Goal: Task Accomplishment & Management: Manage account settings

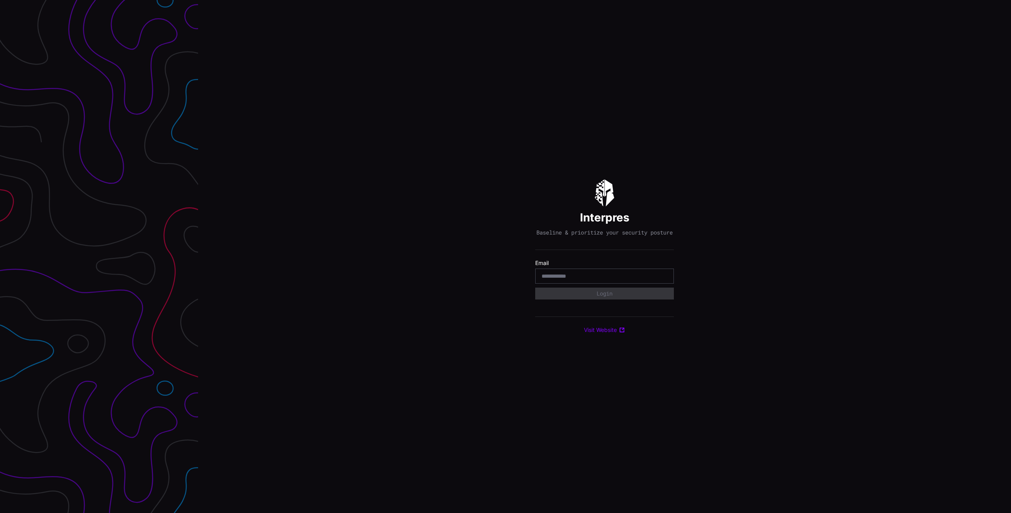
click at [1011, 281] on com-1password-button at bounding box center [1011, 256] width 0 height 513
click at [576, 278] on input "email" at bounding box center [605, 276] width 126 height 7
click at [1011, 281] on com-1password-button at bounding box center [1011, 256] width 0 height 513
type input "**********"
click at [593, 296] on button "Login" at bounding box center [604, 293] width 131 height 11
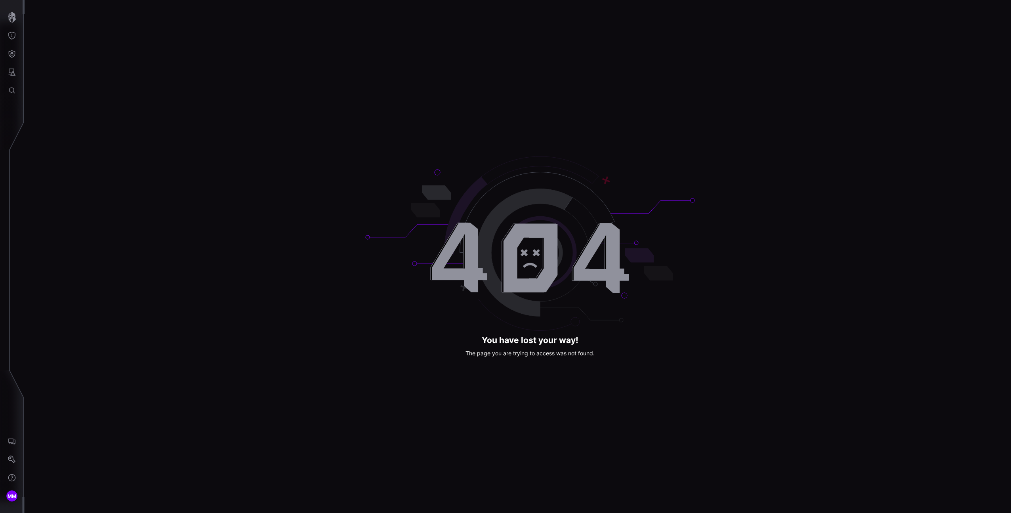
click at [13, 19] on icon "button" at bounding box center [12, 17] width 8 height 11
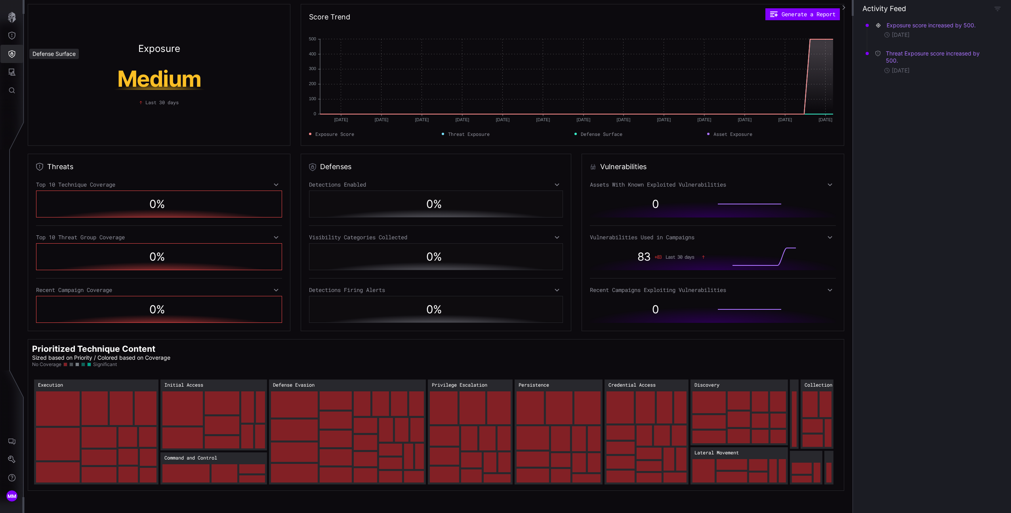
click at [13, 51] on icon "Defense Surface" at bounding box center [12, 54] width 7 height 8
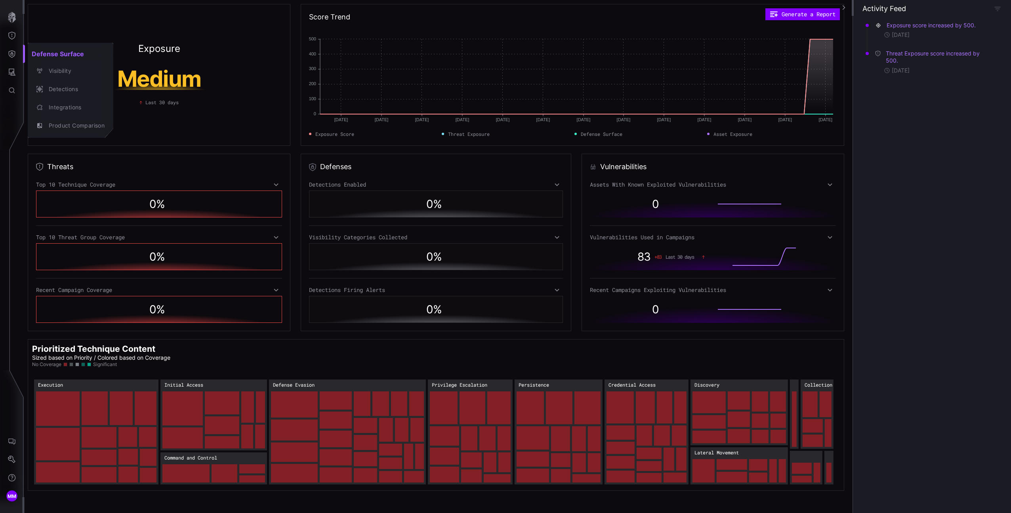
drag, startPoint x: 8, startPoint y: 72, endPoint x: 13, endPoint y: 72, distance: 5.2
click at [8, 72] on div at bounding box center [505, 256] width 1011 height 513
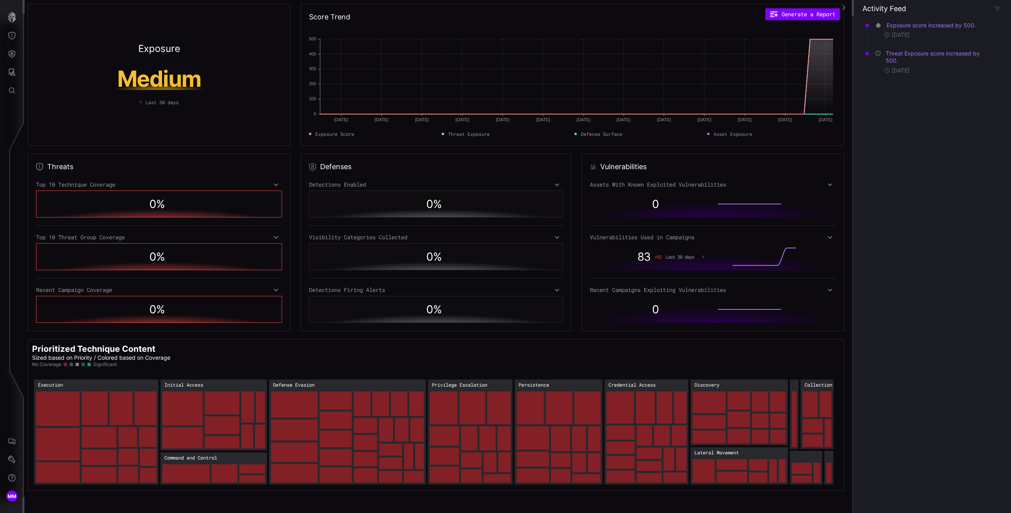
click at [13, 72] on div "Defense Surface Visibility Detections Integrations Product Comparison" at bounding box center [507, 256] width 1009 height 513
click at [11, 72] on icon "Attack Surface" at bounding box center [12, 72] width 8 height 8
click at [21, 55] on div at bounding box center [505, 256] width 1011 height 513
click at [15, 53] on div "Attack Surface Vulnerabilities Assets Identities" at bounding box center [507, 256] width 1009 height 513
click at [10, 54] on icon "Defense Surface" at bounding box center [12, 54] width 8 height 8
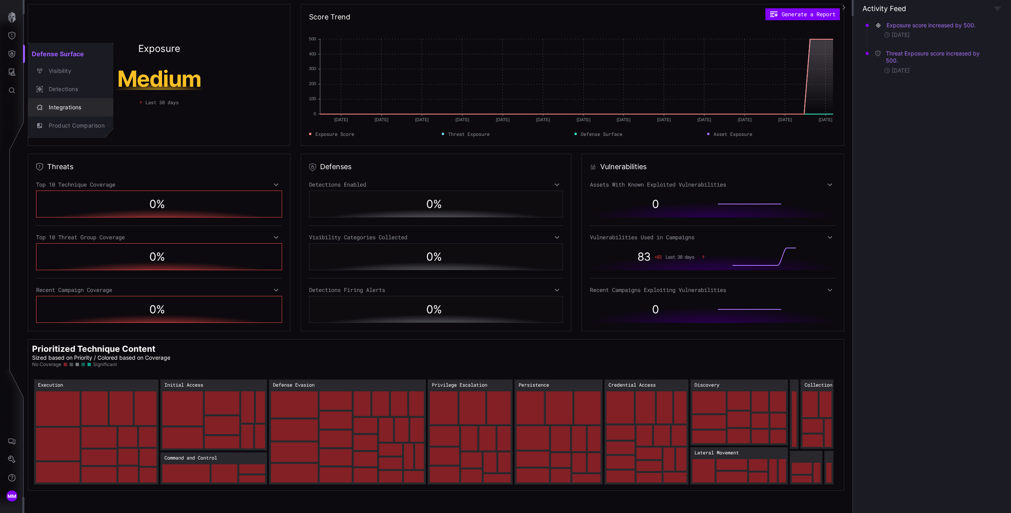
click at [64, 108] on div "Integrations" at bounding box center [75, 108] width 60 height 10
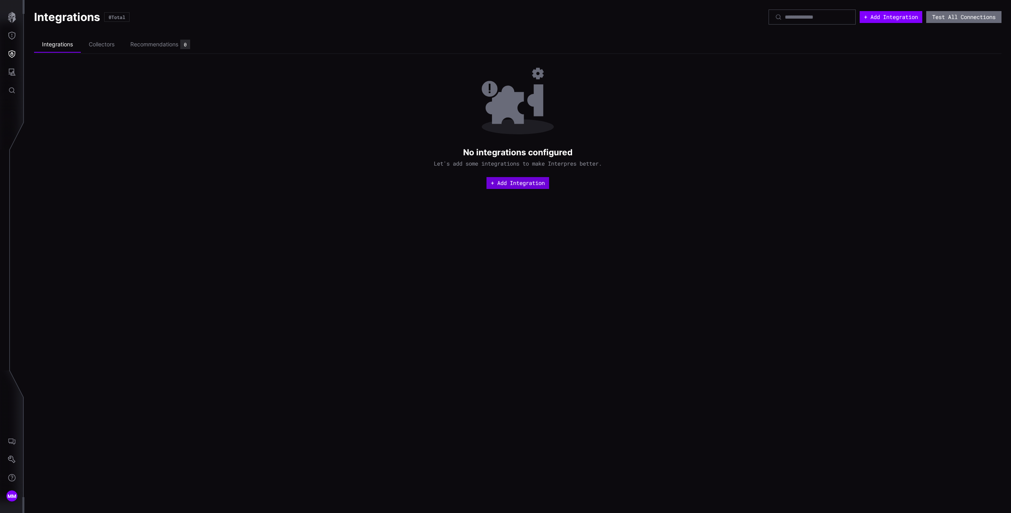
click at [527, 179] on button "+ Add Integration" at bounding box center [518, 183] width 63 height 12
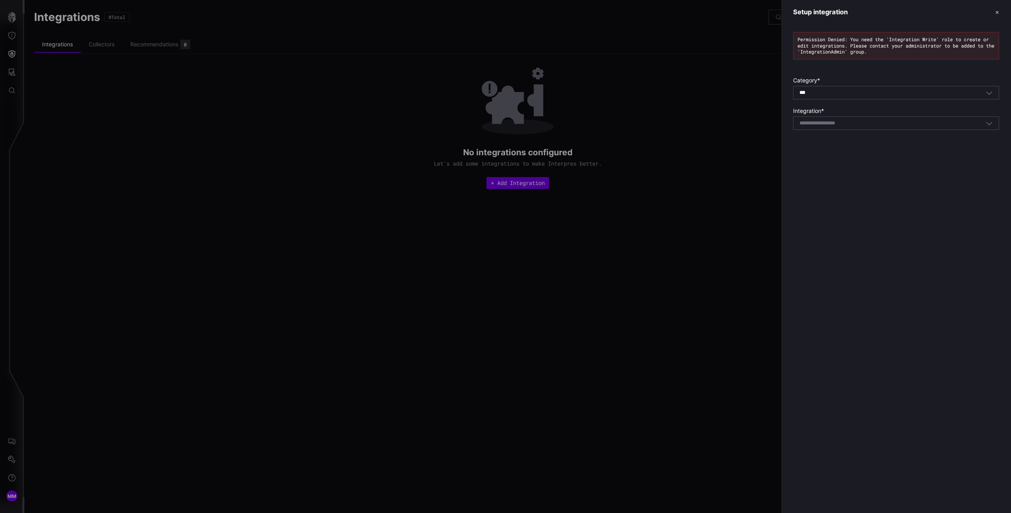
click at [52, 199] on div at bounding box center [505, 256] width 1011 height 513
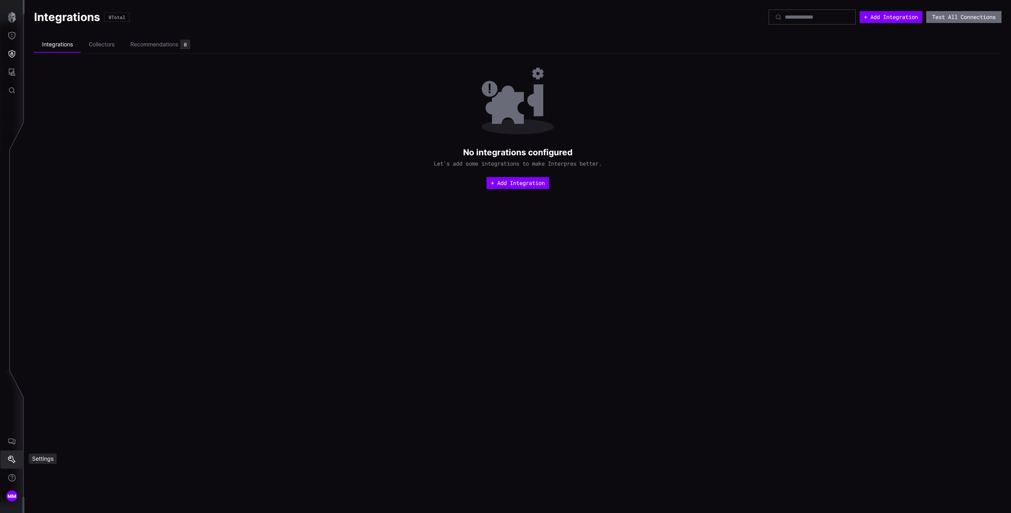
click at [15, 458] on icon "Settings" at bounding box center [12, 460] width 8 height 8
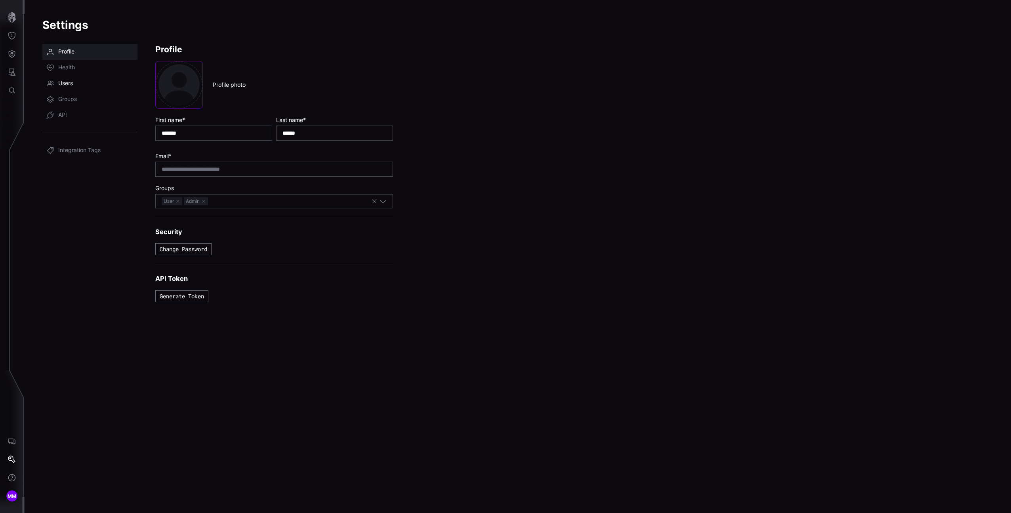
click at [69, 81] on span "Users" at bounding box center [65, 84] width 15 height 8
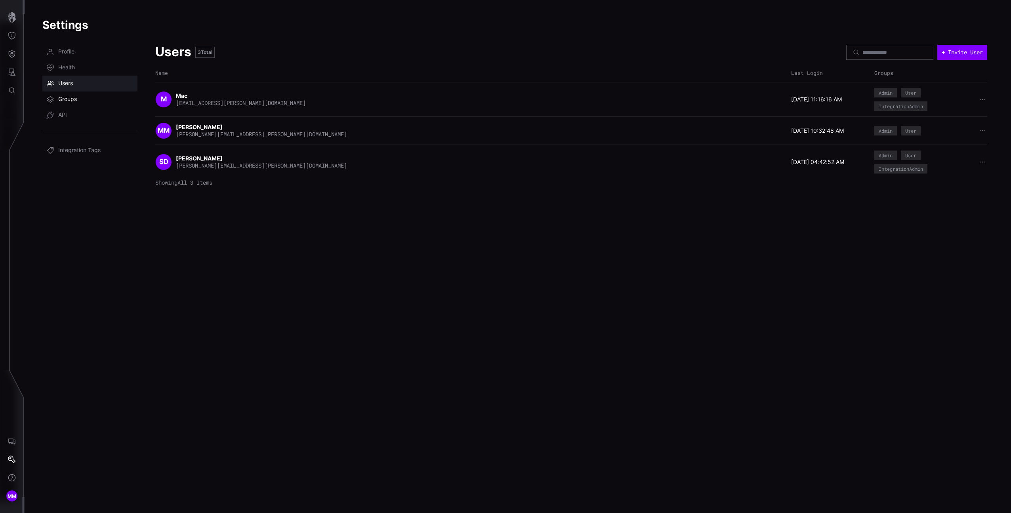
click at [94, 97] on link "Groups" at bounding box center [89, 100] width 95 height 16
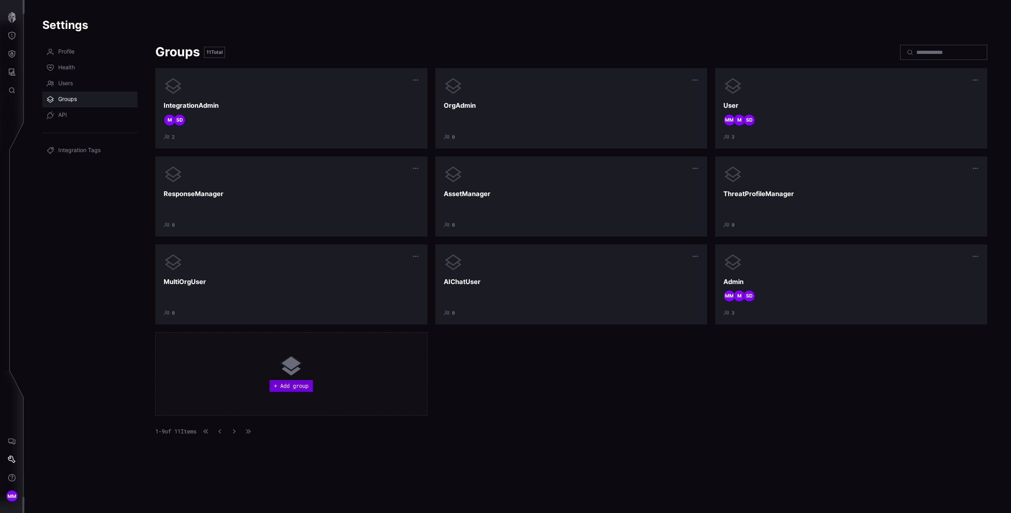
click at [299, 388] on button "+ Add group" at bounding box center [291, 386] width 43 height 12
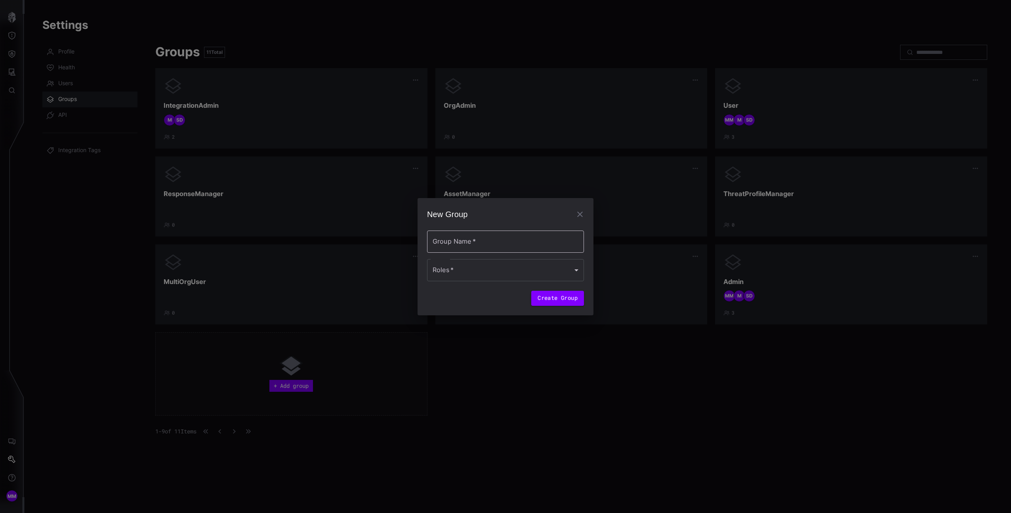
click at [558, 248] on input "Group Name   *" at bounding box center [505, 242] width 157 height 22
click at [579, 212] on icon "button" at bounding box center [580, 210] width 10 height 10
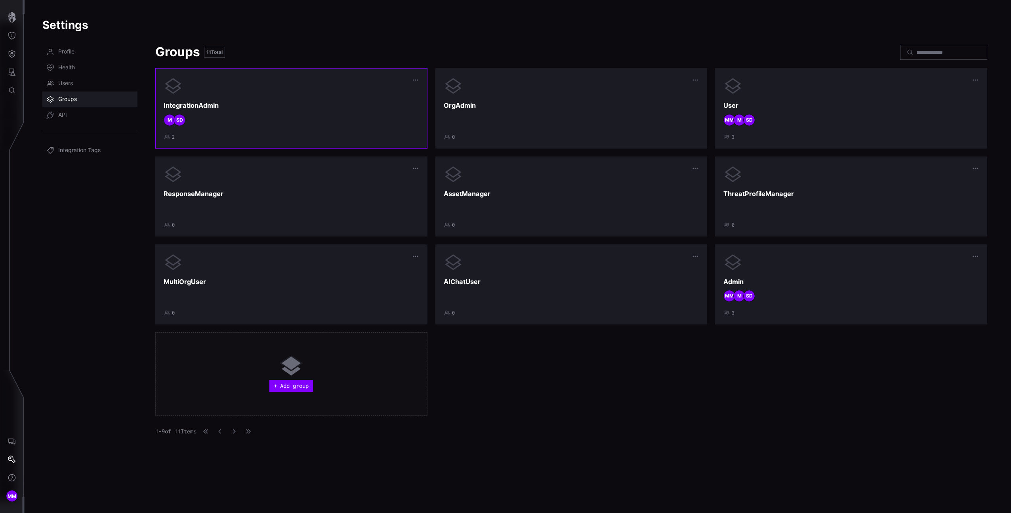
click at [258, 130] on div "IntegrationAdmin SD M 2" at bounding box center [292, 107] width 256 height 63
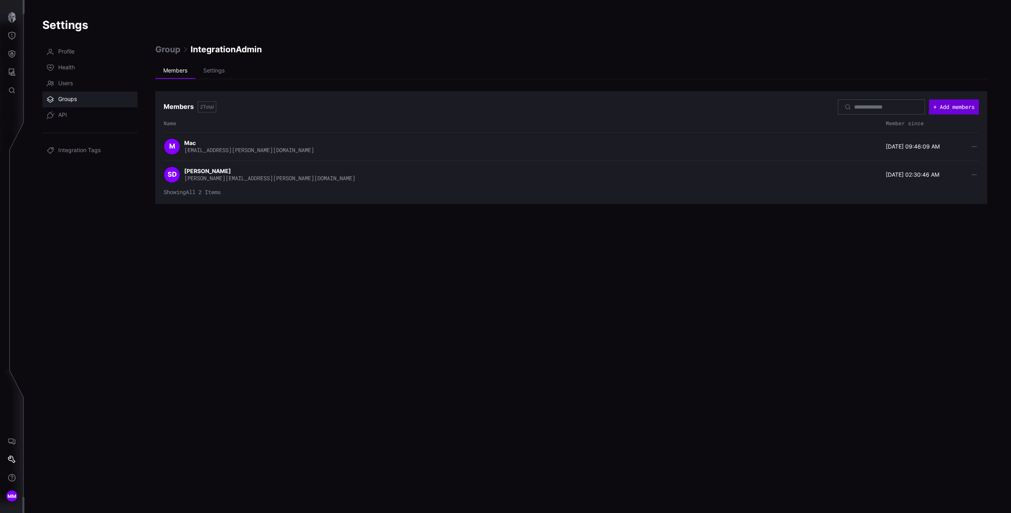
click at [961, 104] on button "+ Add members" at bounding box center [954, 106] width 50 height 15
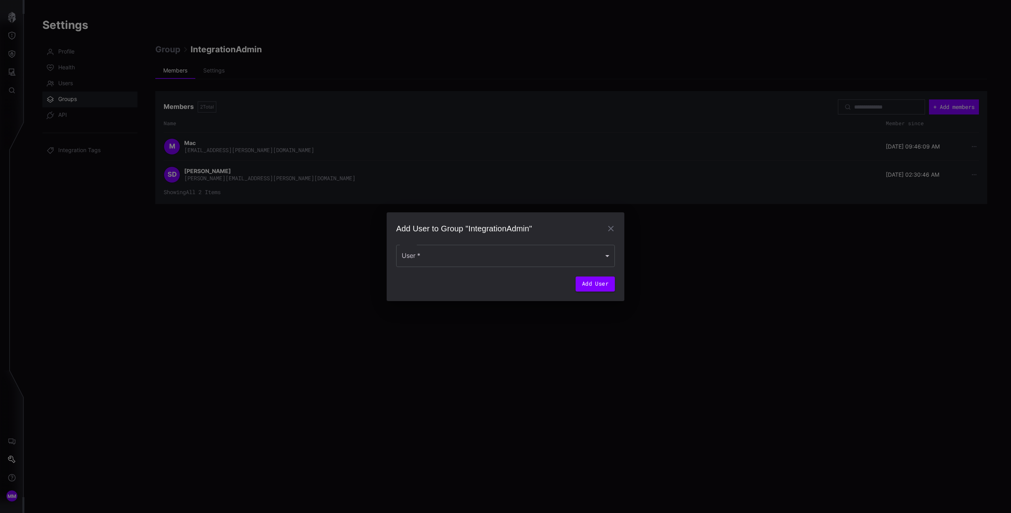
click at [455, 269] on form "User   * User   * Add User" at bounding box center [505, 263] width 219 height 56
click at [452, 261] on div at bounding box center [505, 256] width 219 height 22
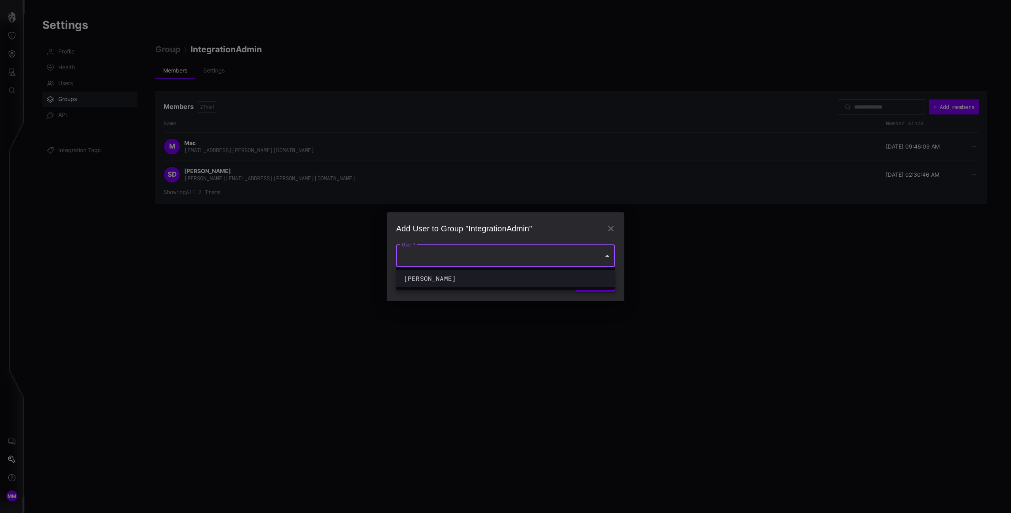
drag, startPoint x: 457, startPoint y: 274, endPoint x: 466, endPoint y: 277, distance: 9.9
click at [457, 274] on div "Michael Maurer" at bounding box center [498, 279] width 188 height 10
type input "**********"
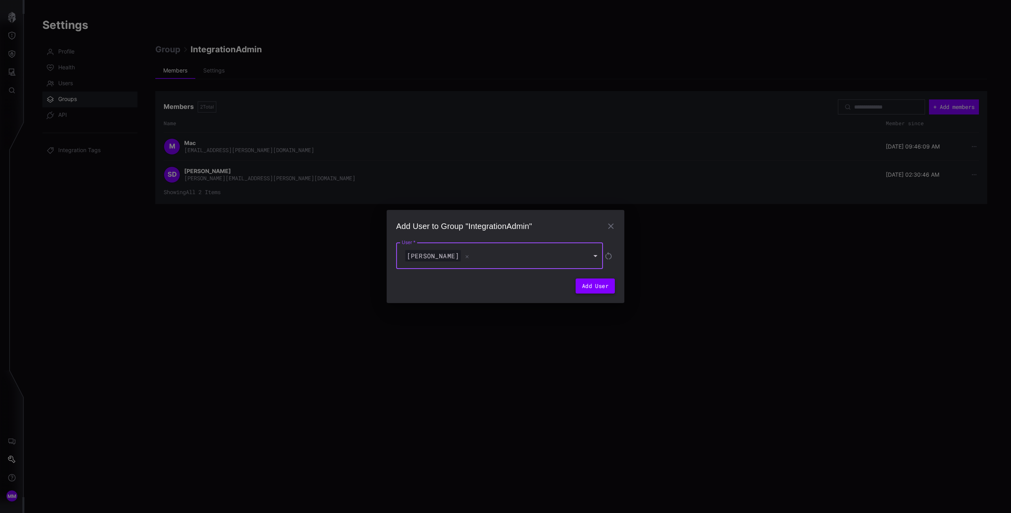
click at [595, 284] on button "Add User" at bounding box center [595, 286] width 39 height 15
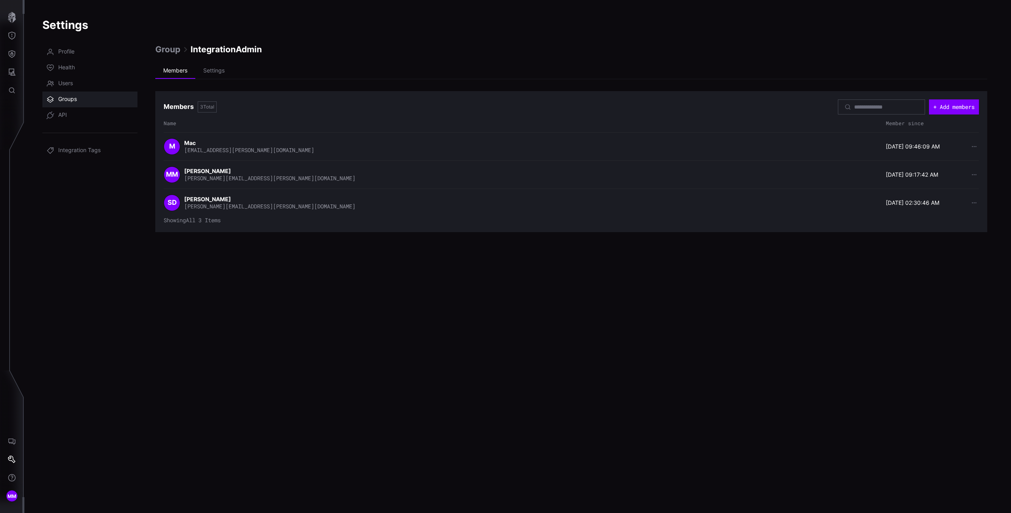
click at [173, 51] on span "Group" at bounding box center [167, 49] width 25 height 11
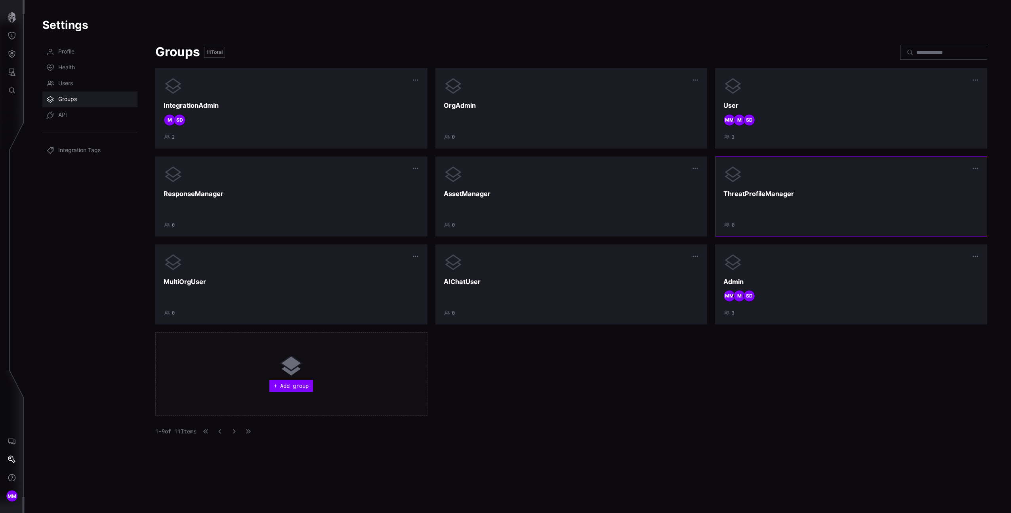
click at [753, 182] on div at bounding box center [852, 174] width 256 height 19
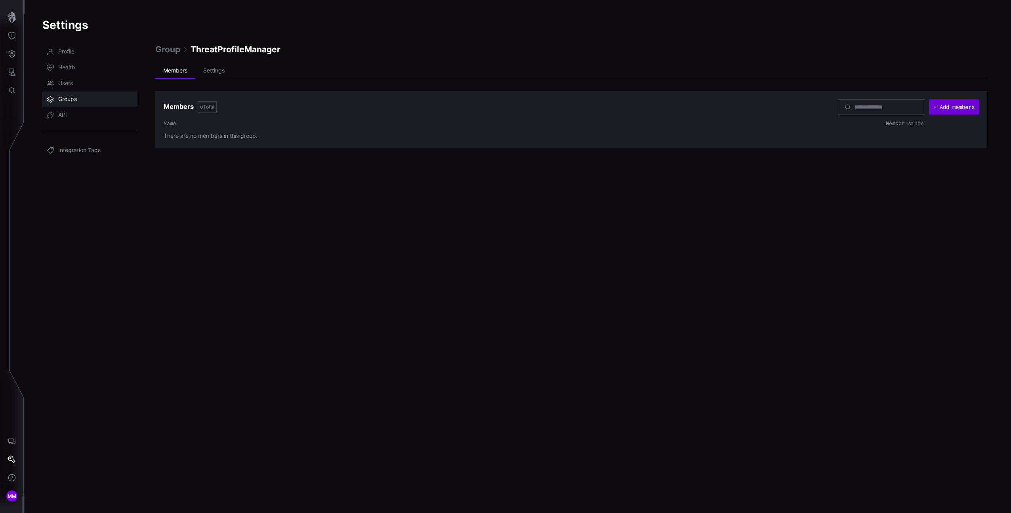
click at [940, 101] on button "+ Add members" at bounding box center [954, 106] width 50 height 15
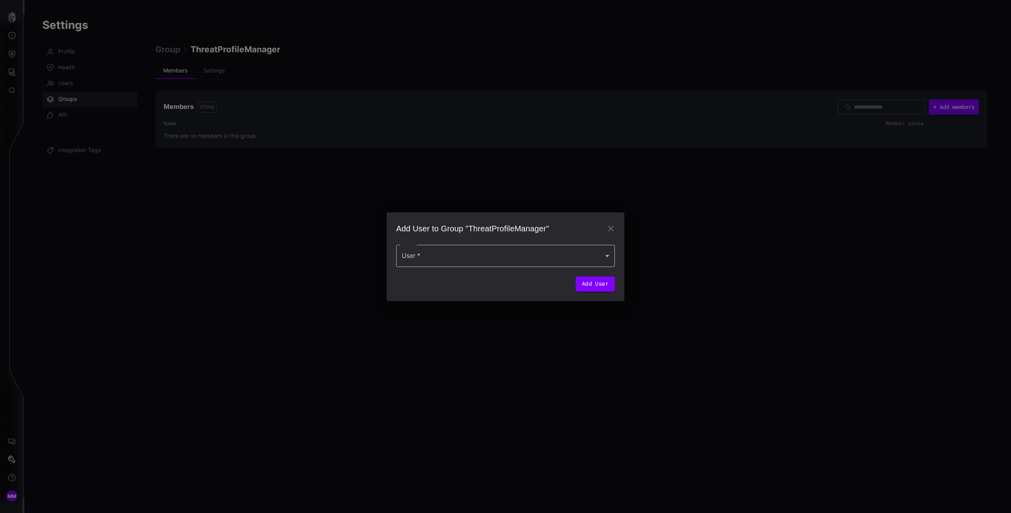
click at [509, 263] on div at bounding box center [505, 256] width 219 height 22
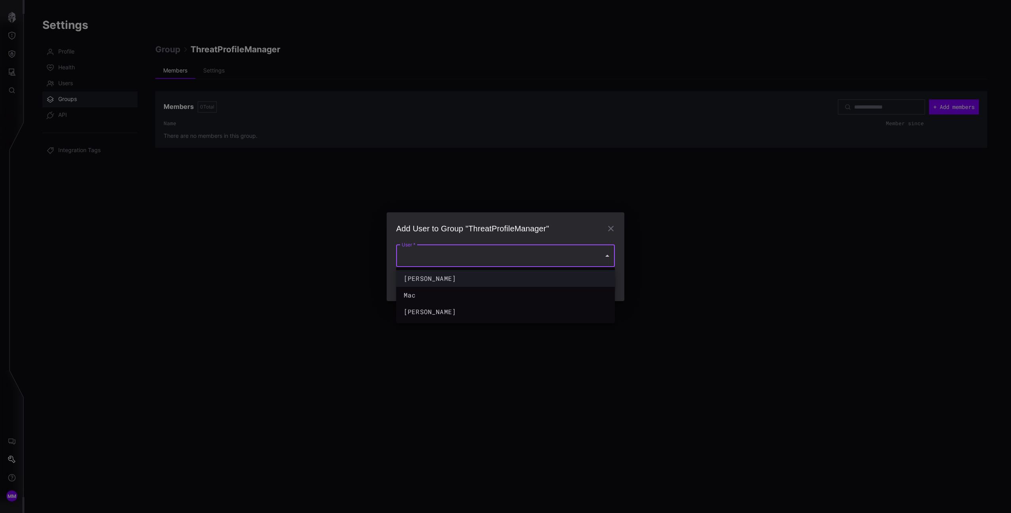
click at [484, 278] on div "Michael Maurer" at bounding box center [498, 279] width 188 height 10
type input "**********"
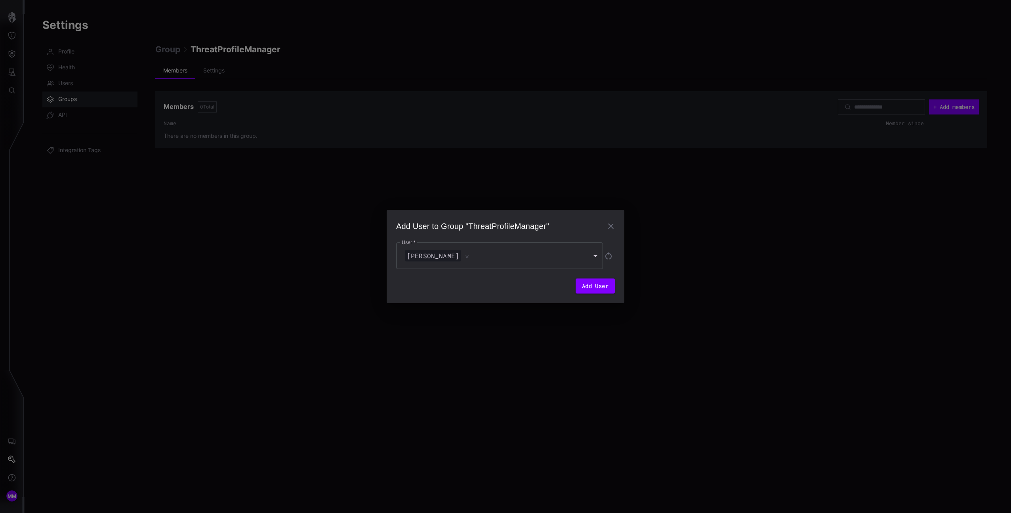
click at [579, 295] on div "**********" at bounding box center [506, 256] width 238 height 93
click at [582, 288] on button "Add User" at bounding box center [595, 286] width 39 height 15
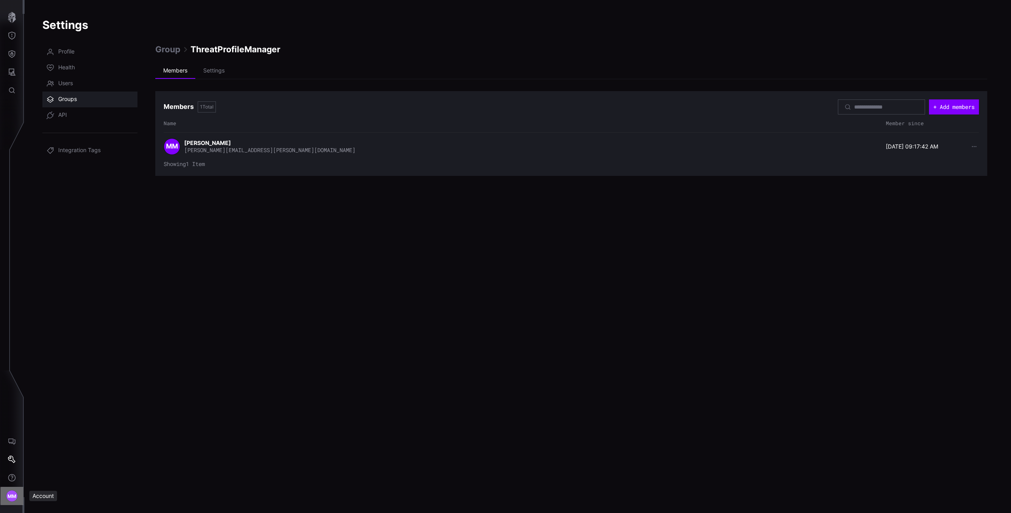
click at [11, 498] on span "MM" at bounding box center [12, 496] width 9 height 8
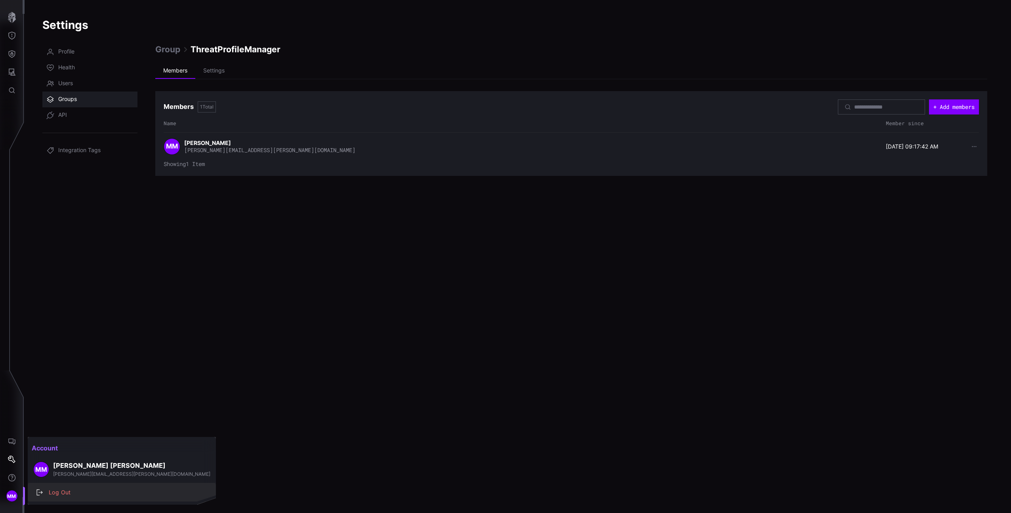
click at [74, 487] on div "Log Out" at bounding box center [122, 492] width 182 height 11
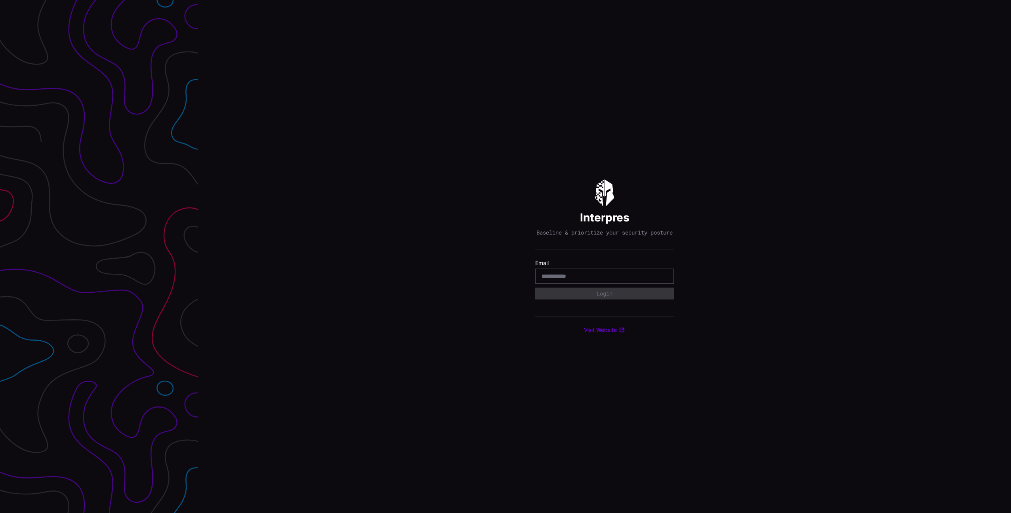
type input "**********"
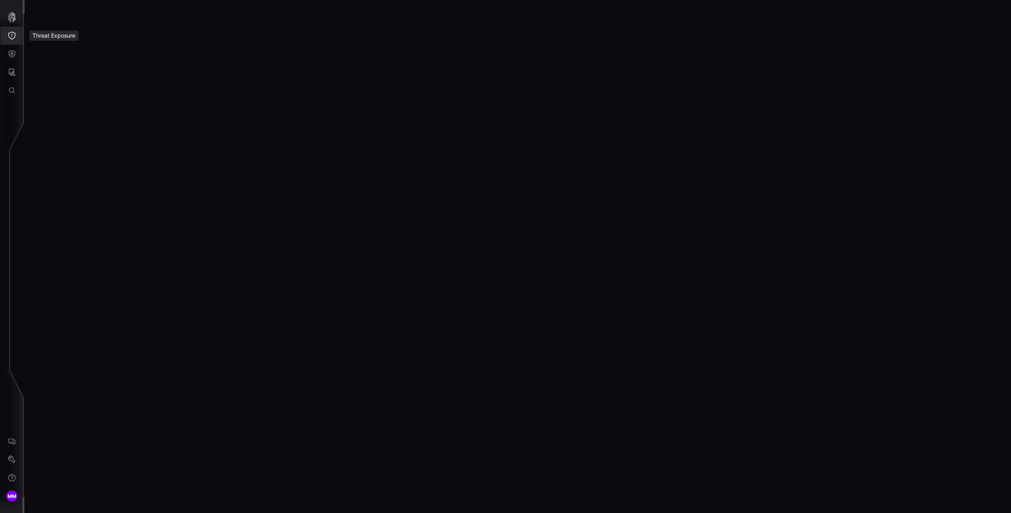
click at [14, 37] on icon "Threat Exposure" at bounding box center [11, 36] width 7 height 8
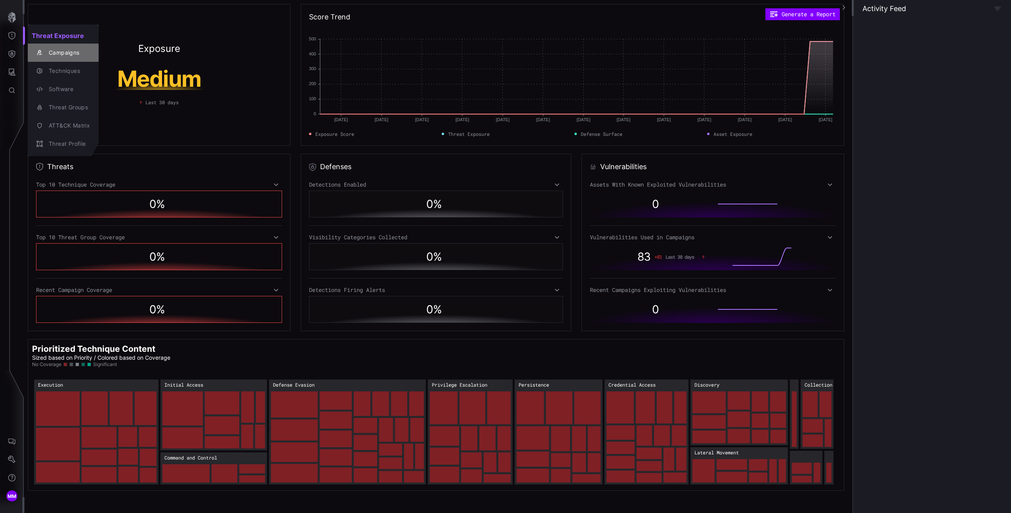
click at [59, 56] on div "Campaigns" at bounding box center [67, 53] width 45 height 10
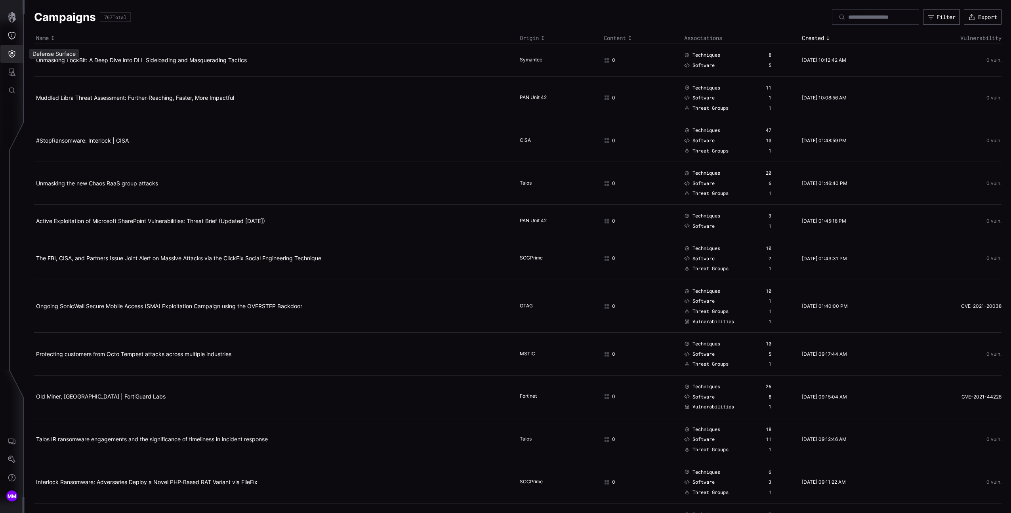
click at [11, 50] on icon "Defense Surface" at bounding box center [12, 54] width 8 height 8
click at [42, 78] on button "Visibility" at bounding box center [71, 71] width 86 height 18
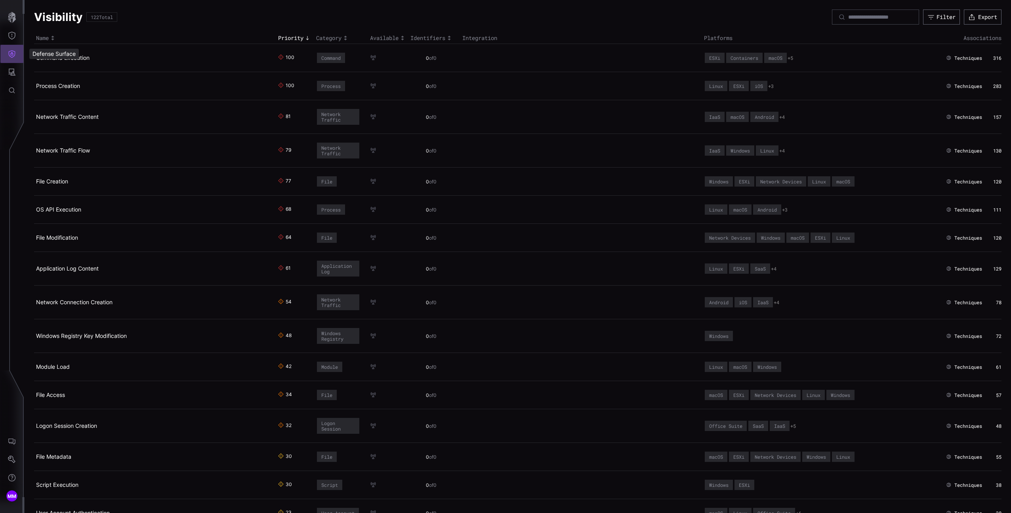
click at [17, 53] on button "Defense Surface" at bounding box center [11, 54] width 23 height 18
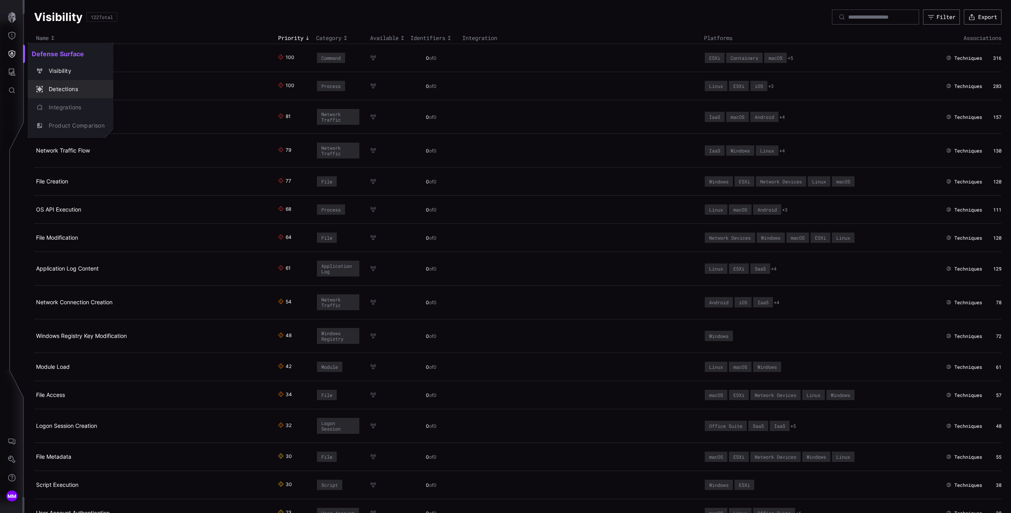
click at [59, 89] on div "Detections" at bounding box center [75, 89] width 60 height 10
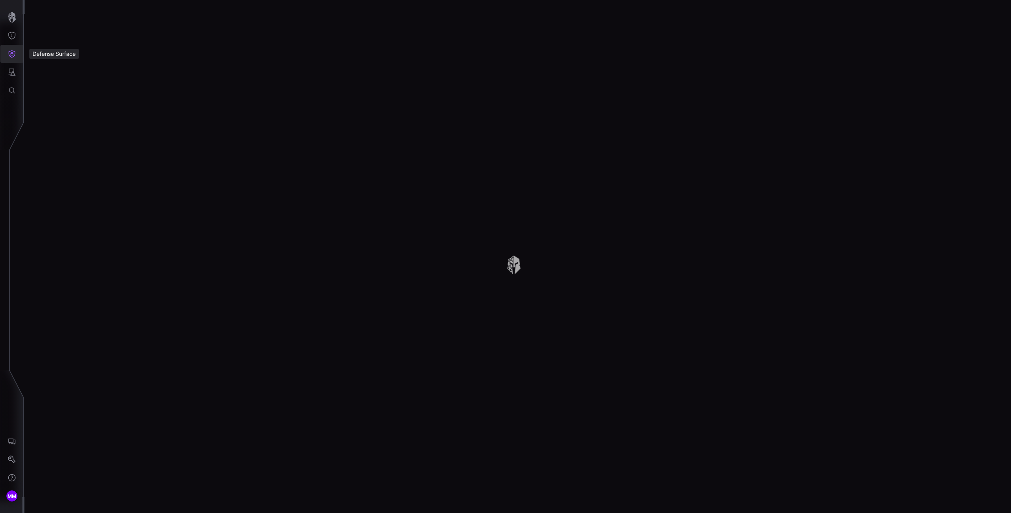
click at [17, 52] on button "Defense Surface" at bounding box center [11, 54] width 23 height 18
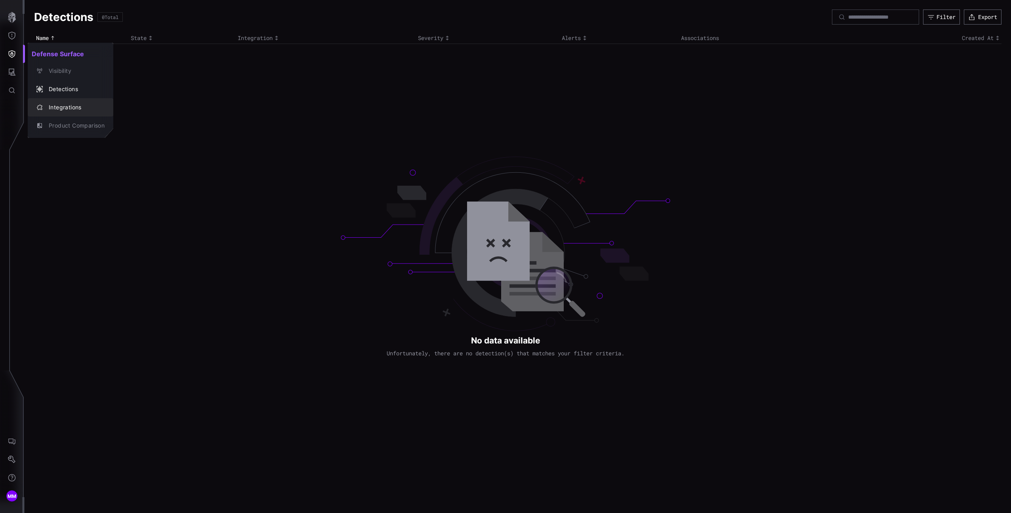
click at [75, 103] on div "Integrations" at bounding box center [75, 108] width 60 height 10
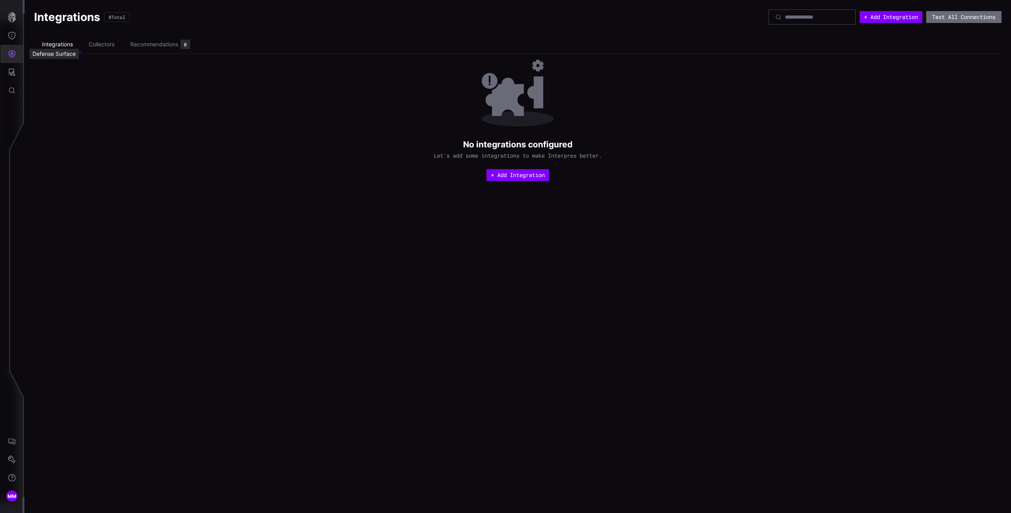
click at [15, 51] on icon "Defense Surface" at bounding box center [12, 54] width 8 height 8
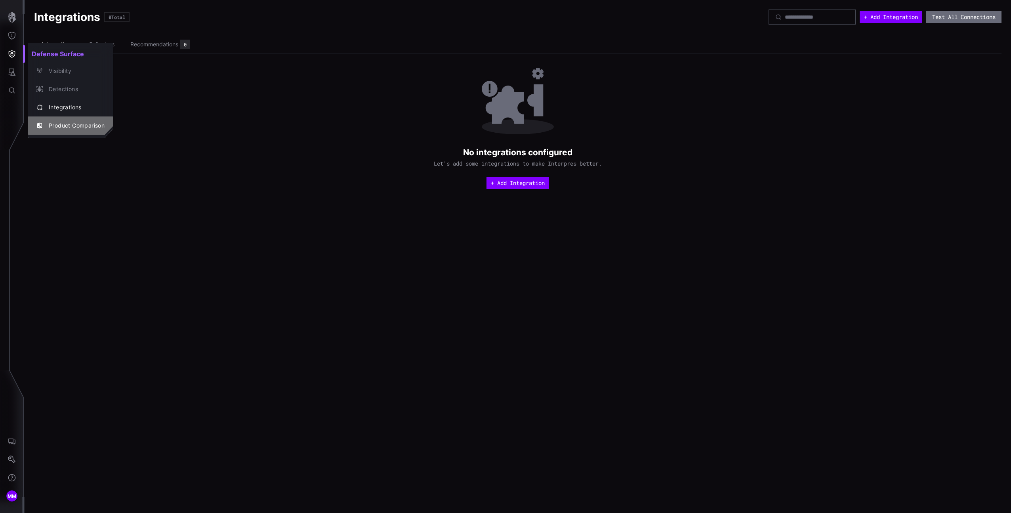
click at [70, 122] on div "Product Comparison" at bounding box center [75, 126] width 60 height 10
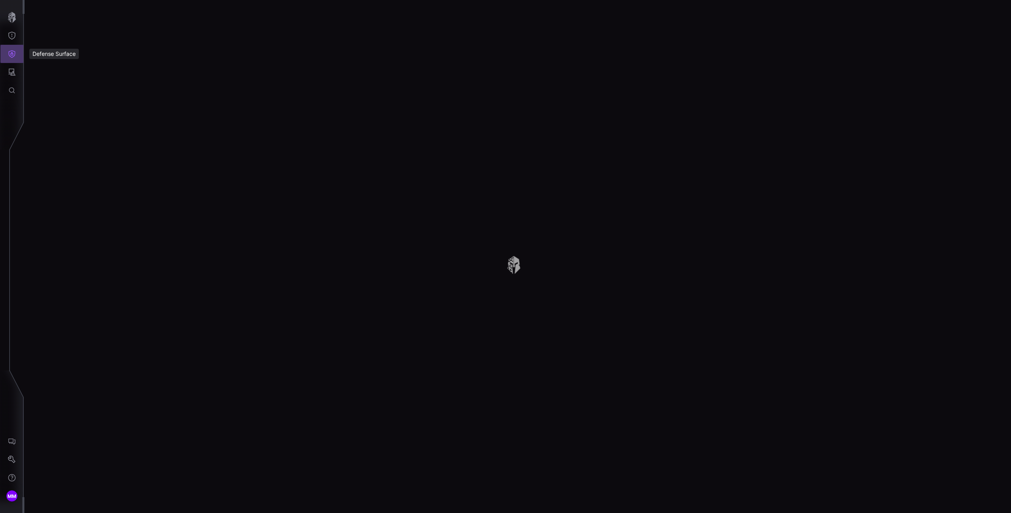
click at [15, 53] on icon "Defense Surface" at bounding box center [12, 54] width 7 height 8
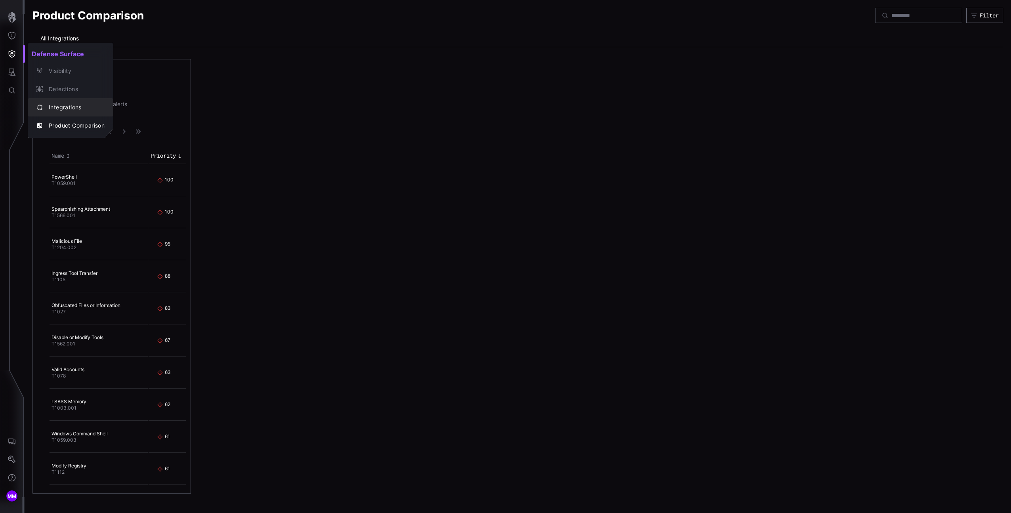
click at [68, 103] on div "Integrations" at bounding box center [75, 108] width 60 height 10
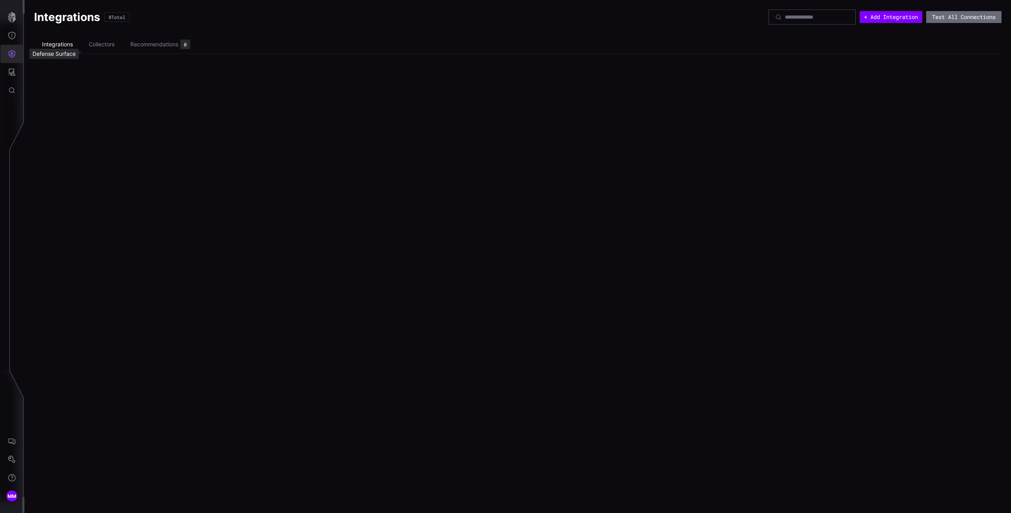
click at [15, 57] on icon "Defense Surface" at bounding box center [12, 54] width 8 height 8
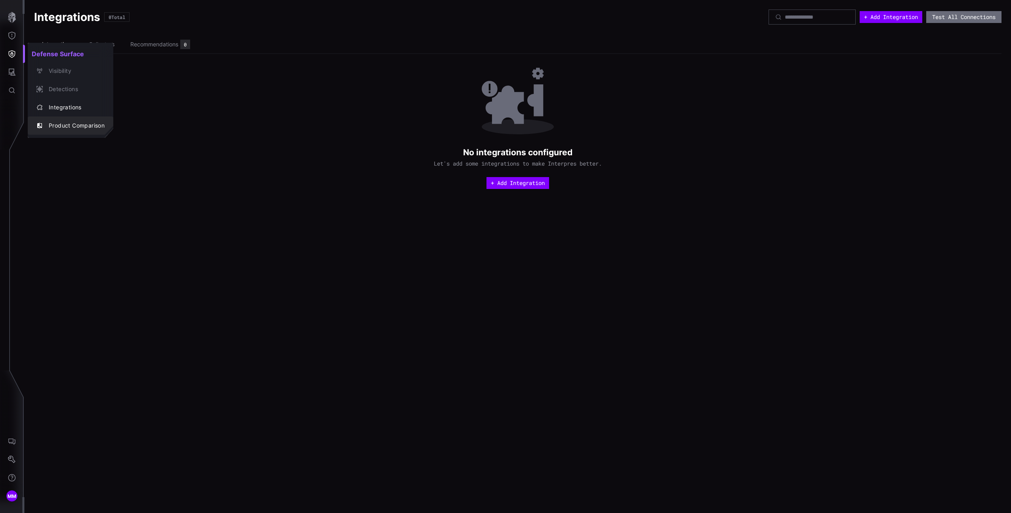
click at [62, 122] on div "Product Comparison" at bounding box center [75, 126] width 60 height 10
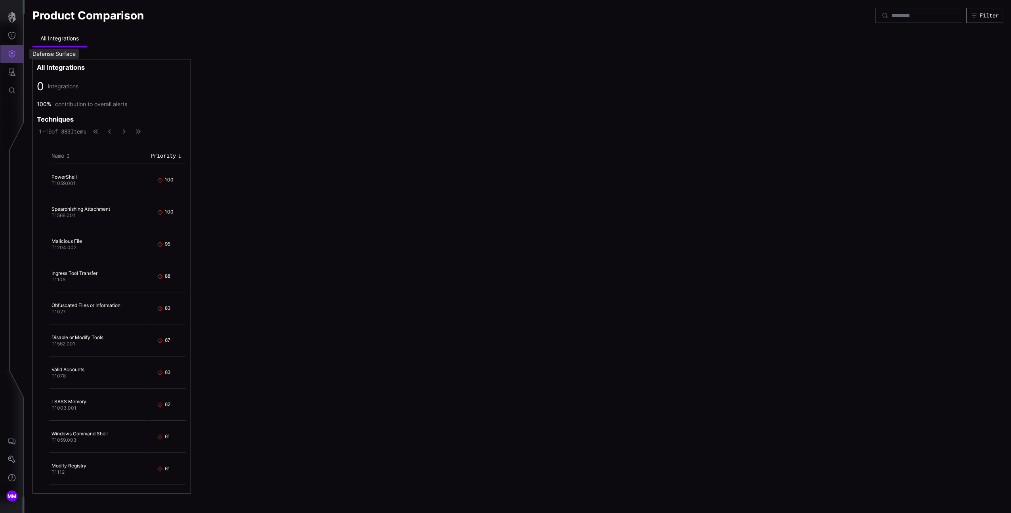
click at [20, 56] on button "Defense Surface" at bounding box center [11, 54] width 23 height 18
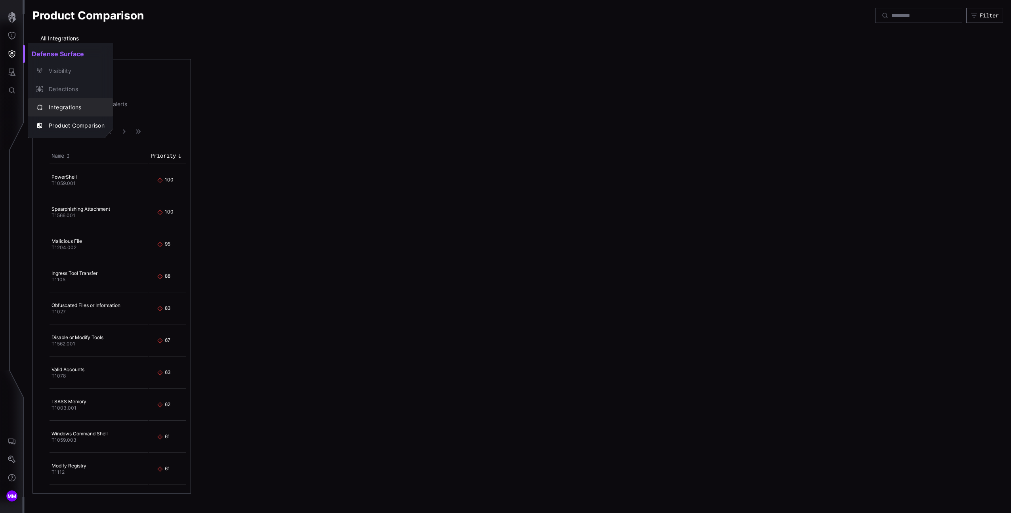
click at [61, 106] on div "Integrations" at bounding box center [75, 108] width 60 height 10
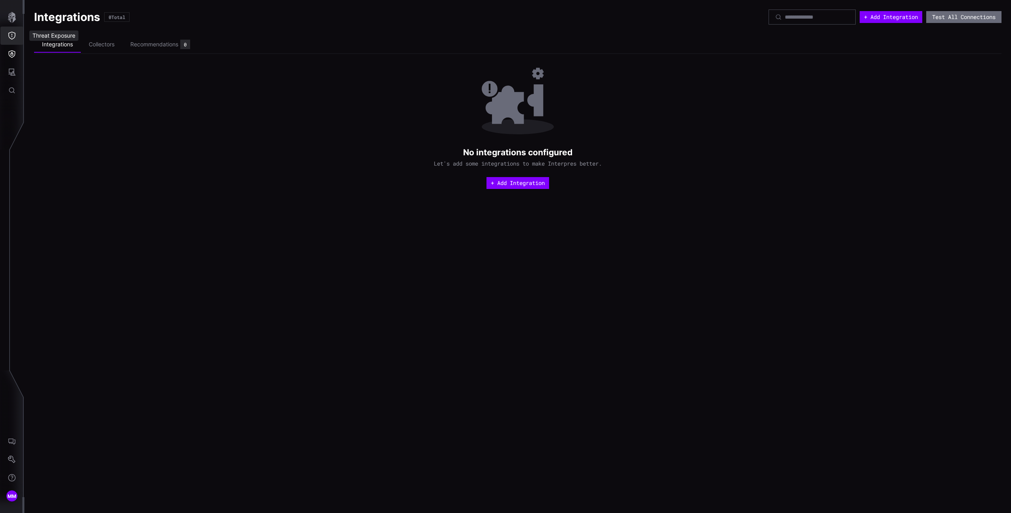
click at [11, 35] on icon "Threat Exposure" at bounding box center [12, 36] width 8 height 8
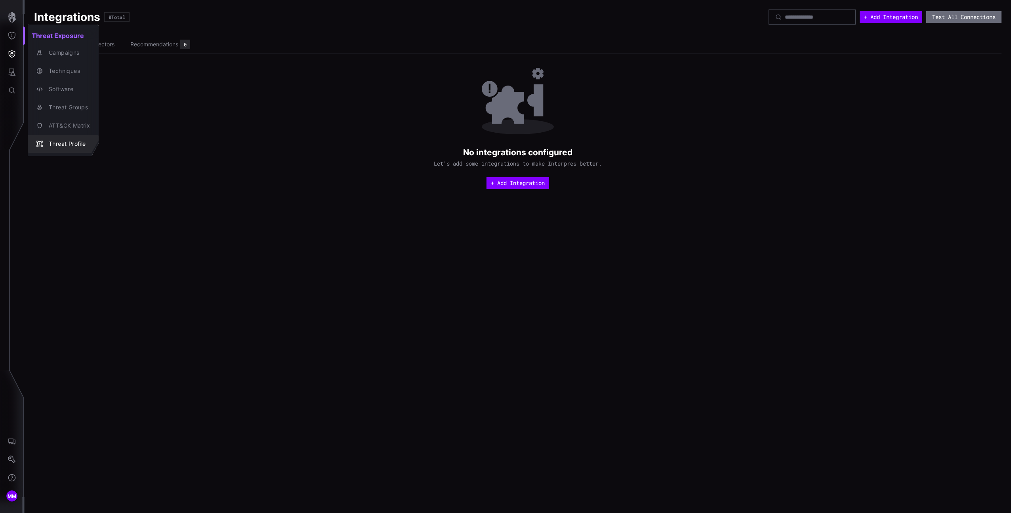
click at [83, 147] on div "Threat Profile" at bounding box center [67, 144] width 45 height 10
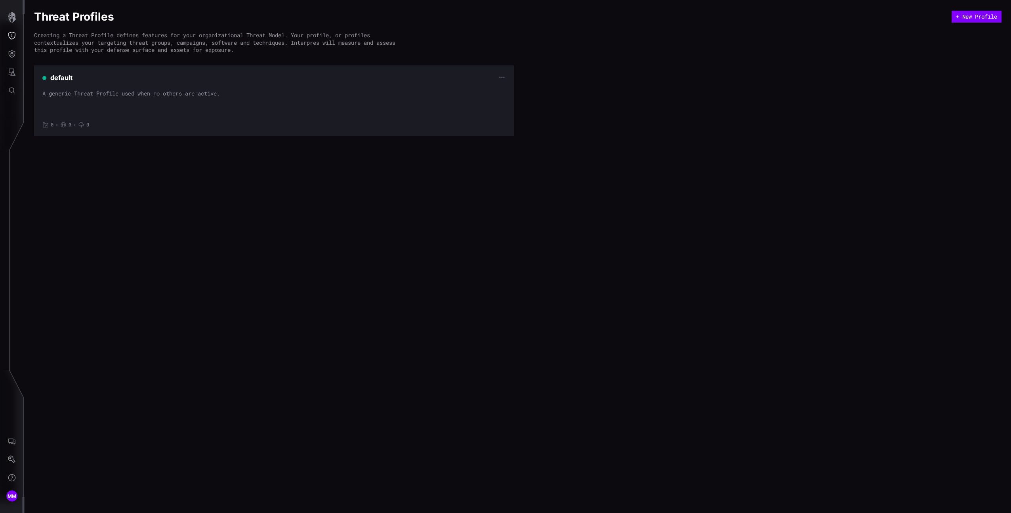
click at [334, 75] on div "default" at bounding box center [273, 78] width 463 height 8
click at [980, 17] on button "+ New Profile" at bounding box center [977, 17] width 50 height 12
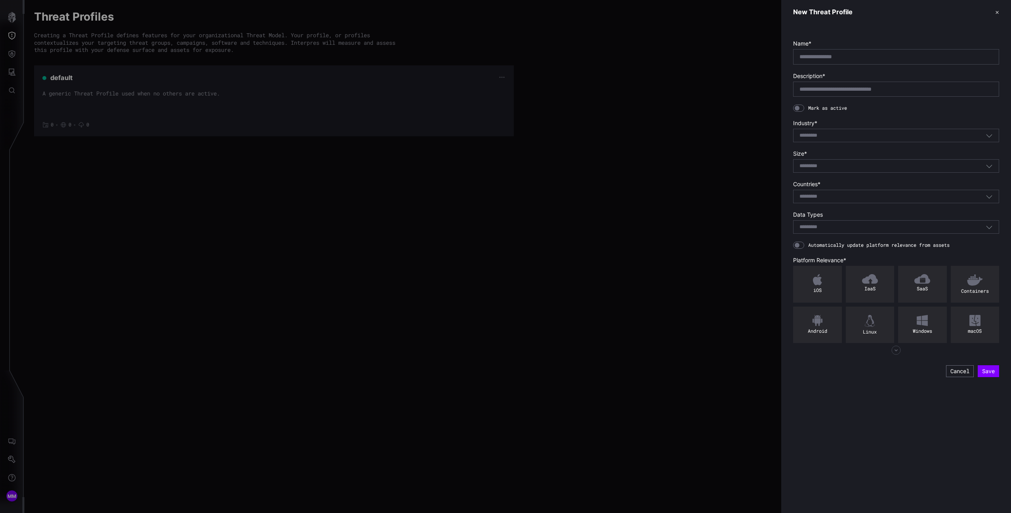
drag, startPoint x: 96, startPoint y: 81, endPoint x: 91, endPoint y: 73, distance: 9.8
click at [97, 80] on div at bounding box center [505, 256] width 1011 height 513
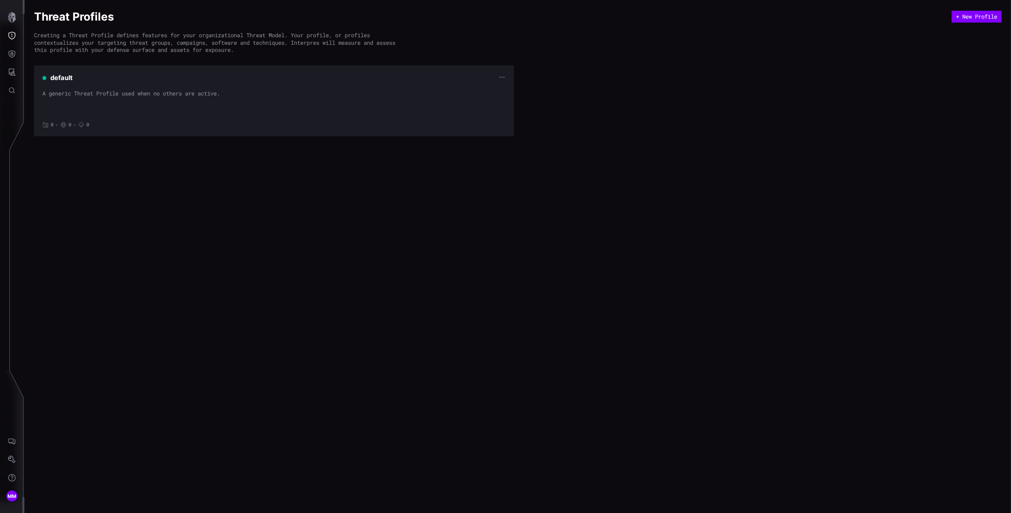
click at [13, 19] on div at bounding box center [505, 256] width 1011 height 513
click at [13, 19] on icon "button" at bounding box center [12, 17] width 8 height 11
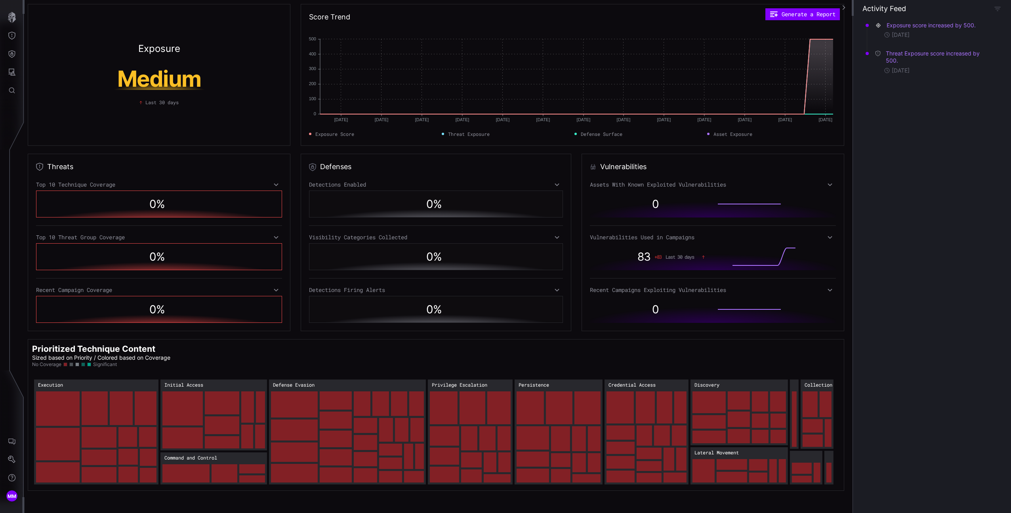
click at [641, 191] on div "0" at bounding box center [713, 204] width 246 height 27
click at [640, 183] on div "Assets With Known Exploited Vulnerabilities" at bounding box center [713, 184] width 246 height 7
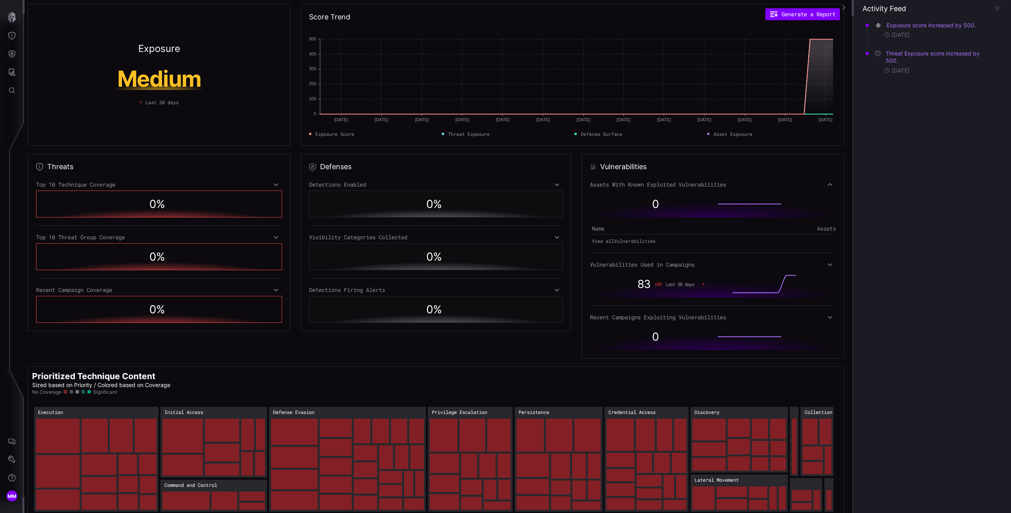
click at [656, 259] on div "Assets With Known Exploited Vulnerabilities 0 Name Assets View all Vulnerabilit…" at bounding box center [713, 265] width 246 height 169
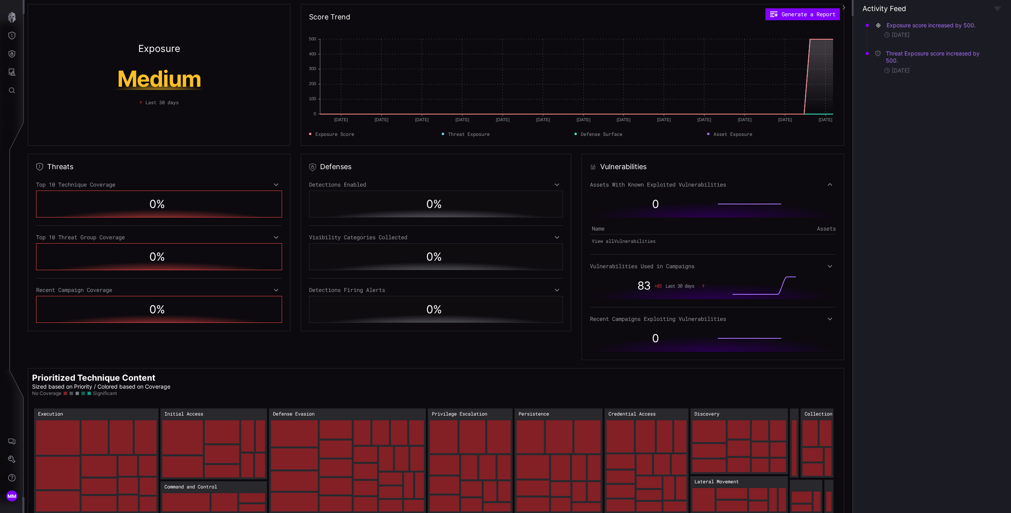
click at [673, 266] on div "Vulnerabilities Used in Campaigns" at bounding box center [713, 266] width 246 height 7
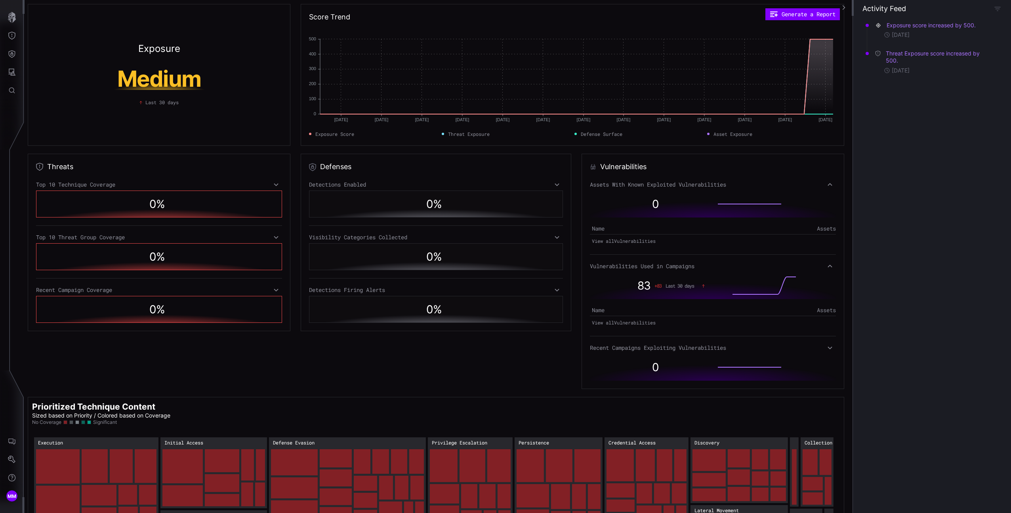
click at [669, 330] on div "Assets With Known Exploited Vulnerabilities 0 Name Assets View all Vulnerabilit…" at bounding box center [713, 281] width 246 height 200
click at [671, 340] on div "Assets With Known Exploited Vulnerabilities 0 Name Assets View all Vulnerabilit…" at bounding box center [713, 281] width 246 height 200
drag, startPoint x: 670, startPoint y: 347, endPoint x: 621, endPoint y: 348, distance: 48.7
click at [670, 347] on div "Recent Campaigns Exploiting Vulnerabilities" at bounding box center [713, 347] width 246 height 7
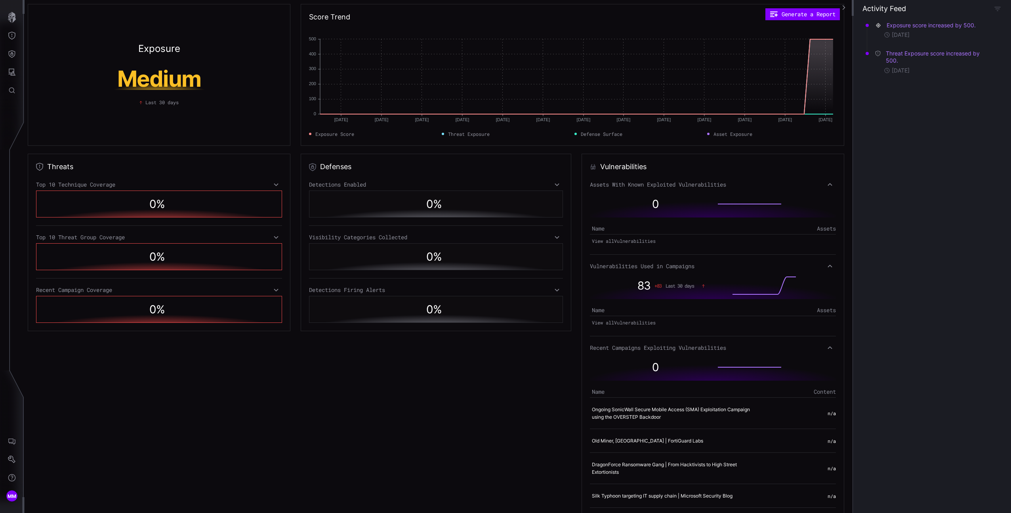
click at [465, 282] on div "Detections Enabled 0 % Visibility Categories Collected 0 % Detections Firing Al…" at bounding box center [436, 252] width 254 height 142
click at [465, 289] on div "Detections Firing Alerts" at bounding box center [436, 290] width 254 height 7
click at [443, 231] on div "Detections Enabled 0 % Visibility Categories Collected 0 % Detections Firing Al…" at bounding box center [436, 266] width 254 height 171
click at [428, 235] on div "Visibility Categories Collected" at bounding box center [436, 237] width 254 height 7
click at [398, 181] on div "Detections Enabled" at bounding box center [436, 184] width 254 height 7
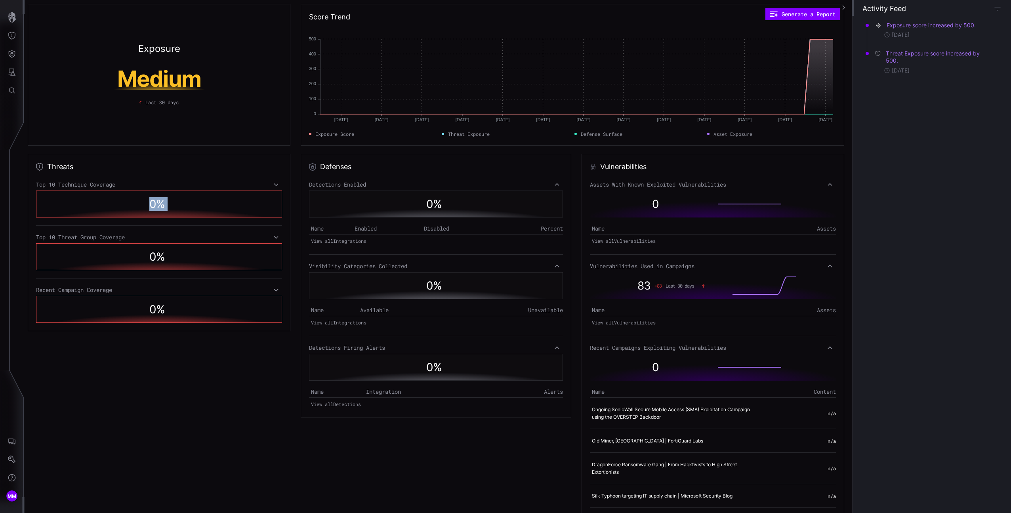
click at [183, 226] on div "Top 10 Technique Coverage 0 % Top 10 Threat Group Coverage 0 % Recent Campaign …" at bounding box center [159, 252] width 246 height 142
click at [183, 232] on div "Top 10 Technique Coverage 0 % Top 10 Threat Group Coverage 0 % Recent Campaign …" at bounding box center [159, 252] width 246 height 142
click at [273, 235] on icon at bounding box center [276, 237] width 6 height 6
drag, startPoint x: 277, startPoint y: 320, endPoint x: 273, endPoint y: 319, distance: 4.3
click at [273, 319] on icon at bounding box center [276, 319] width 6 height 6
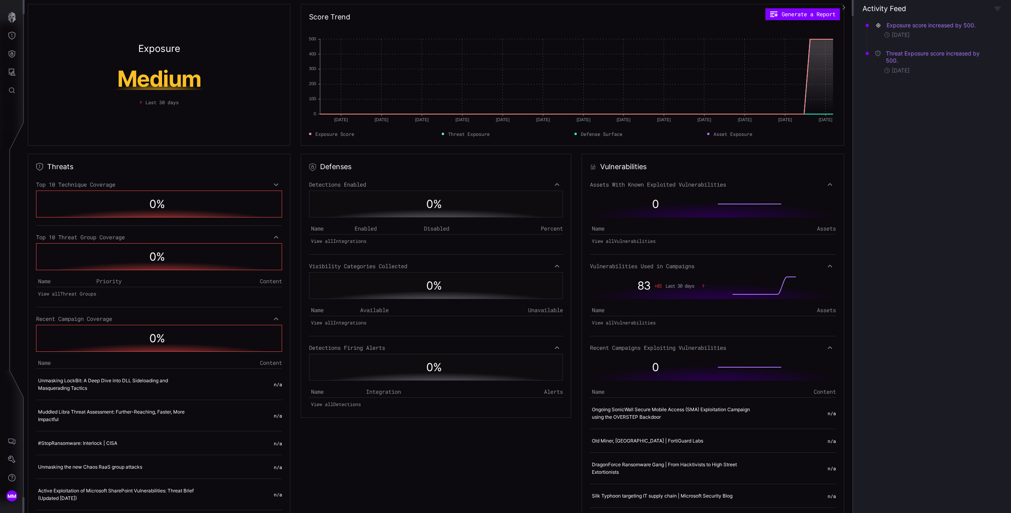
click at [284, 178] on div "Threats Top 10 Technique Coverage 0 % Top 10 Threat Group Coverage 0 % Name Pri…" at bounding box center [159, 342] width 263 height 377
click at [279, 185] on div "Top 10 Technique Coverage" at bounding box center [159, 184] width 246 height 7
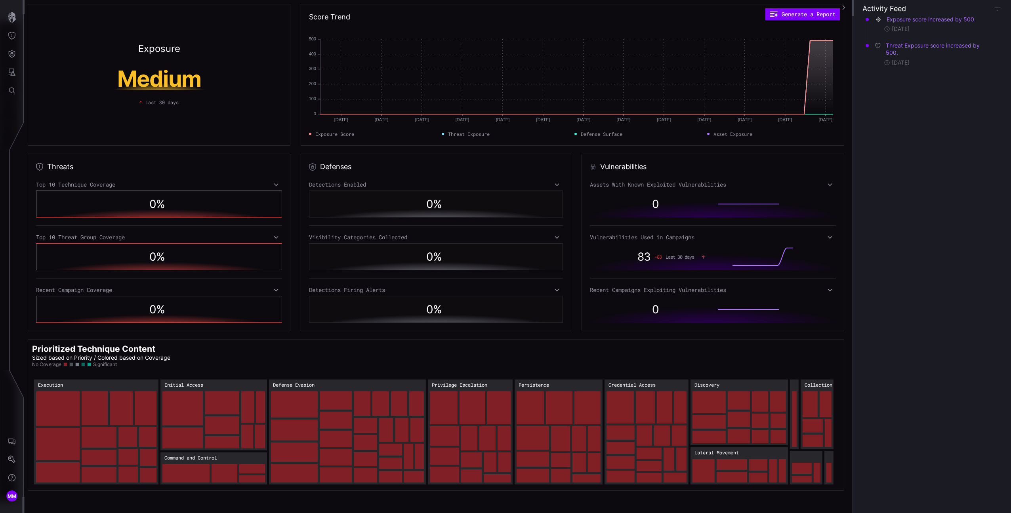
click at [275, 237] on icon at bounding box center [276, 237] width 6 height 6
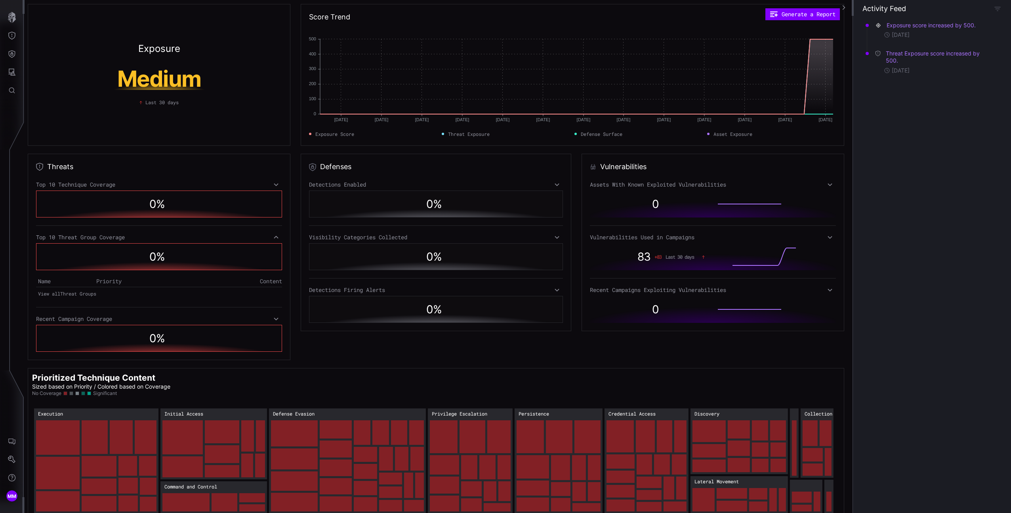
click at [274, 195] on div "0 %" at bounding box center [159, 204] width 246 height 27
click at [275, 185] on icon at bounding box center [276, 184] width 4 height 3
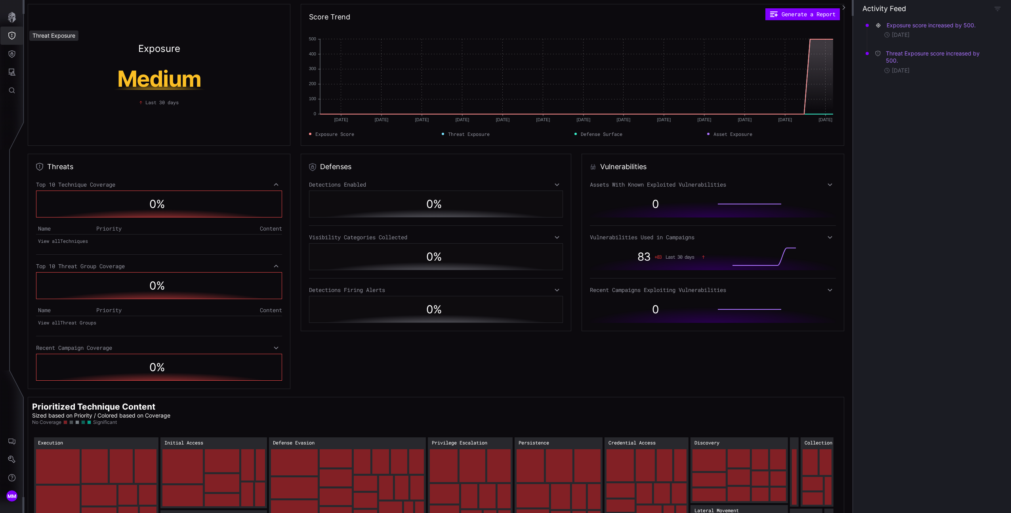
click at [8, 40] on button "Threat Exposure" at bounding box center [11, 36] width 23 height 18
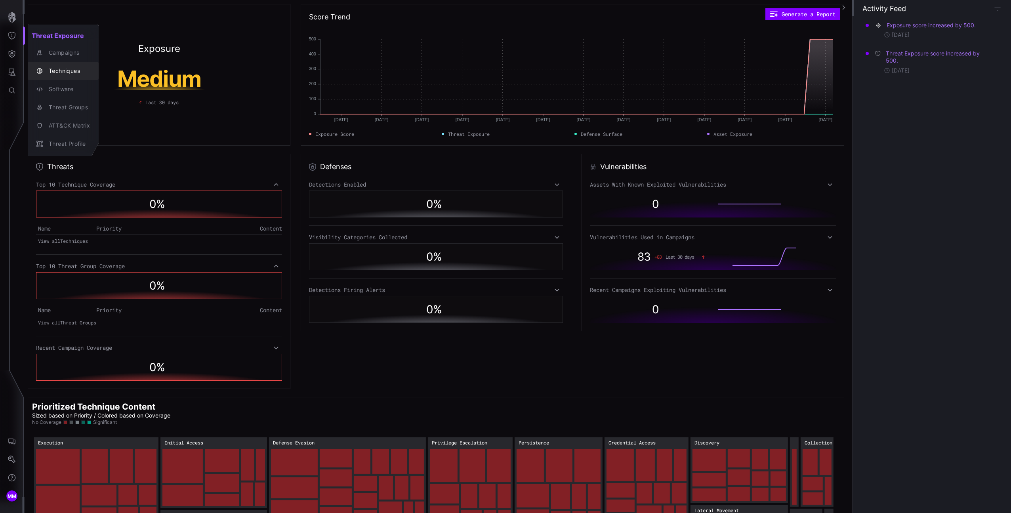
click at [60, 69] on div "Techniques" at bounding box center [67, 71] width 45 height 10
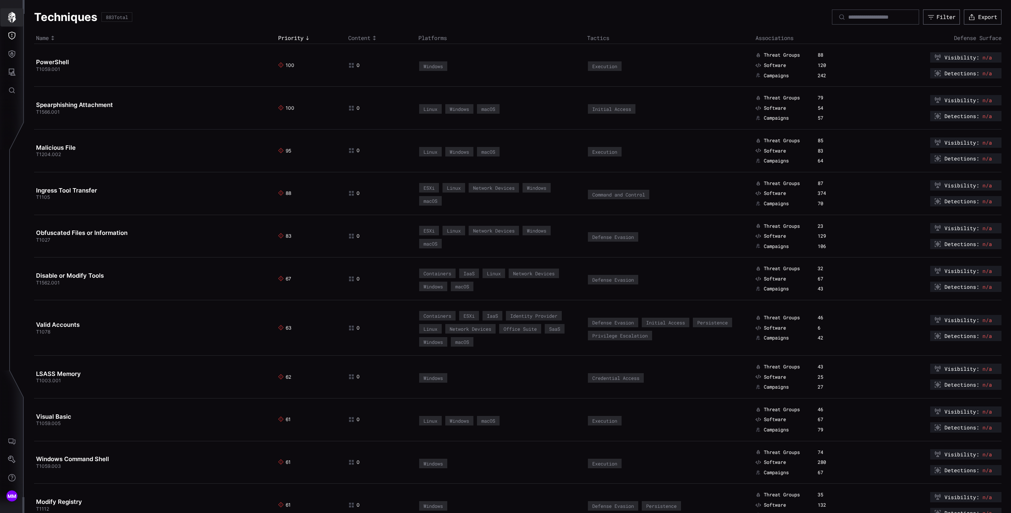
click at [8, 23] on icon "button" at bounding box center [11, 17] width 11 height 11
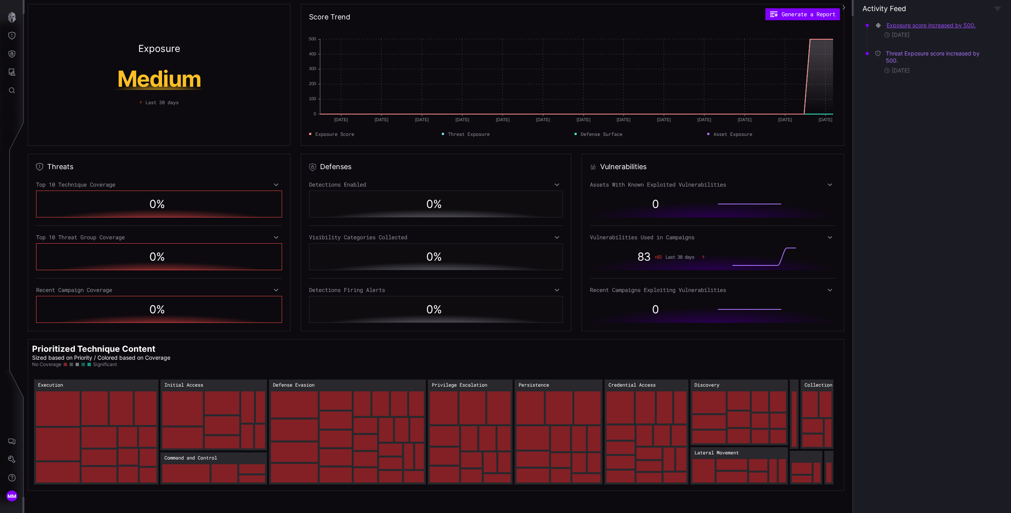
click at [900, 25] on button "Exposure score increased by 500." at bounding box center [931, 25] width 90 height 8
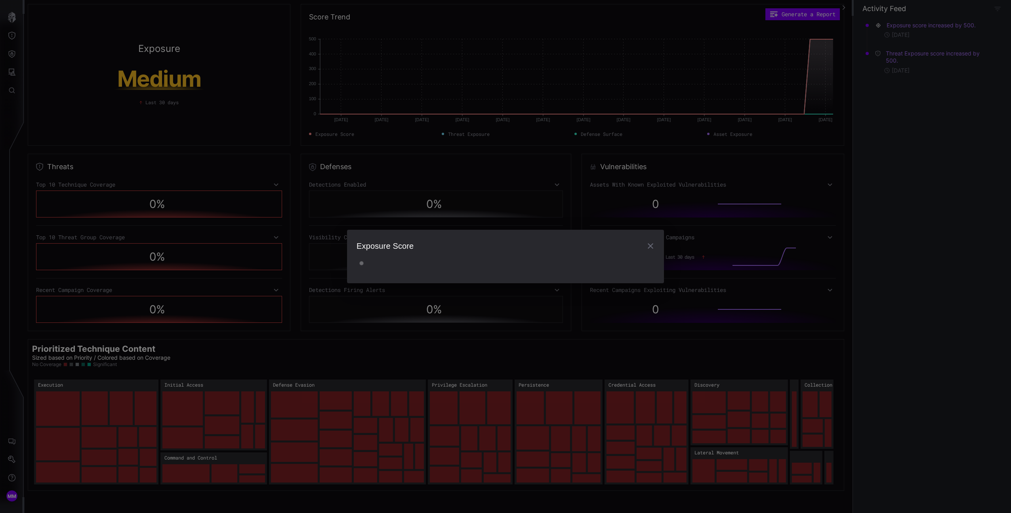
click at [897, 60] on div "Exposure Score" at bounding box center [505, 256] width 1011 height 513
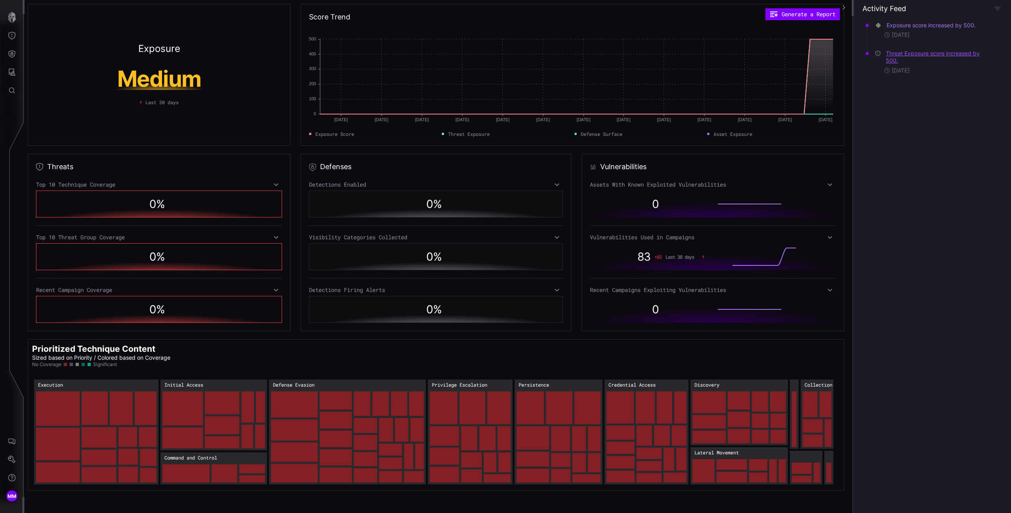
click at [902, 53] on button "Threat Exposure score increased by 500." at bounding box center [940, 57] width 108 height 15
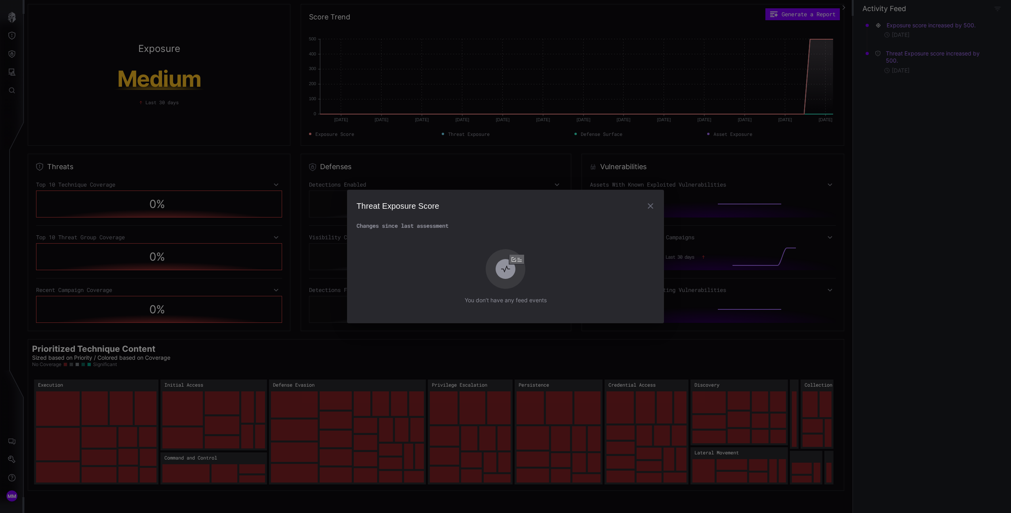
click at [649, 204] on icon "button" at bounding box center [651, 206] width 6 height 6
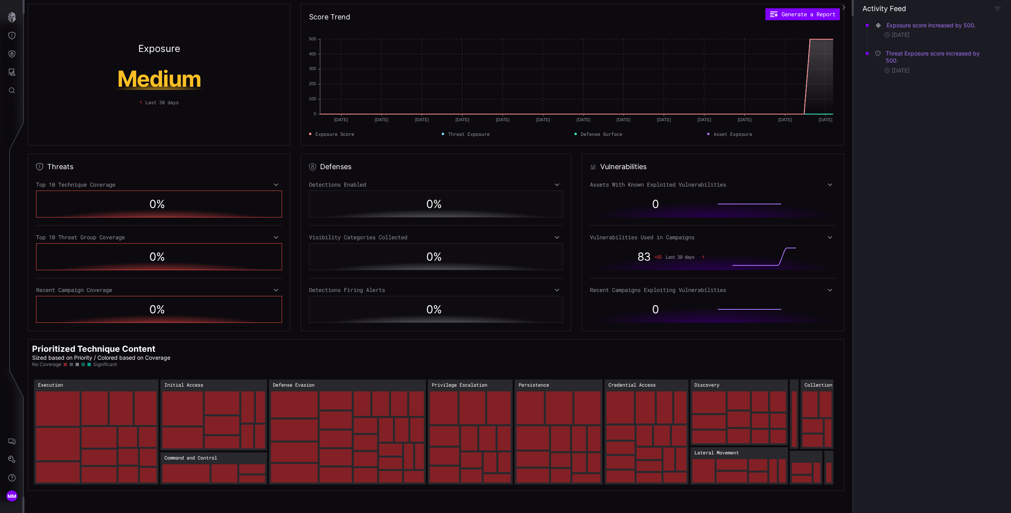
click at [968, 154] on div "Exposure score increased by 500. 4 days ago Threat Exposure score increased by …" at bounding box center [932, 264] width 158 height 497
click at [20, 31] on button "Threat Exposure" at bounding box center [11, 36] width 23 height 18
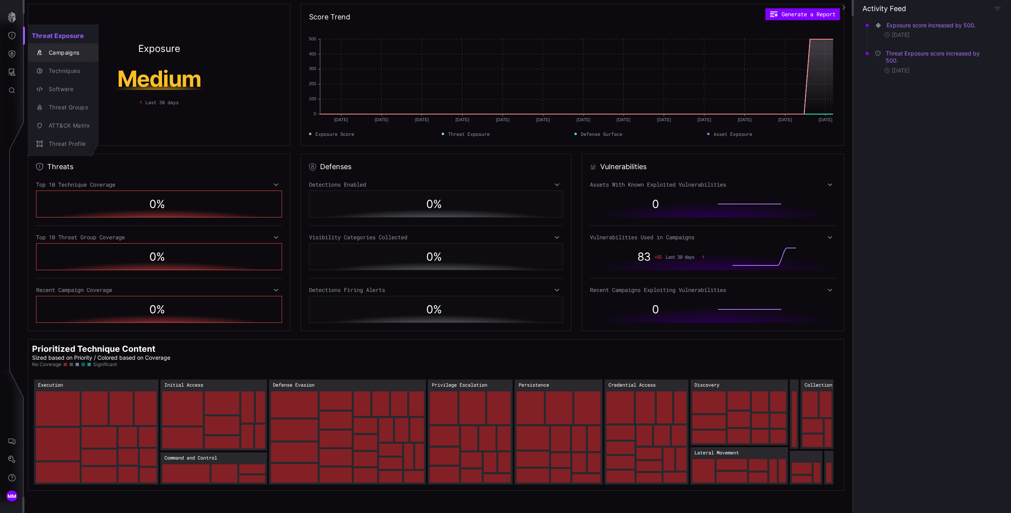
click at [51, 51] on div "Campaigns" at bounding box center [67, 53] width 45 height 10
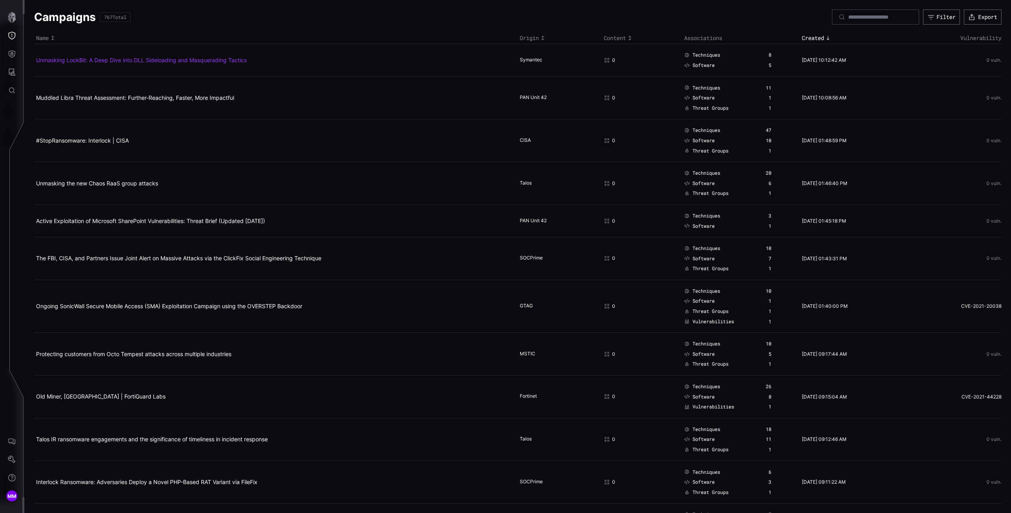
click at [125, 60] on link "Unmasking LockBit: A Deep Dive into DLL Sideloading and Masquerading Tactics" at bounding box center [141, 60] width 211 height 7
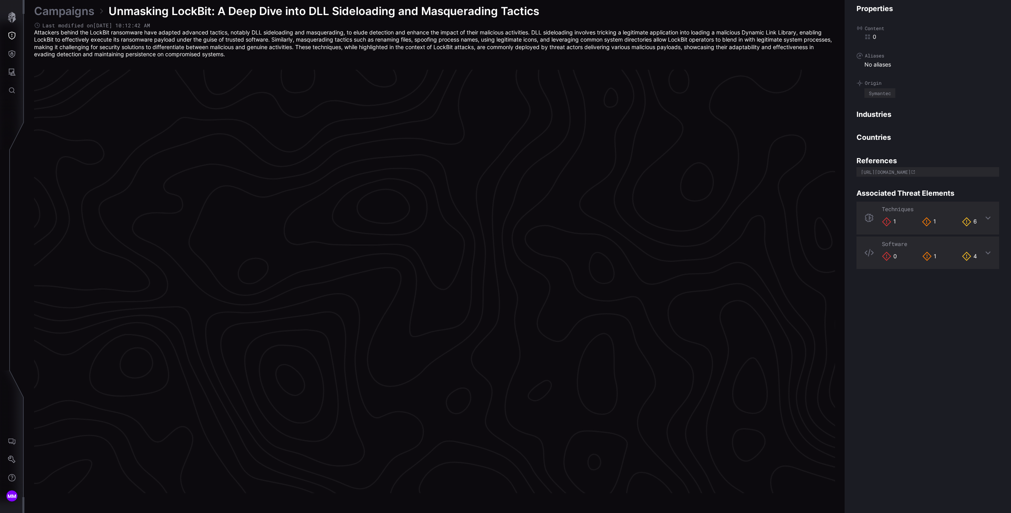
scroll to position [1574, 197]
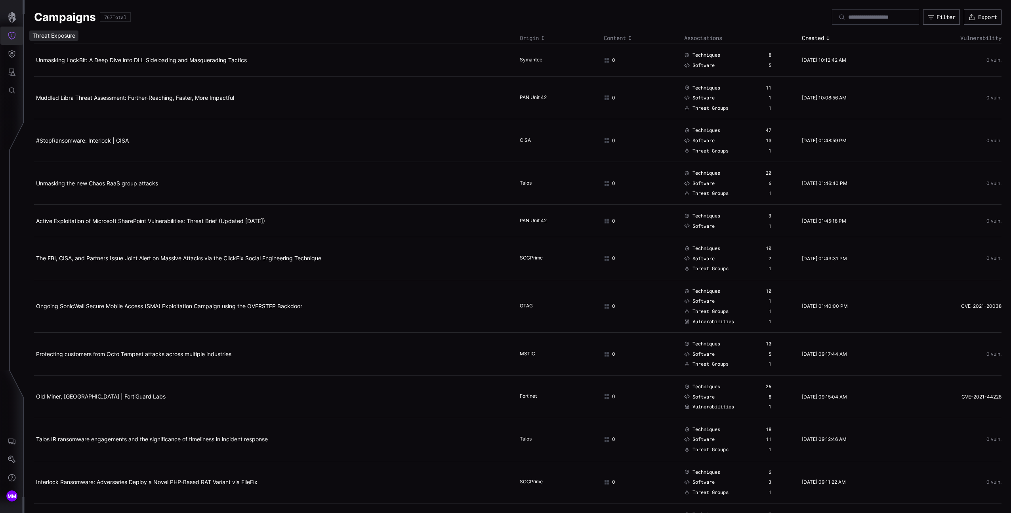
click at [16, 39] on button "Threat Exposure" at bounding box center [11, 36] width 23 height 18
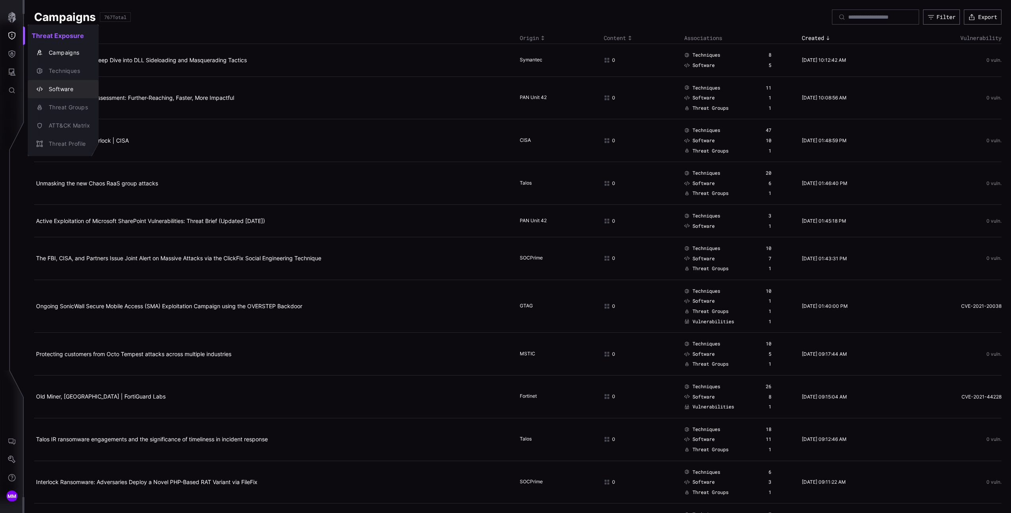
click at [60, 90] on div "Software" at bounding box center [67, 89] width 45 height 10
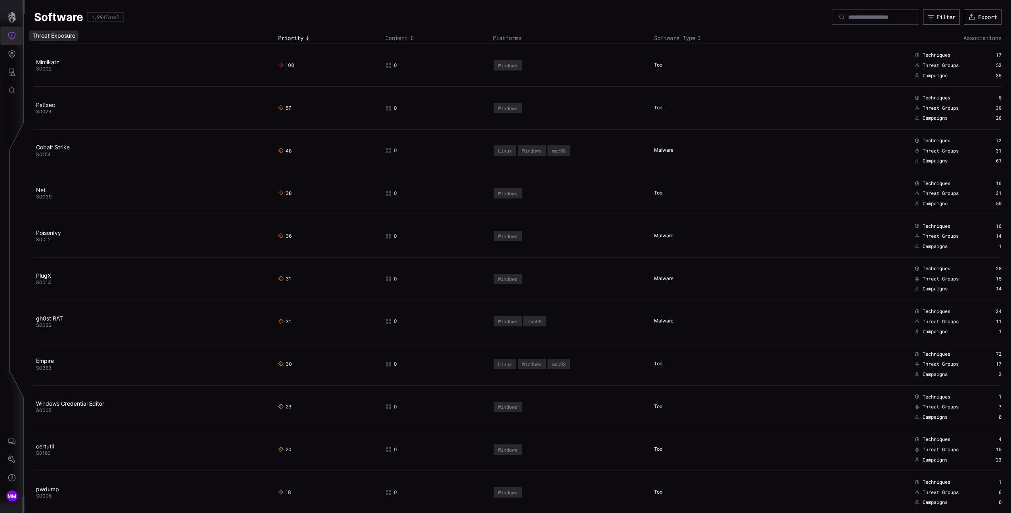
click at [10, 34] on icon "Threat Exposure" at bounding box center [12, 36] width 8 height 8
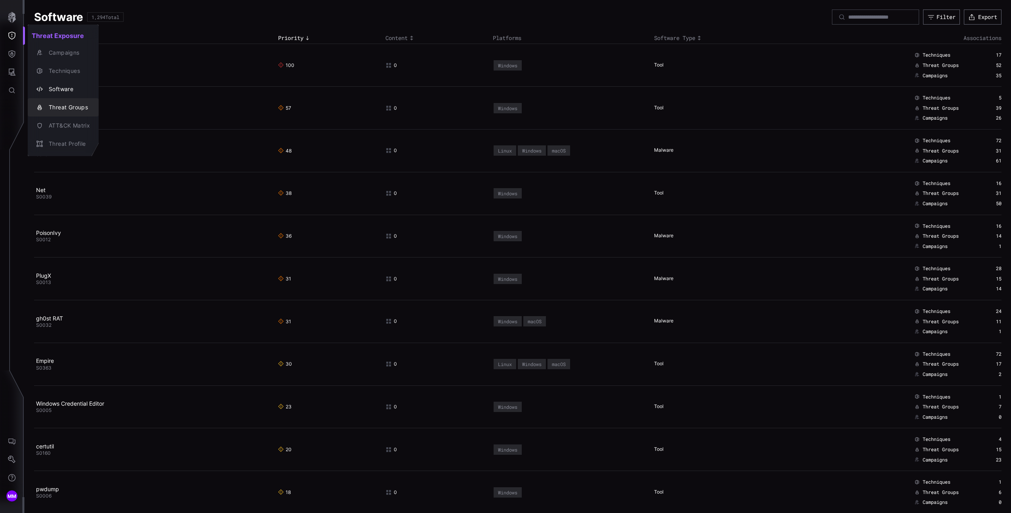
click at [62, 105] on div "Threat Groups" at bounding box center [67, 108] width 45 height 10
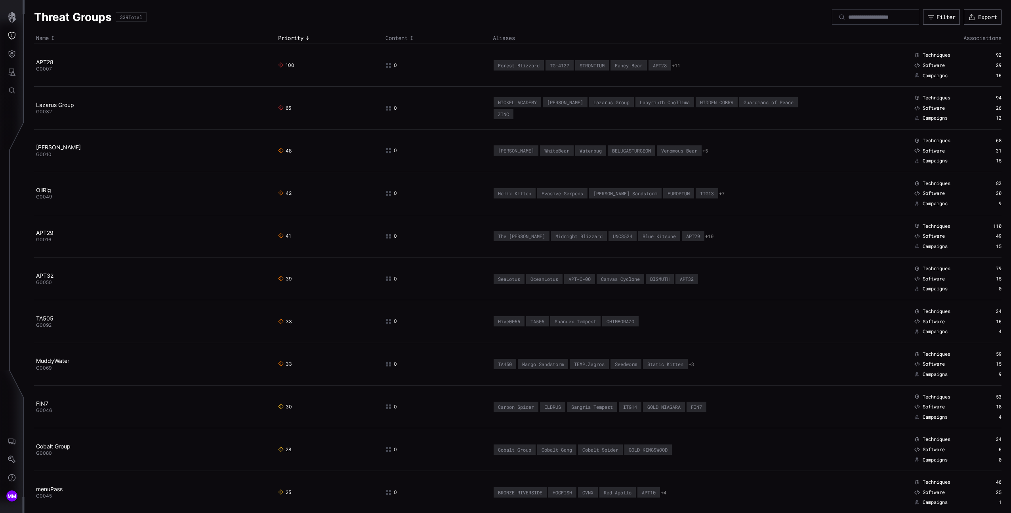
click at [12, 38] on icon "Threat Exposure" at bounding box center [12, 36] width 8 height 8
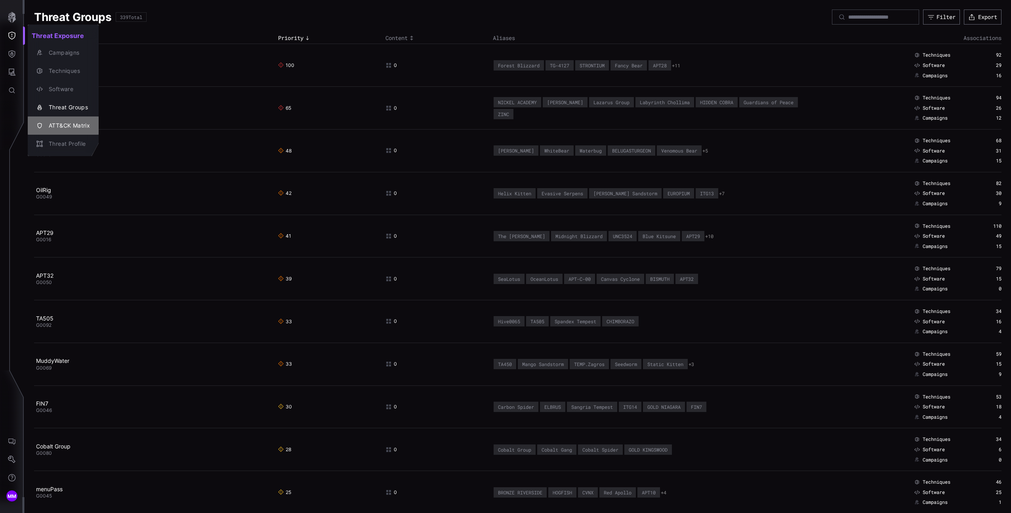
click at [71, 124] on div "ATT&CK Matrix" at bounding box center [67, 126] width 45 height 10
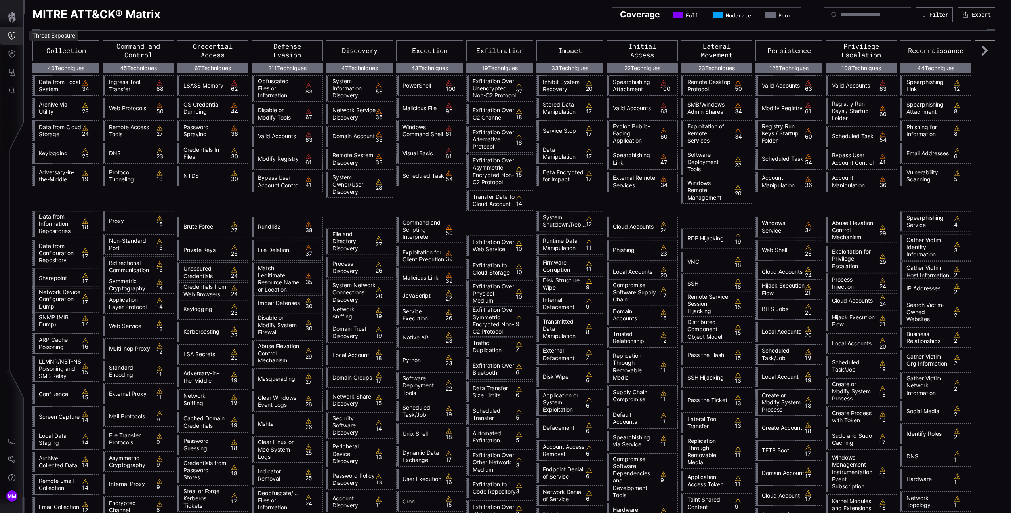
click at [11, 33] on icon "Threat Exposure" at bounding box center [12, 36] width 8 height 8
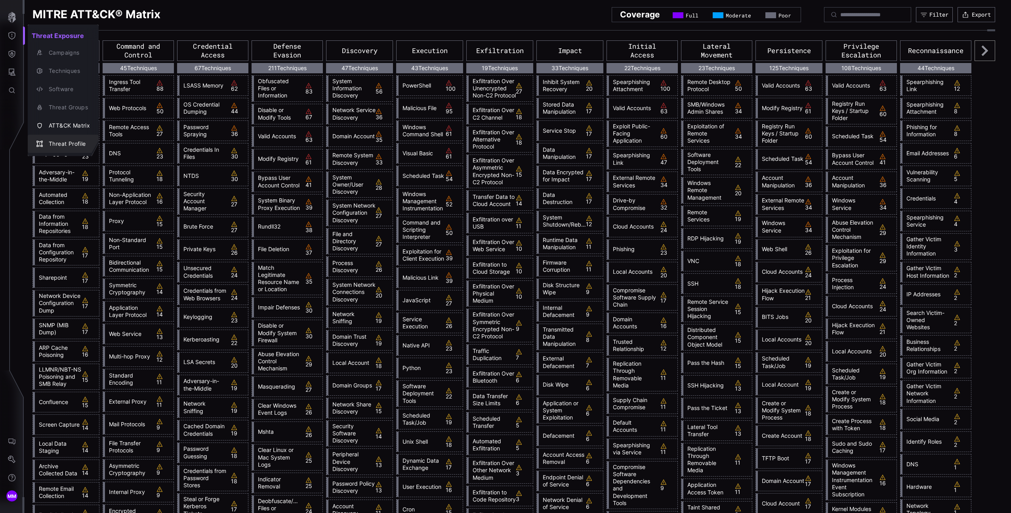
click at [66, 147] on div "Threat Profile" at bounding box center [67, 144] width 45 height 10
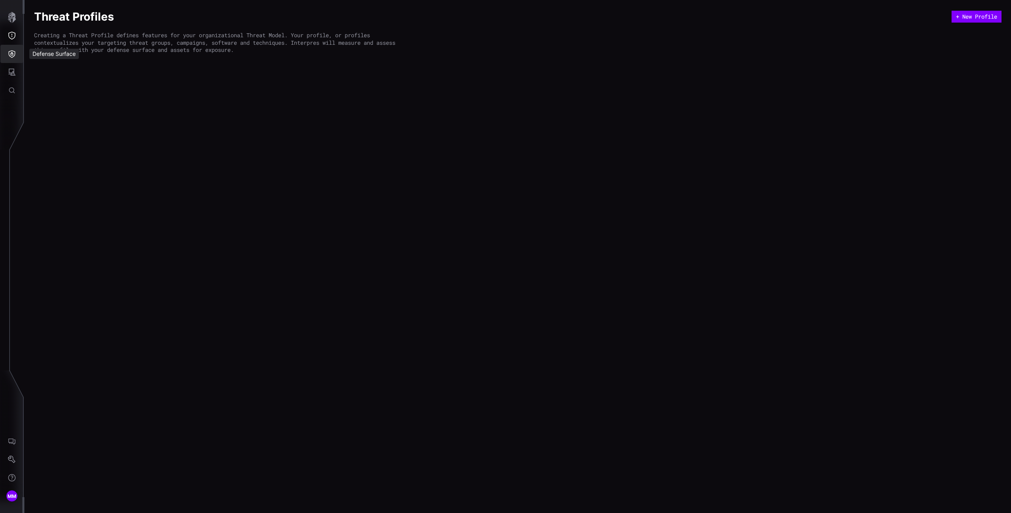
click at [17, 54] on button "Defense Surface" at bounding box center [11, 54] width 23 height 18
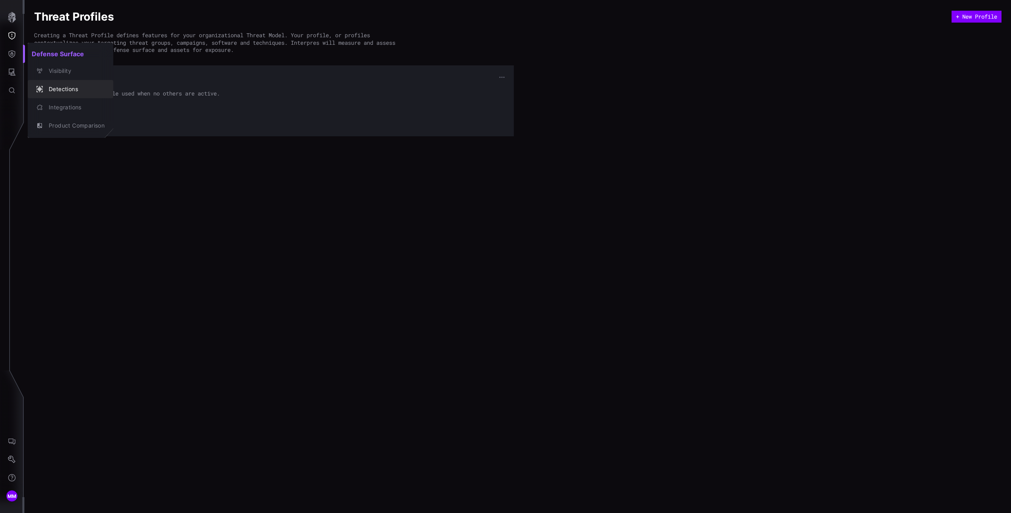
click at [34, 85] on div "Detections" at bounding box center [70, 89] width 79 height 11
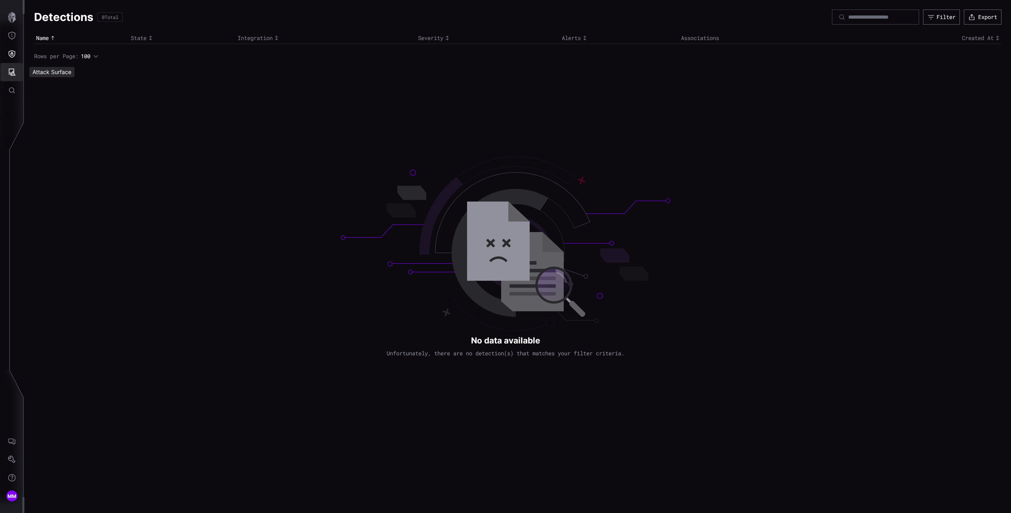
click at [10, 71] on icon "Attack Surface" at bounding box center [12, 72] width 8 height 8
click at [42, 90] on icon "button" at bounding box center [40, 89] width 6 height 6
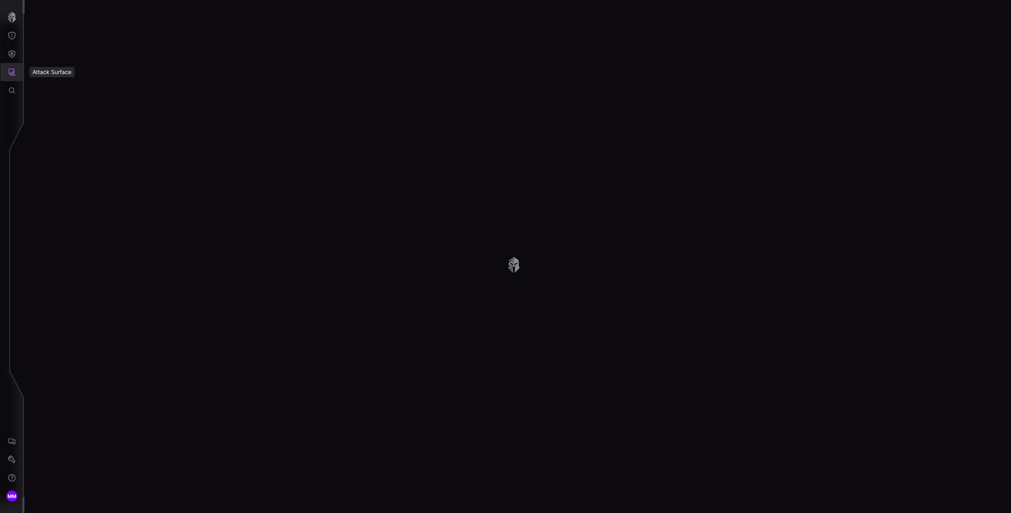
click at [13, 73] on icon "Attack Surface" at bounding box center [12, 72] width 7 height 7
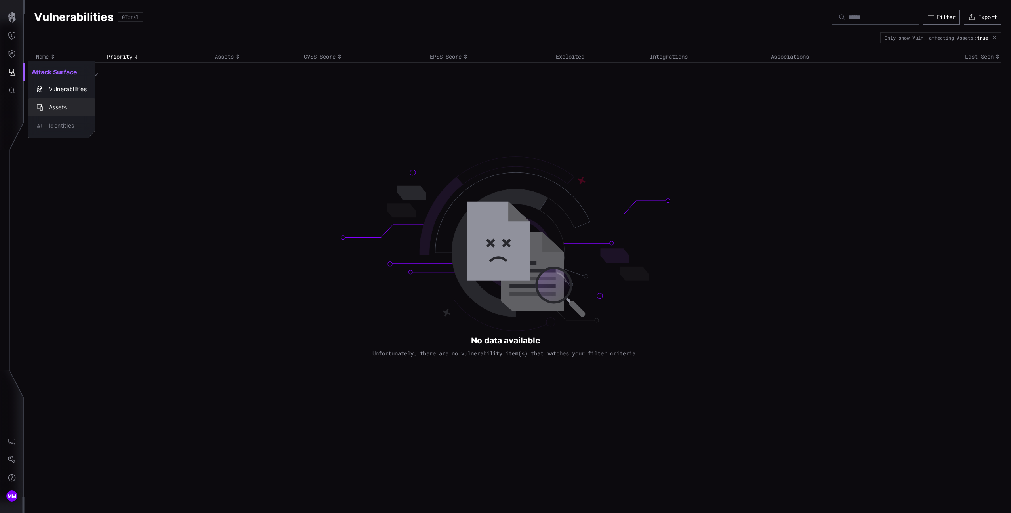
click at [56, 111] on div "Assets" at bounding box center [66, 108] width 42 height 10
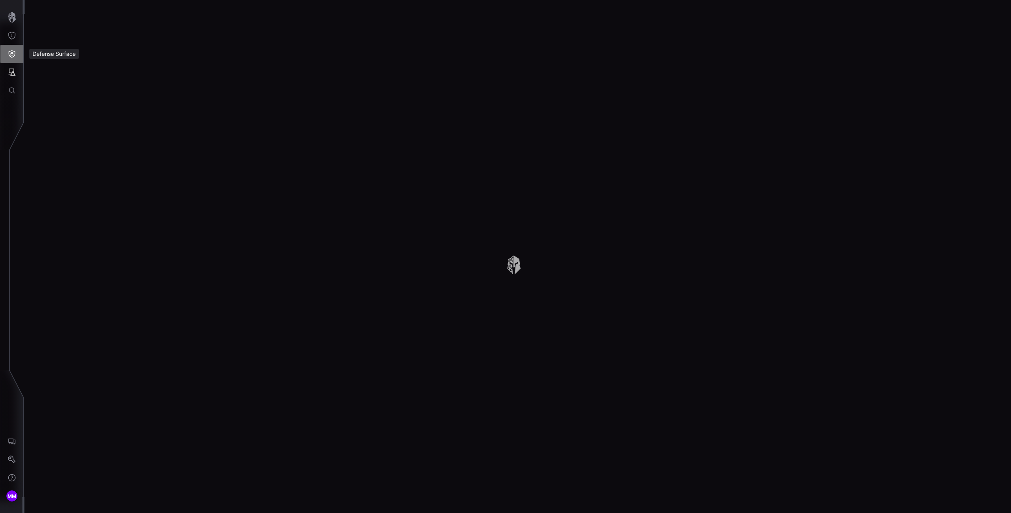
click at [9, 52] on icon "Defense Surface" at bounding box center [12, 54] width 7 height 8
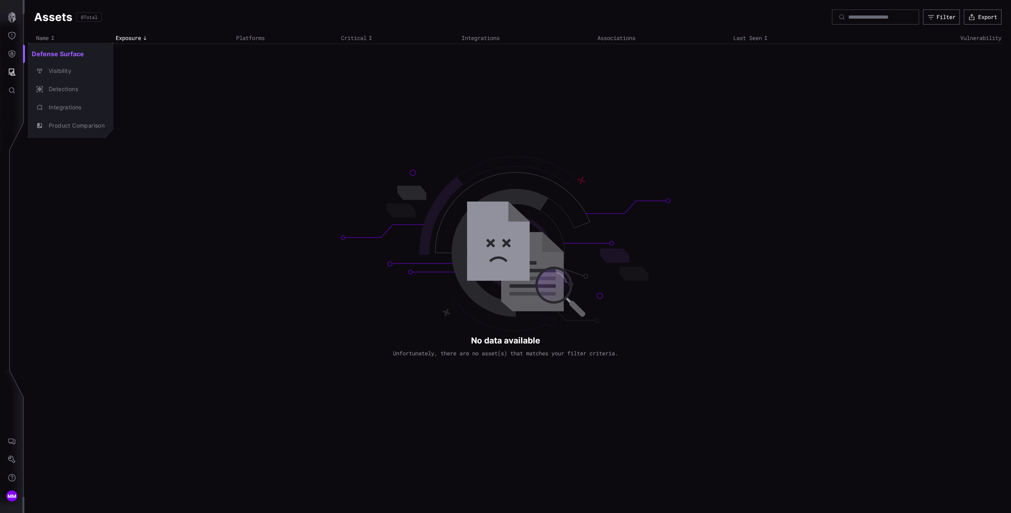
click at [10, 36] on div at bounding box center [505, 256] width 1011 height 513
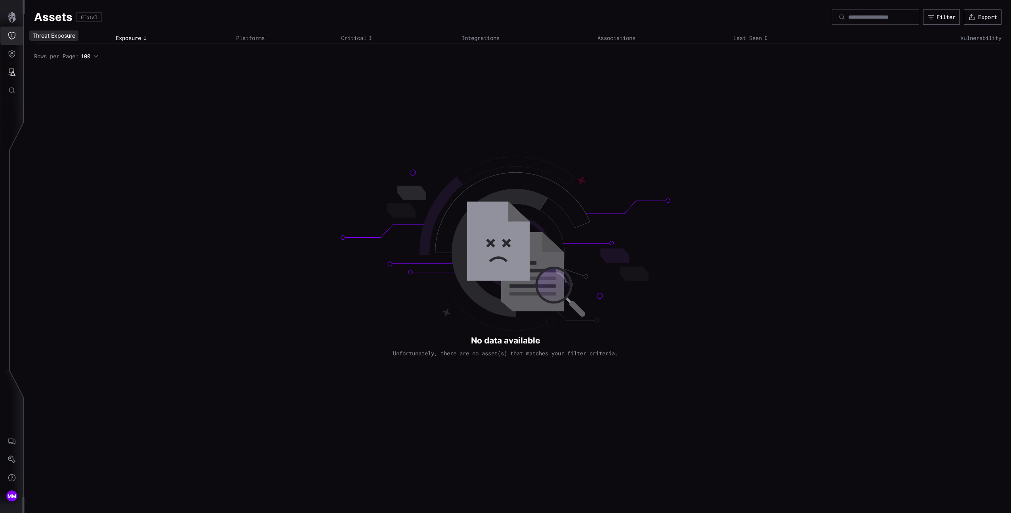
click at [13, 52] on icon "Defense Surface" at bounding box center [12, 54] width 8 height 8
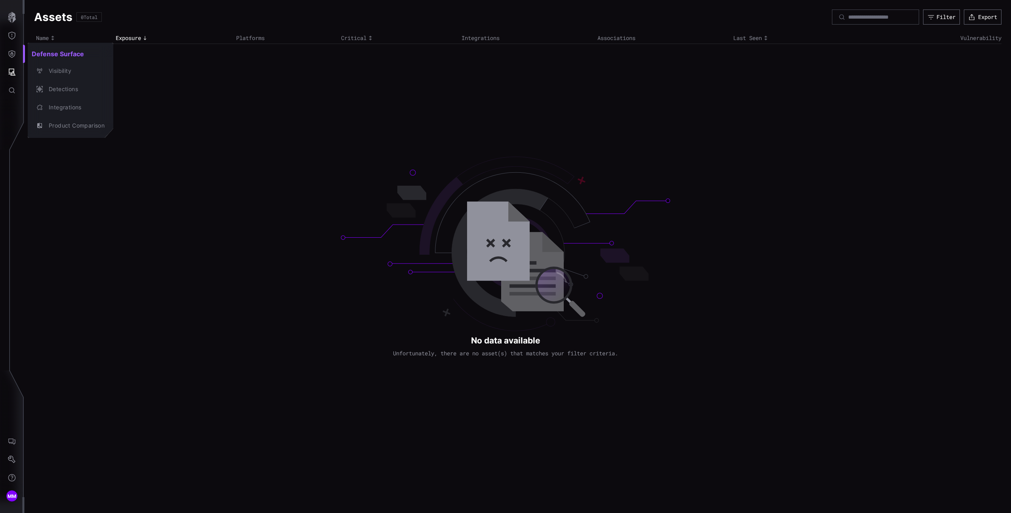
click at [13, 41] on div at bounding box center [505, 256] width 1011 height 513
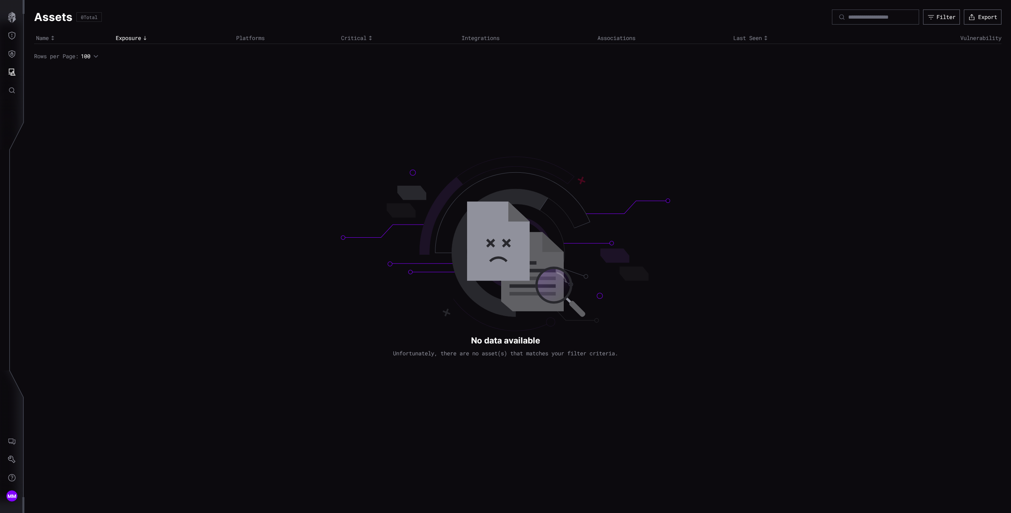
click at [11, 38] on div "Defense Surface Visibility Detections Integrations Product Comparison" at bounding box center [507, 256] width 1009 height 513
click at [14, 37] on icon "Threat Exposure" at bounding box center [12, 36] width 8 height 8
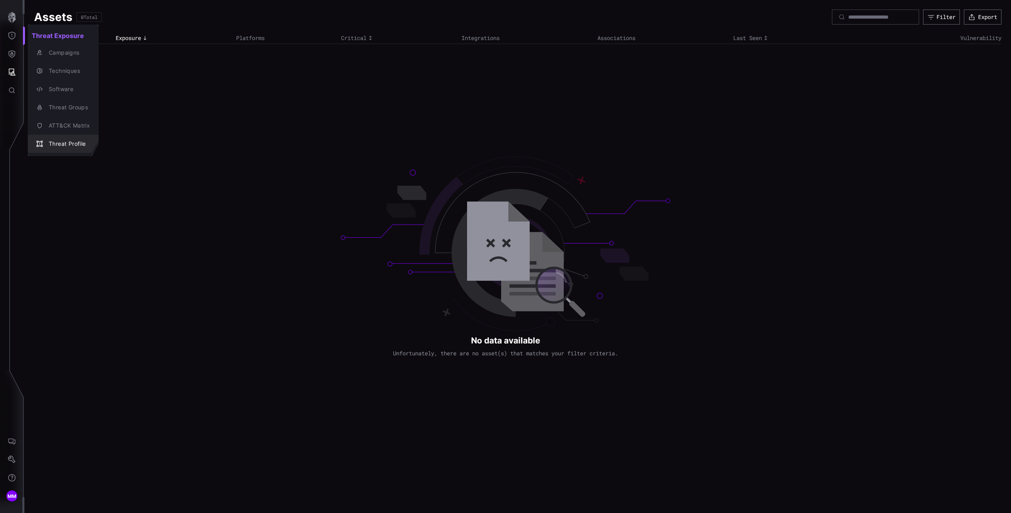
click at [76, 139] on div "Threat Profile" at bounding box center [67, 144] width 45 height 10
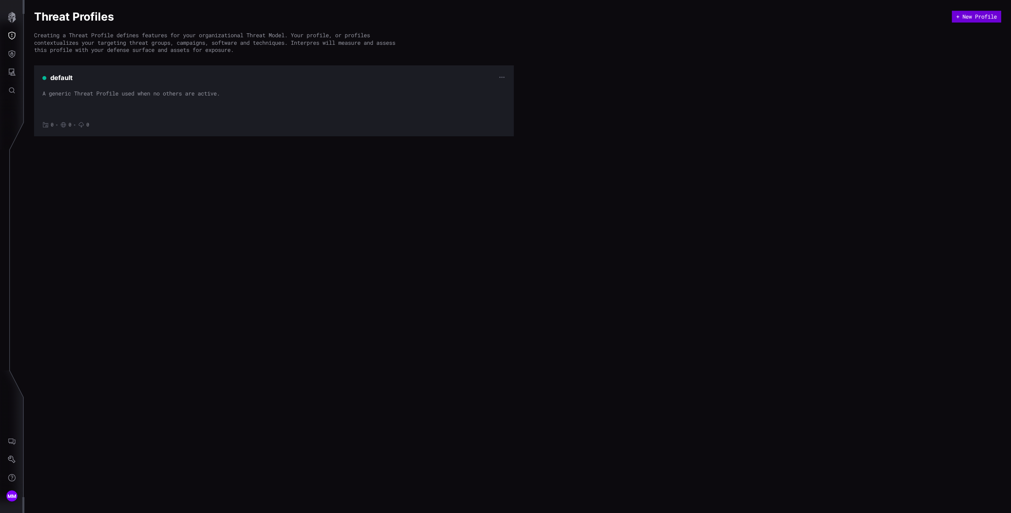
click at [964, 17] on button "+ New Profile" at bounding box center [976, 17] width 49 height 12
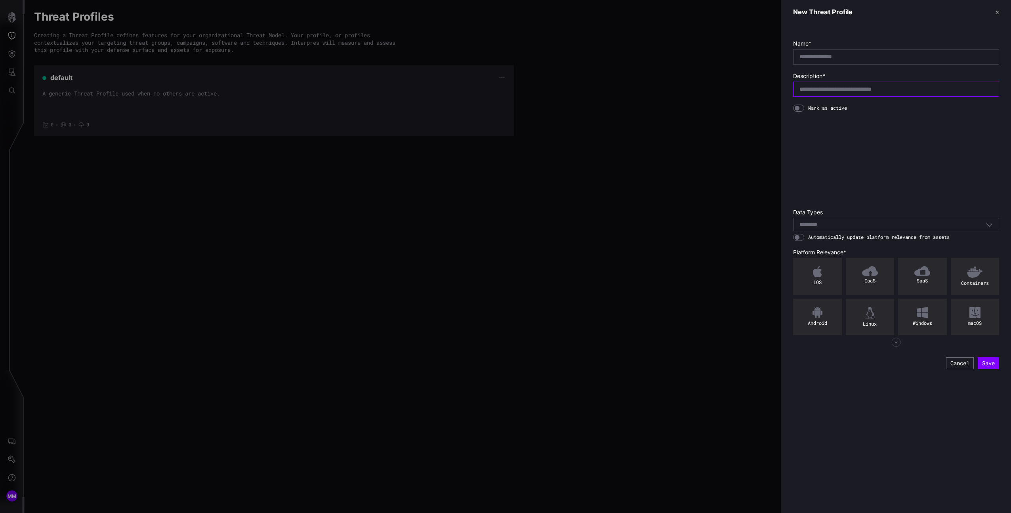
click at [850, 87] on input "text" at bounding box center [896, 89] width 193 height 7
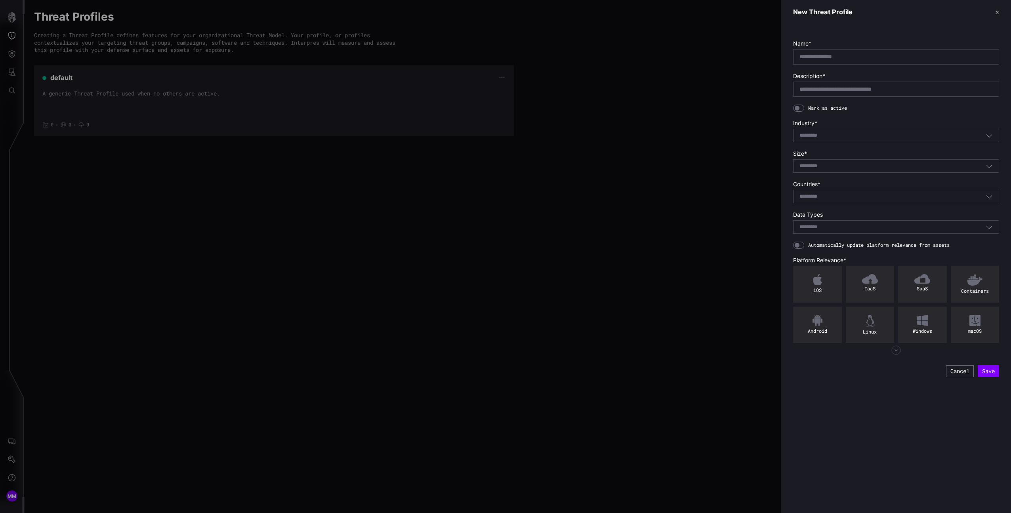
click at [844, 61] on div at bounding box center [896, 56] width 206 height 15
click at [838, 57] on input "text" at bounding box center [896, 56] width 193 height 7
type input "****"
type input "**********"
type input "***"
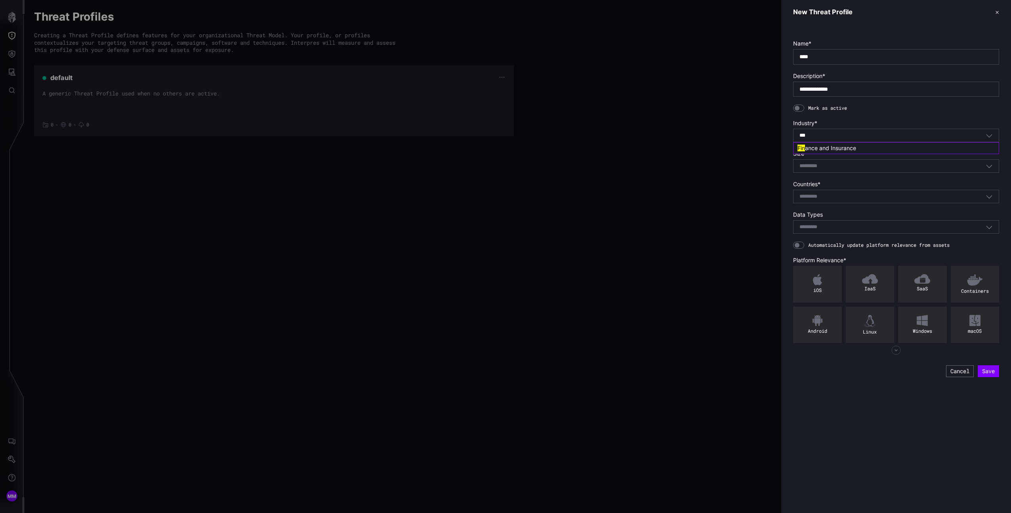
click at [842, 150] on span "ance and Insurance" at bounding box center [830, 148] width 51 height 7
click at [800, 106] on div at bounding box center [798, 108] width 11 height 7
drag, startPoint x: 853, startPoint y: 178, endPoint x: 849, endPoint y: 176, distance: 4.5
click at [851, 177] on form "**********" at bounding box center [896, 209] width 206 height 338
click at [844, 172] on div "Select..." at bounding box center [896, 166] width 206 height 13
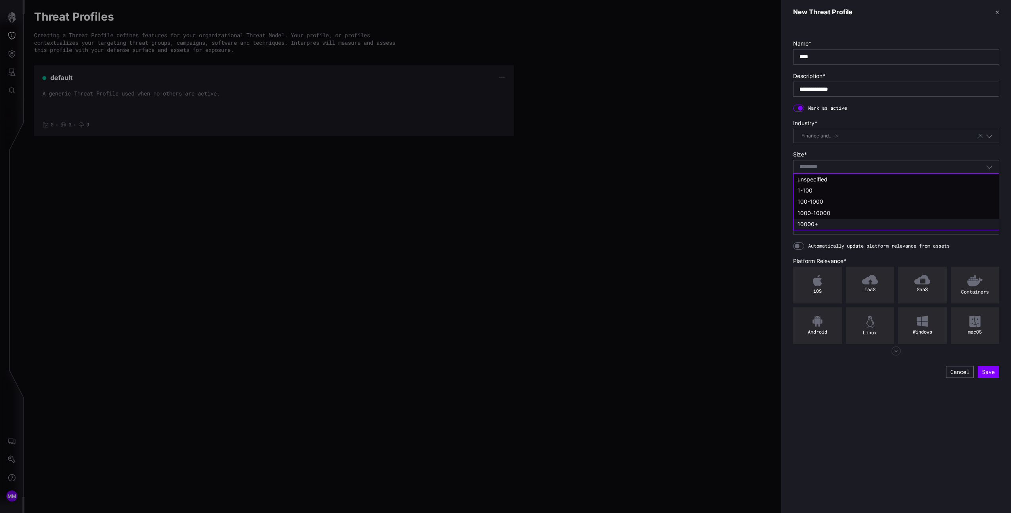
click at [827, 224] on div "10000+" at bounding box center [896, 224] width 197 height 7
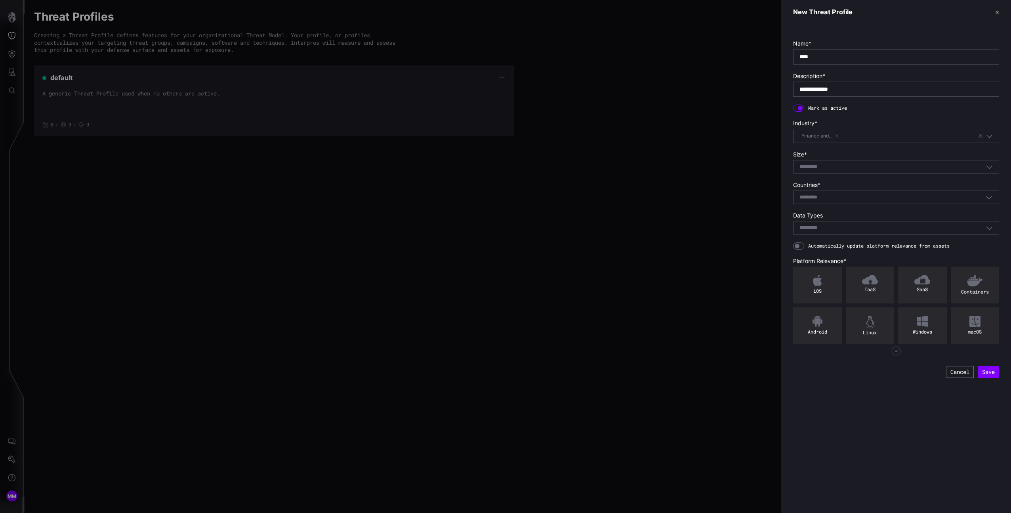
type input "******"
click at [827, 210] on form "**********" at bounding box center [896, 209] width 206 height 338
click at [822, 199] on body "**********" at bounding box center [505, 256] width 1011 height 513
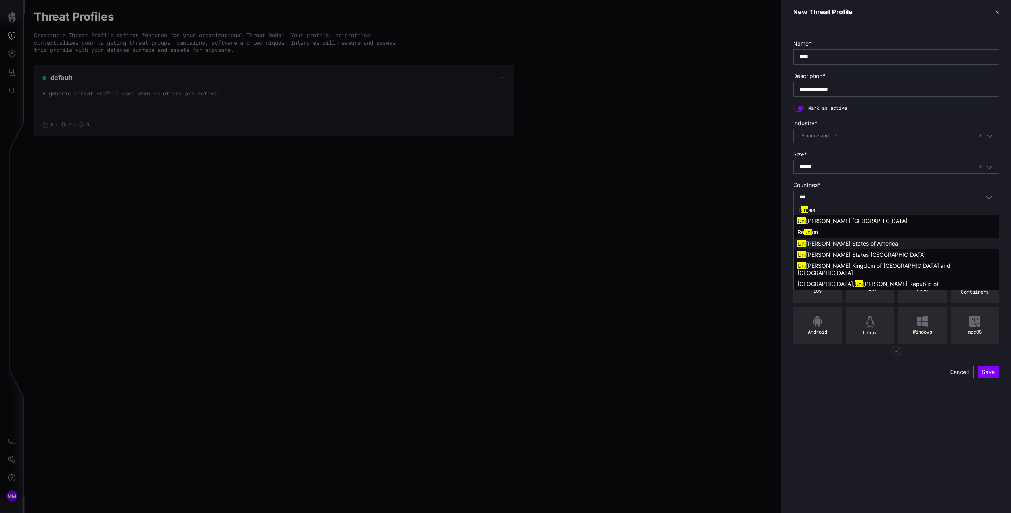
type input "***"
click at [828, 244] on span "ted States of America" at bounding box center [852, 243] width 92 height 7
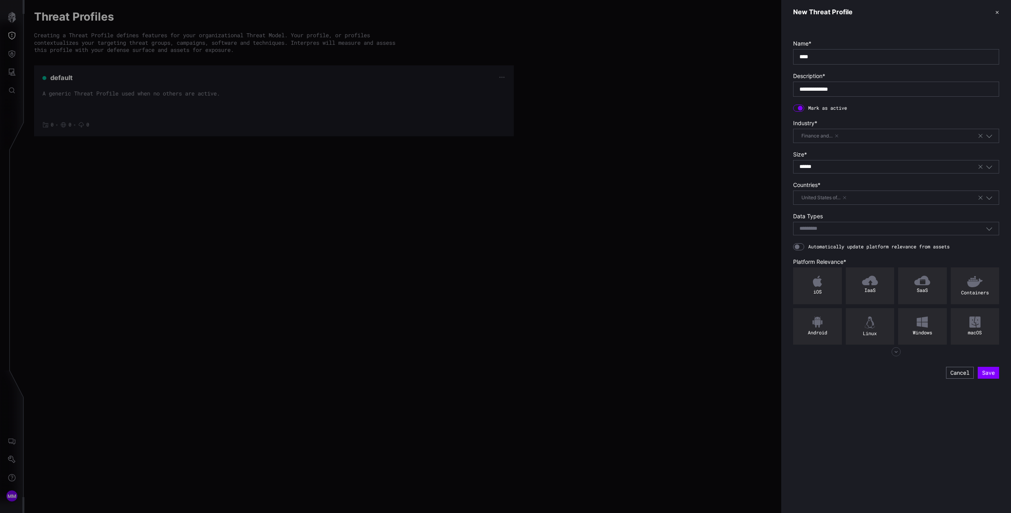
click at [855, 199] on div "United States of…" at bounding box center [889, 197] width 178 height 9
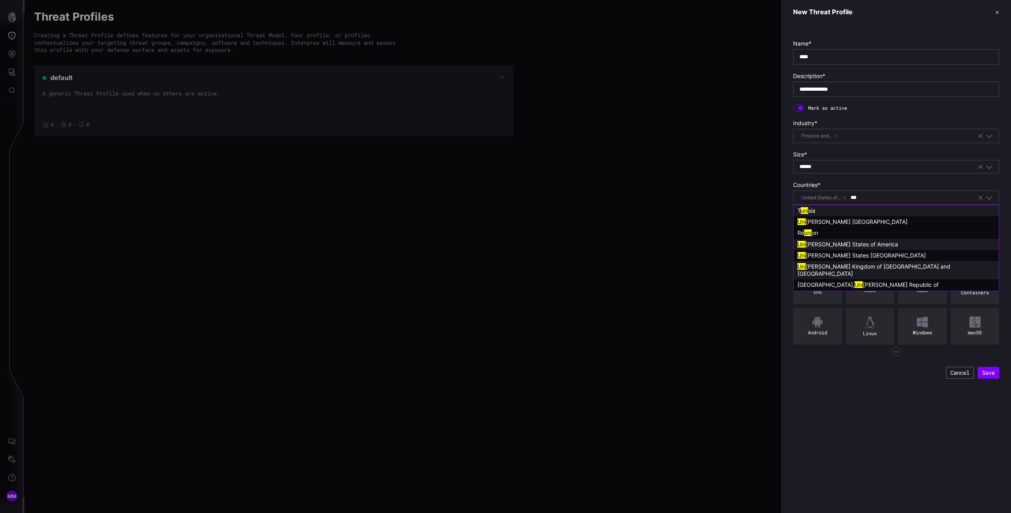
type input "***"
click at [850, 266] on span "ted Kingdom of Great Britain and Northern Ireland" at bounding box center [875, 270] width 155 height 14
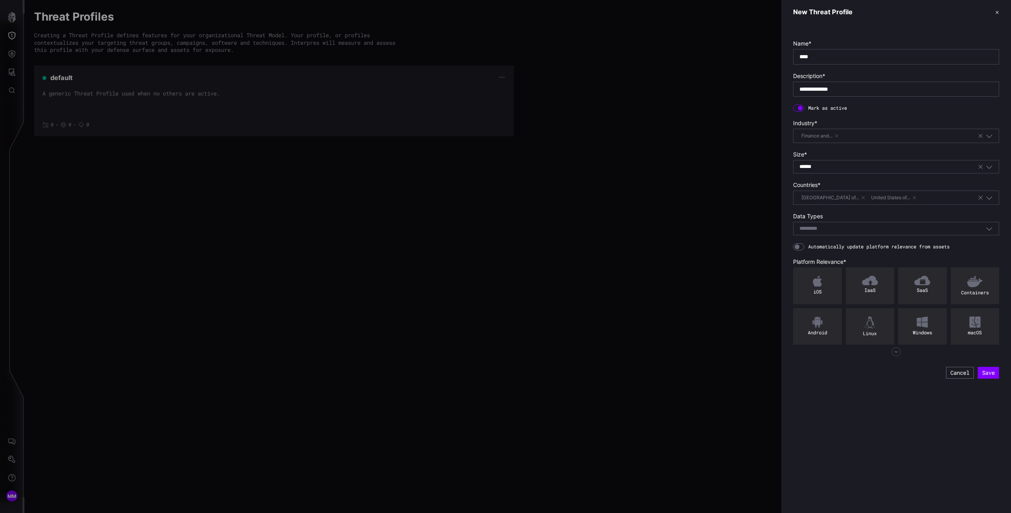
click at [832, 227] on div "Select..." at bounding box center [893, 228] width 186 height 7
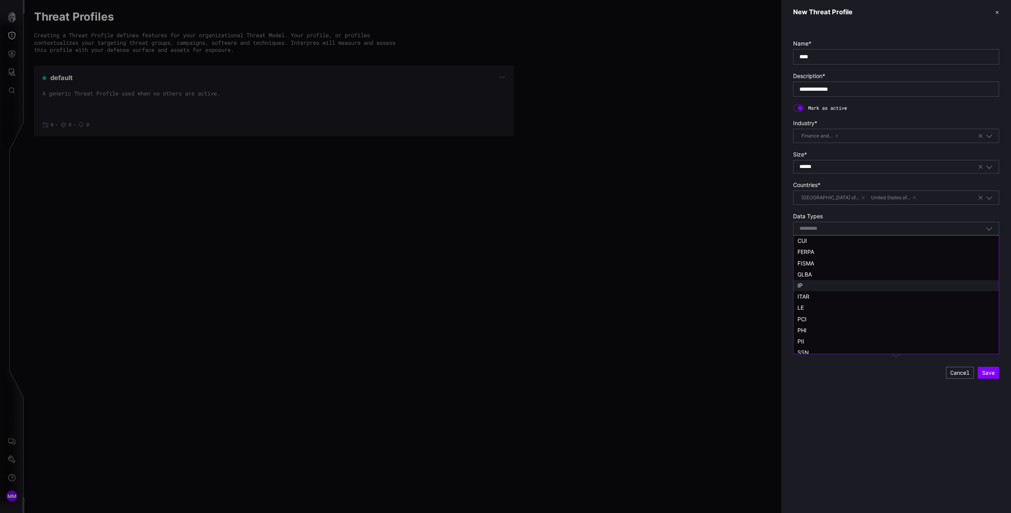
scroll to position [14, 0]
click at [818, 279] on div "IP" at bounding box center [896, 282] width 197 height 7
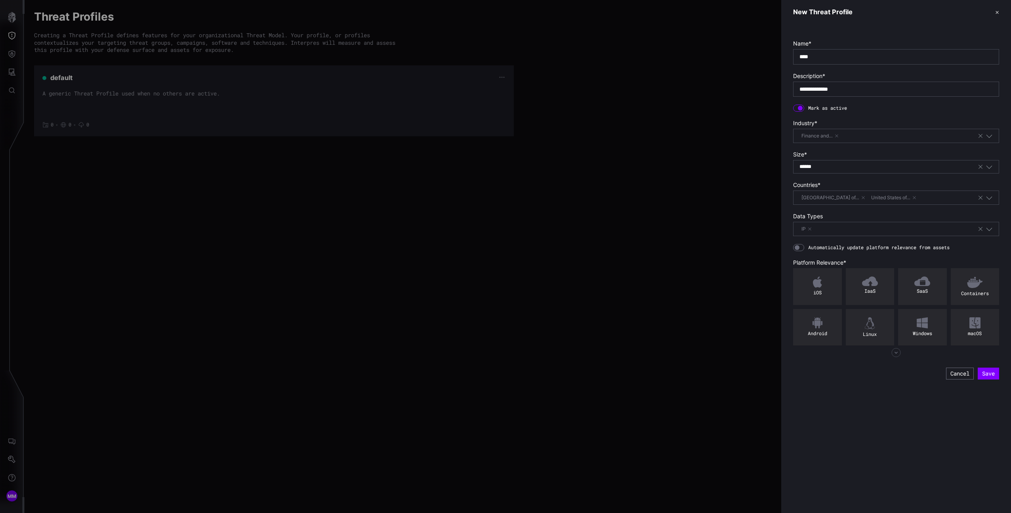
click at [799, 245] on div at bounding box center [798, 247] width 11 height 7
click at [804, 253] on form "**********" at bounding box center [896, 210] width 206 height 340
click at [800, 250] on div at bounding box center [798, 247] width 11 height 7
click at [986, 332] on div "macOS" at bounding box center [975, 333] width 44 height 6
click at [936, 329] on div "Windows" at bounding box center [922, 327] width 49 height 37
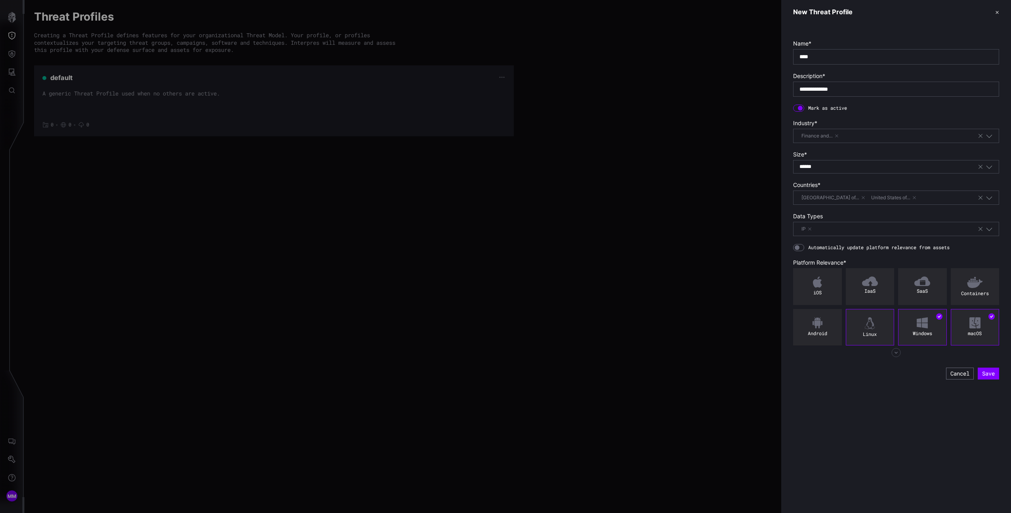
click at [881, 325] on div "Linux" at bounding box center [870, 327] width 49 height 37
click at [986, 373] on button "Save" at bounding box center [988, 374] width 21 height 12
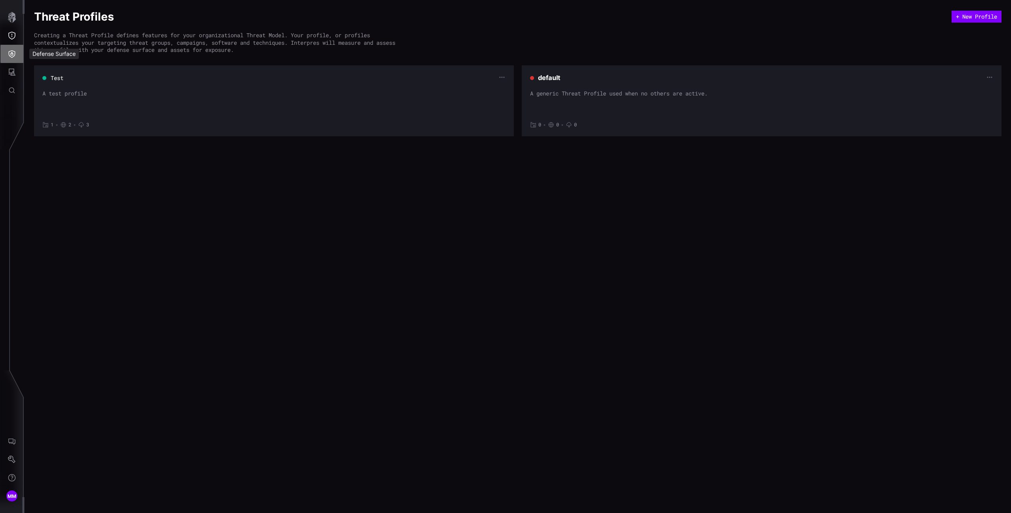
click at [15, 50] on button "Defense Surface" at bounding box center [11, 54] width 23 height 18
click at [55, 86] on div "Detections" at bounding box center [75, 89] width 60 height 10
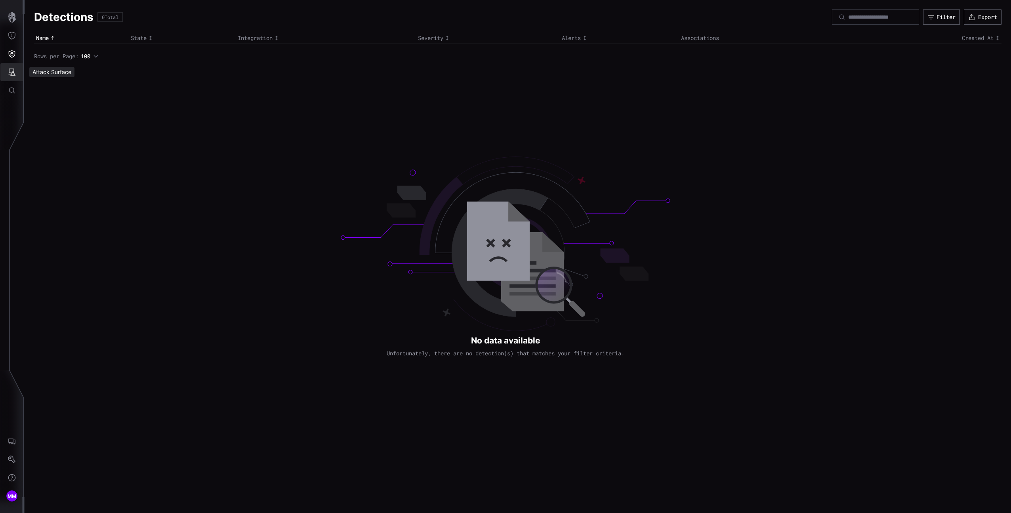
click at [11, 73] on icon "Attack Surface" at bounding box center [12, 72] width 8 height 8
click at [14, 44] on div at bounding box center [505, 256] width 1011 height 513
click at [8, 32] on icon "Threat Exposure" at bounding box center [12, 36] width 8 height 8
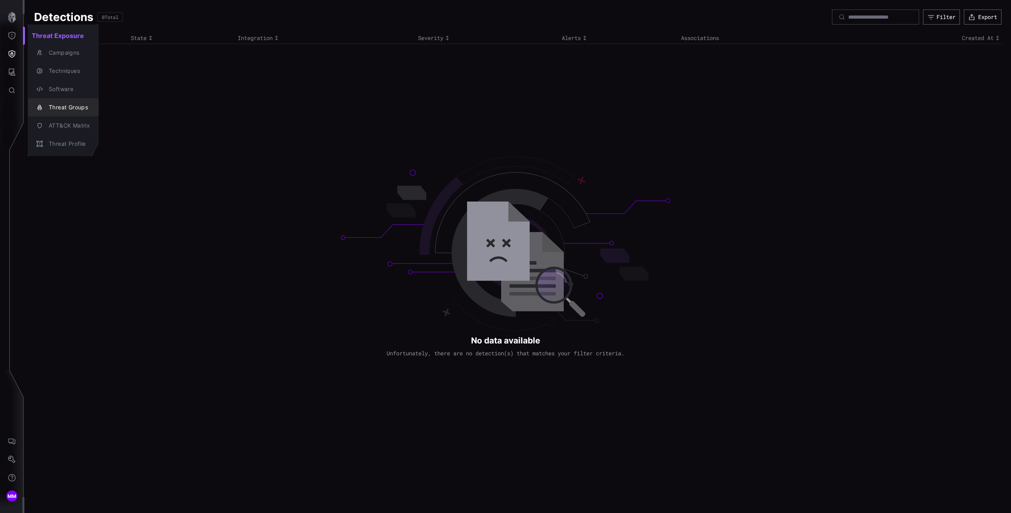
click at [69, 113] on div "Threat Groups" at bounding box center [63, 107] width 65 height 11
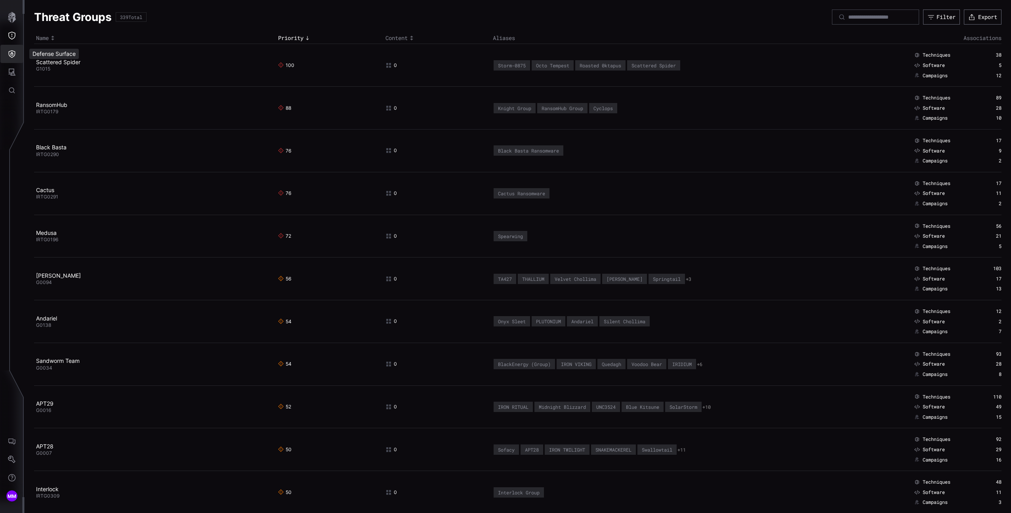
click at [11, 55] on icon "Defense Surface" at bounding box center [12, 54] width 7 height 8
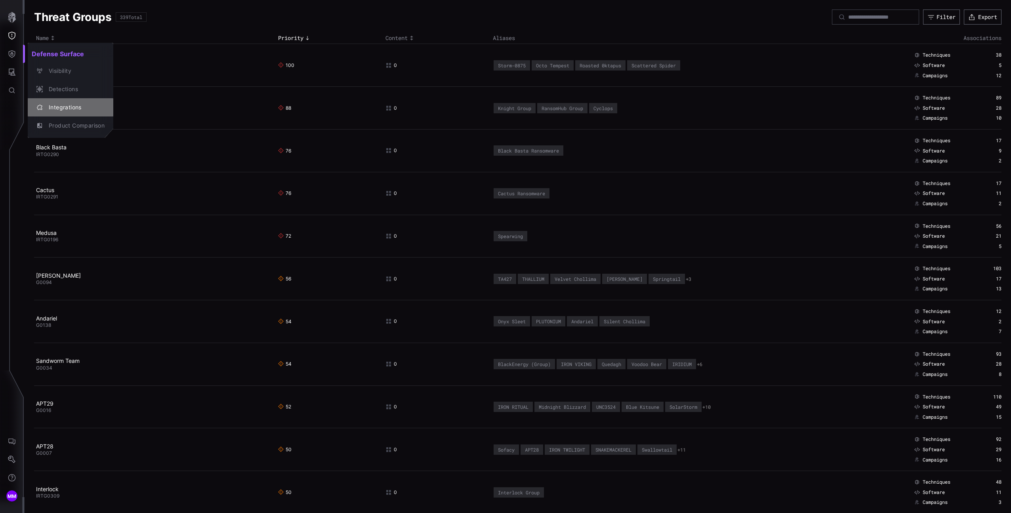
click at [60, 103] on div "Integrations" at bounding box center [75, 108] width 60 height 10
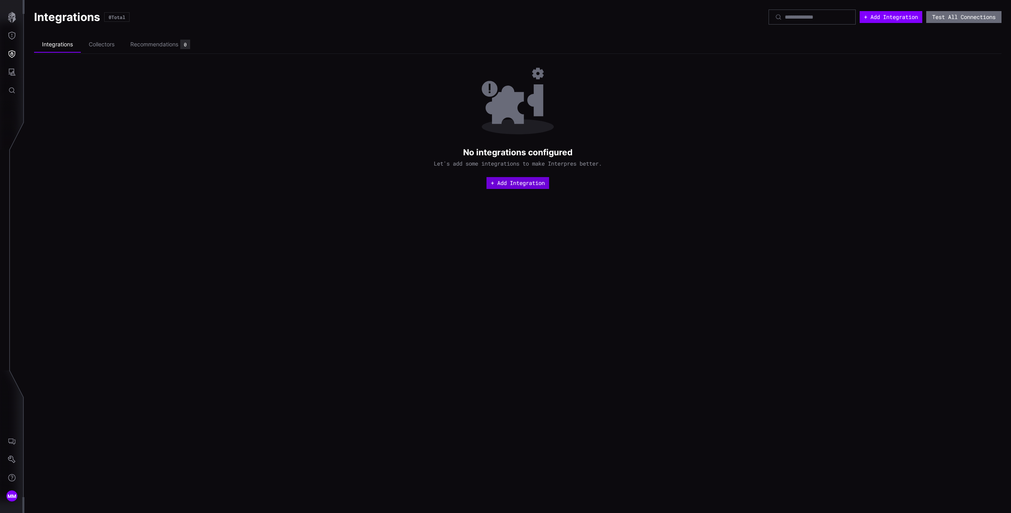
click at [529, 189] on button "+ Add Integration" at bounding box center [518, 183] width 63 height 12
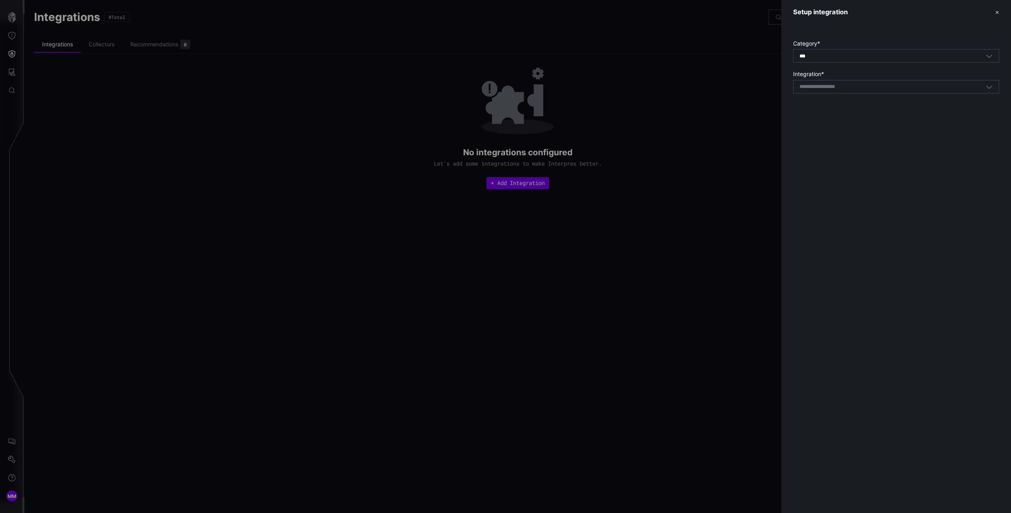
drag, startPoint x: 822, startPoint y: 81, endPoint x: 823, endPoint y: 85, distance: 4.6
click at [823, 81] on div "Select integration" at bounding box center [896, 86] width 206 height 13
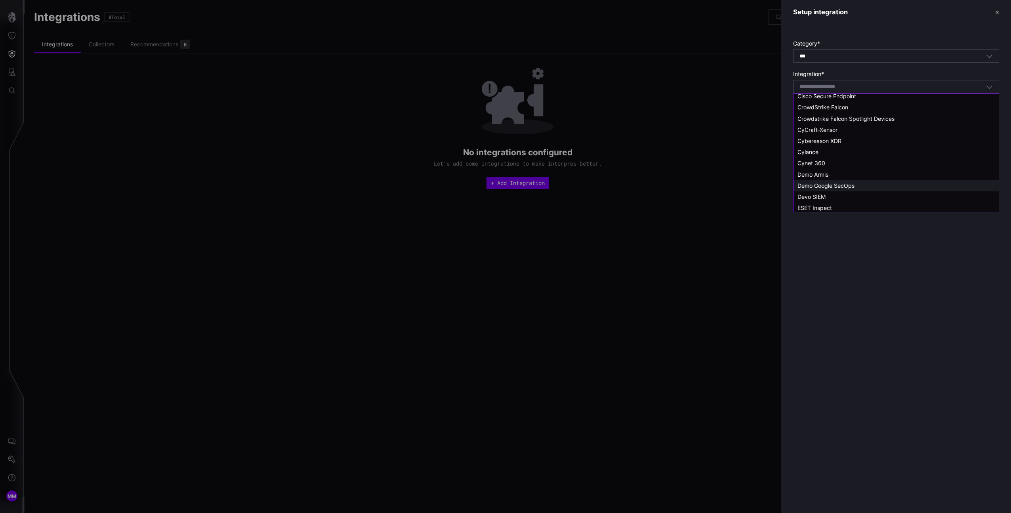
scroll to position [138, 0]
click at [827, 183] on span "Demo Google SecOps" at bounding box center [826, 184] width 57 height 7
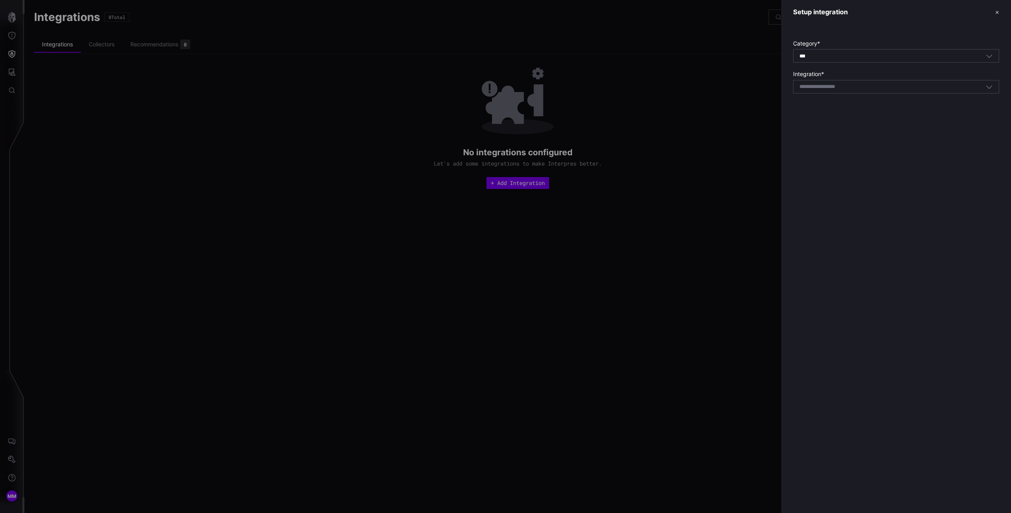
type input "**********"
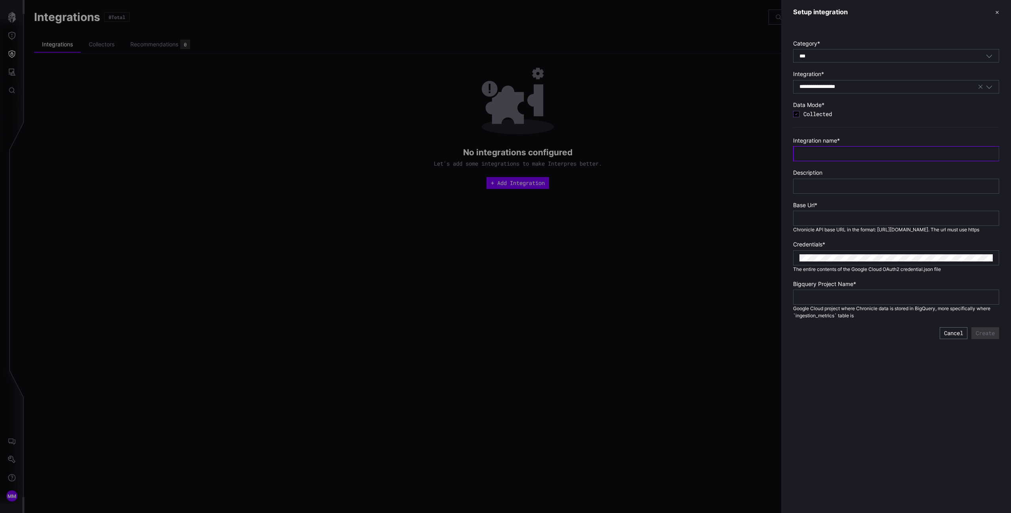
click at [830, 153] on input "text" at bounding box center [896, 153] width 193 height 7
type input "**********"
type input "*"
type input "********"
type input "**********"
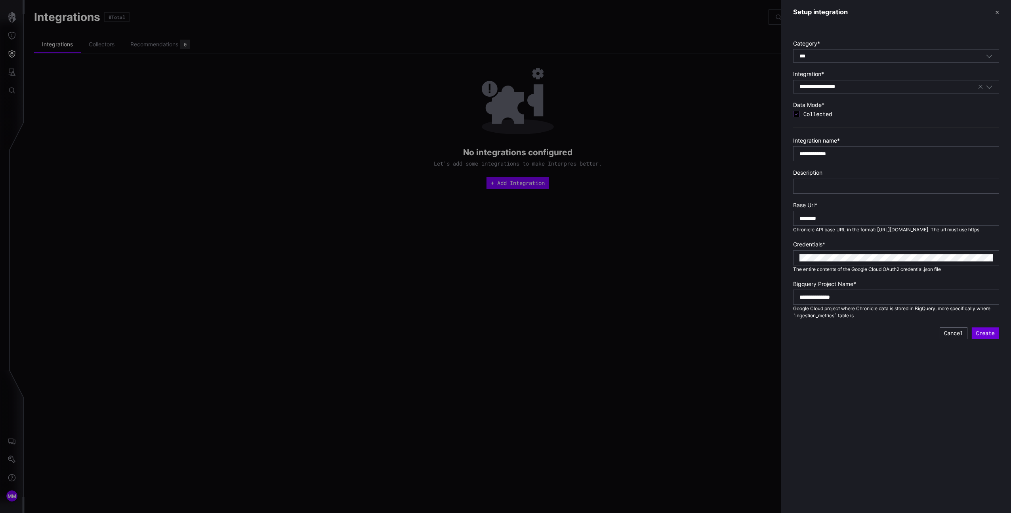
click at [995, 339] on button "Create" at bounding box center [985, 332] width 27 height 11
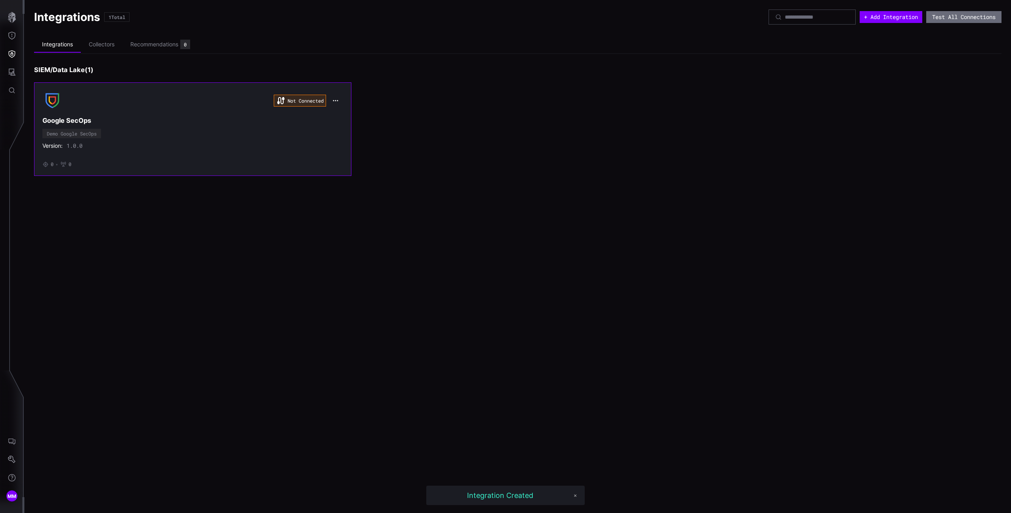
click at [302, 147] on div "Version: 1.0.0" at bounding box center [192, 145] width 301 height 7
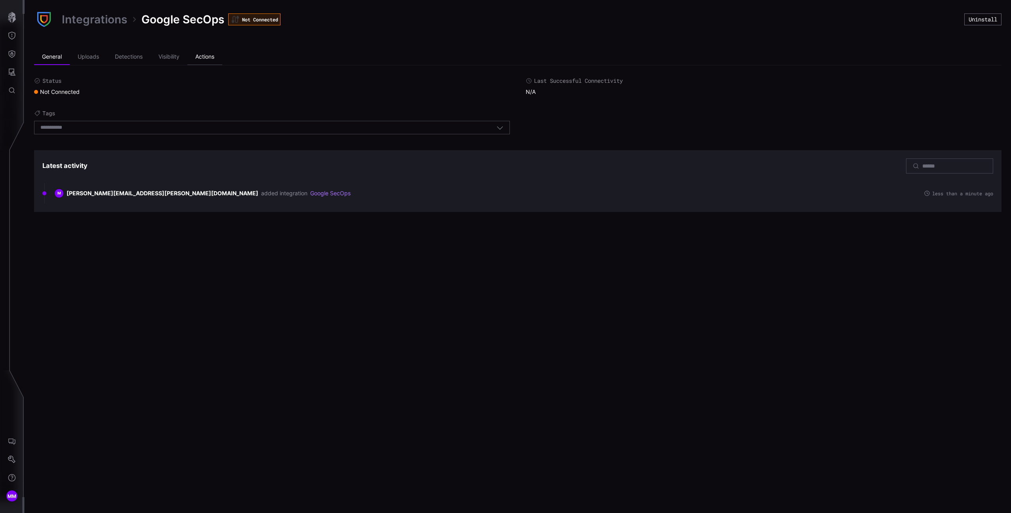
click at [200, 55] on li "Actions" at bounding box center [204, 57] width 35 height 16
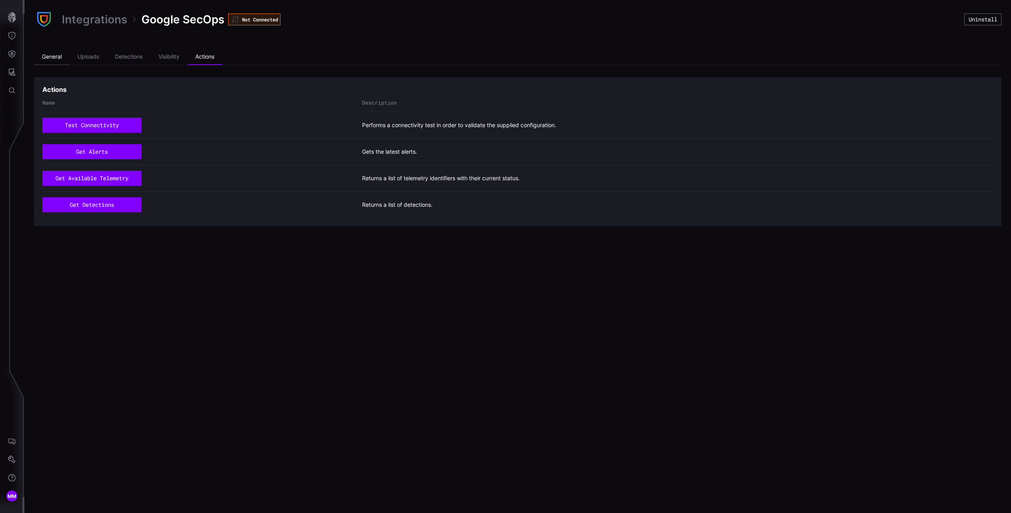
click at [55, 56] on li "General" at bounding box center [52, 57] width 36 height 16
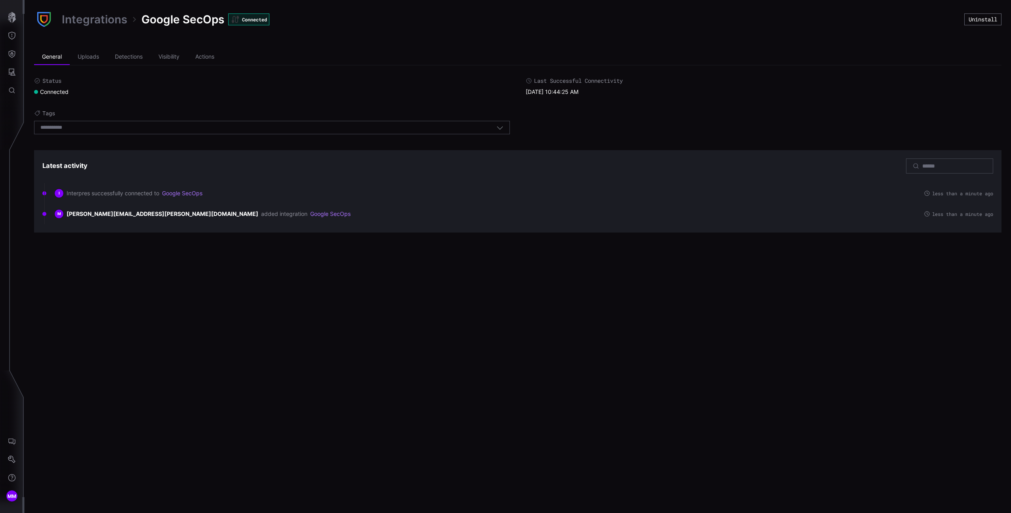
click at [73, 19] on link "Integrations" at bounding box center [94, 19] width 65 height 14
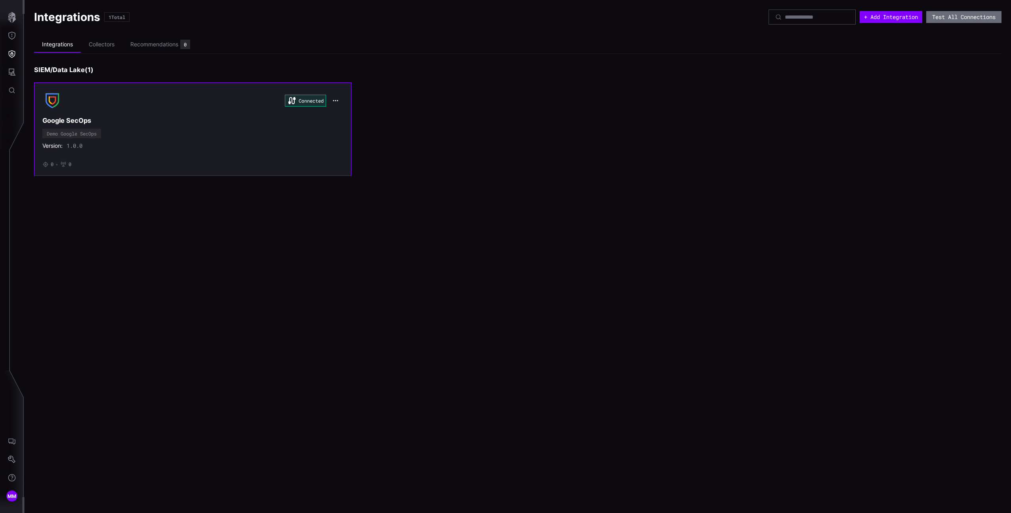
click at [202, 121] on h3 "Google SecOps" at bounding box center [192, 121] width 301 height 8
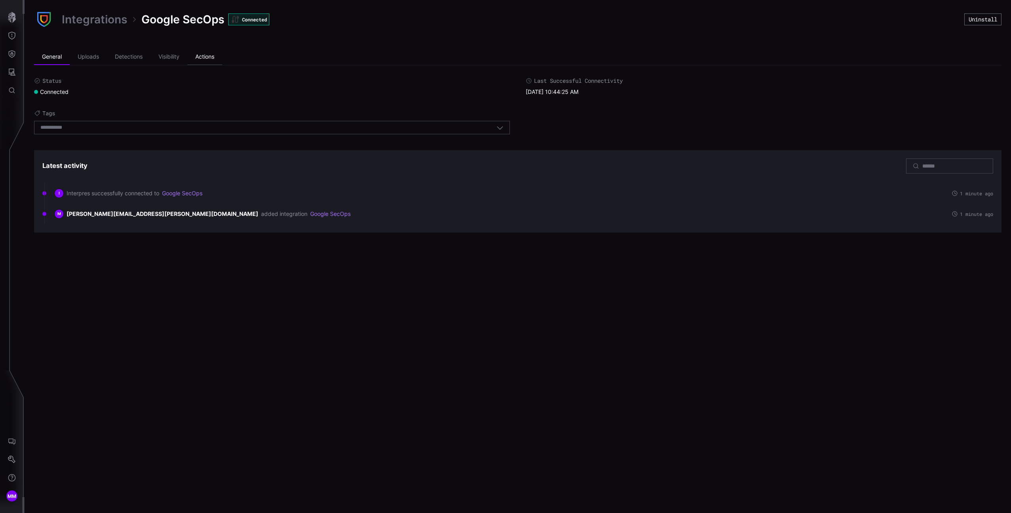
click at [214, 57] on li "Actions" at bounding box center [204, 57] width 35 height 16
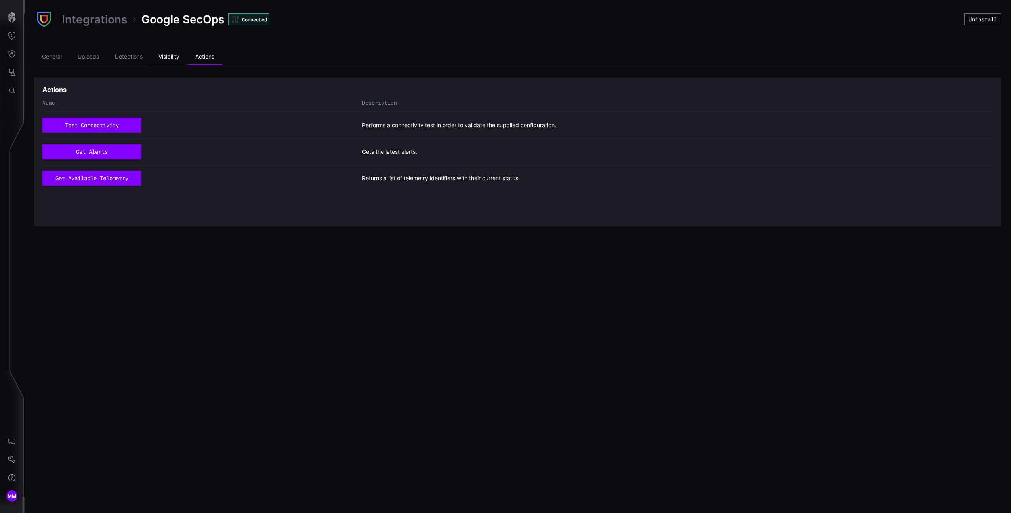
click at [180, 59] on li "Visibility" at bounding box center [169, 57] width 37 height 16
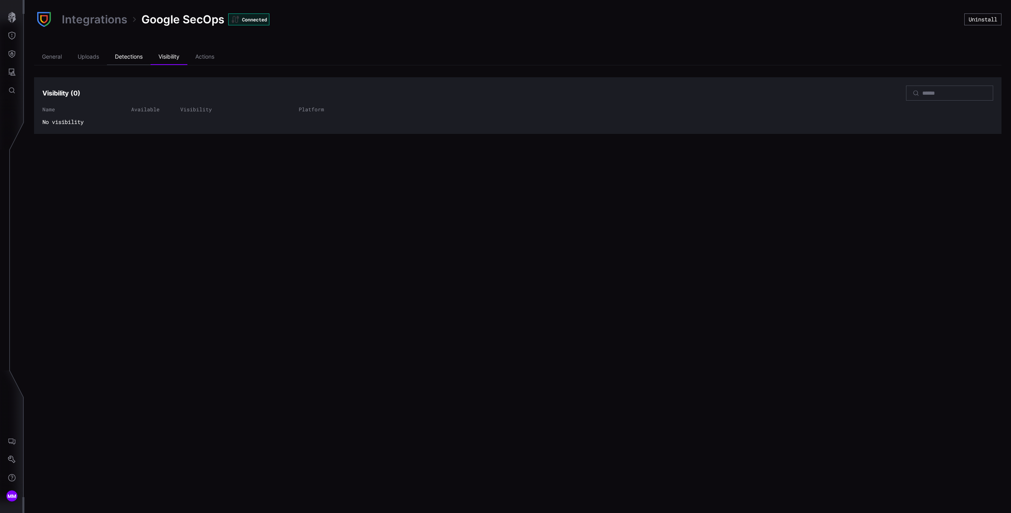
click at [142, 59] on li "Detections" at bounding box center [129, 57] width 44 height 16
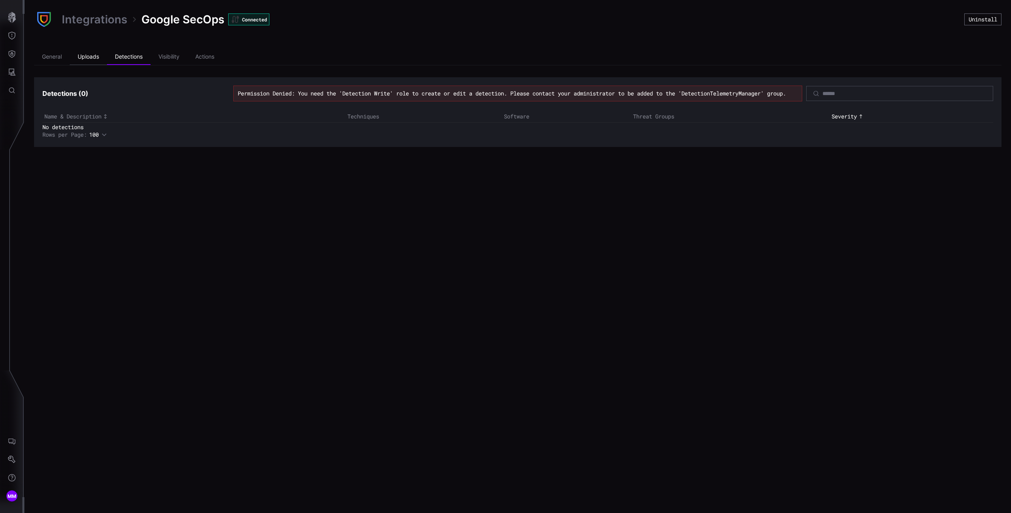
click at [89, 57] on li "Uploads" at bounding box center [88, 57] width 37 height 16
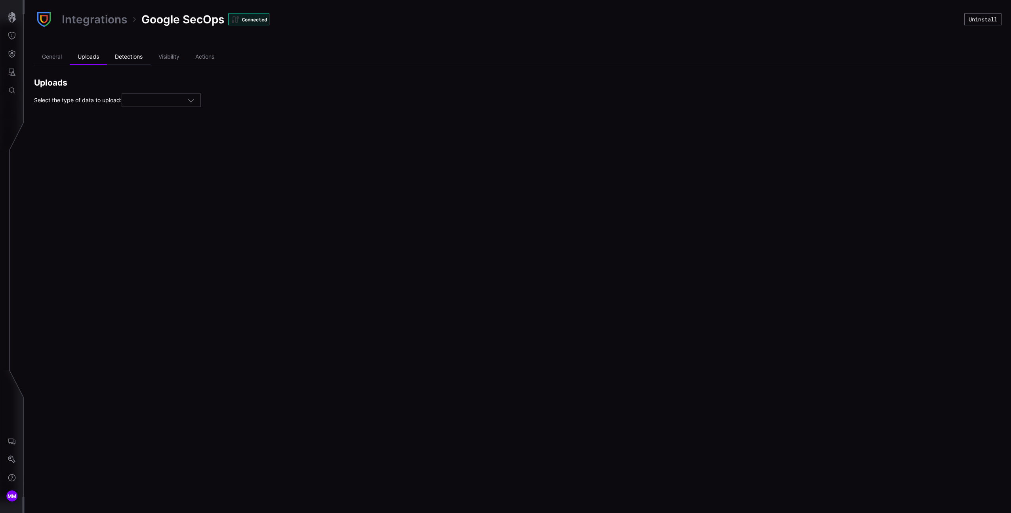
click at [118, 57] on li "Detections" at bounding box center [129, 57] width 44 height 16
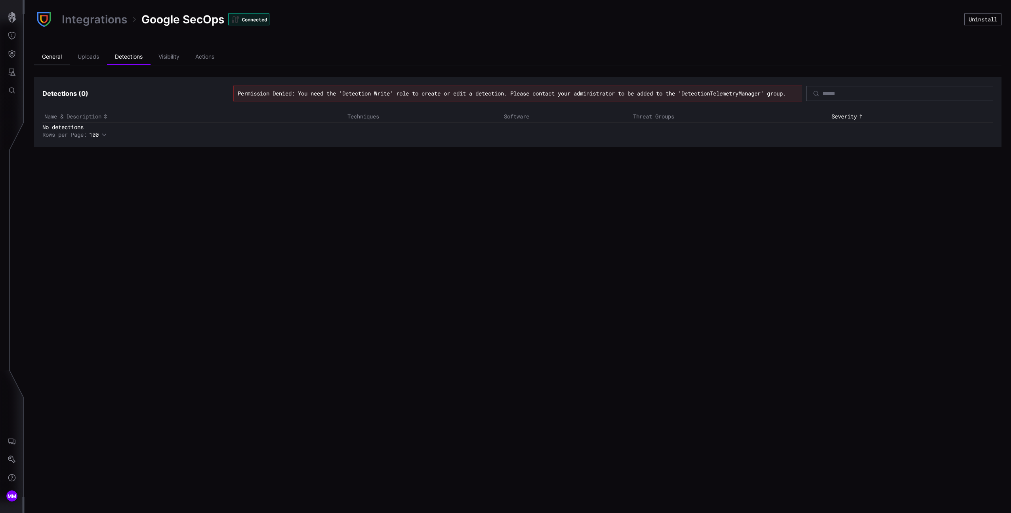
click at [56, 60] on li "General" at bounding box center [52, 57] width 36 height 16
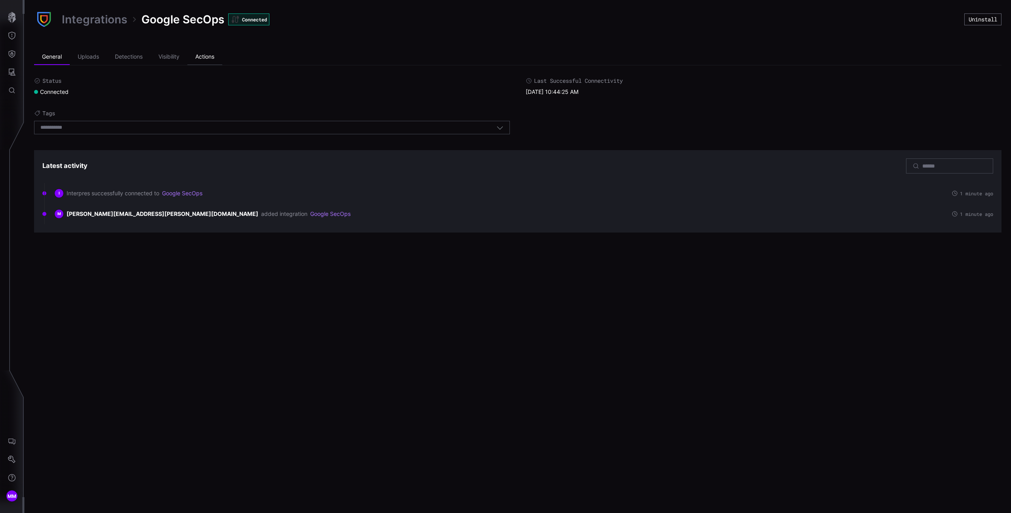
click at [203, 57] on li "Actions" at bounding box center [204, 57] width 35 height 16
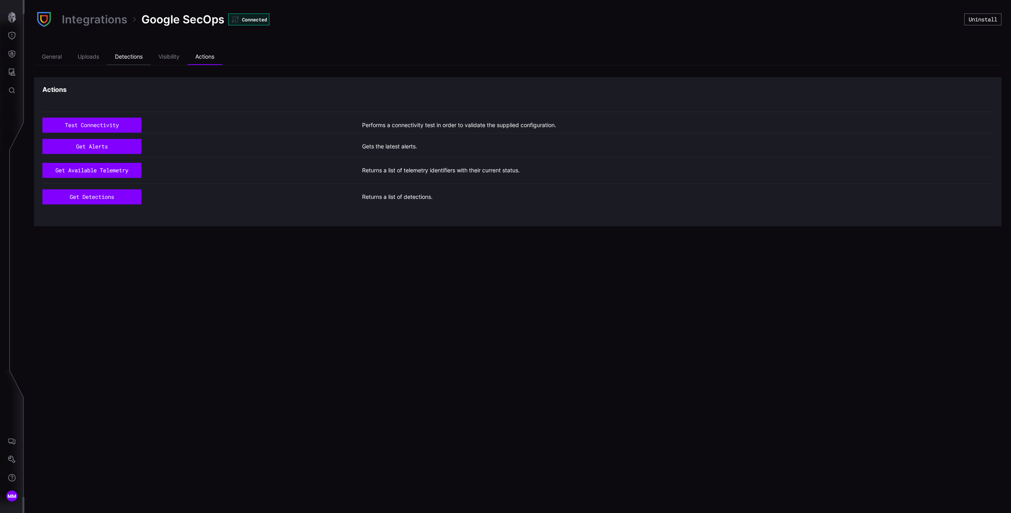
click at [120, 57] on li "Detections" at bounding box center [129, 57] width 44 height 16
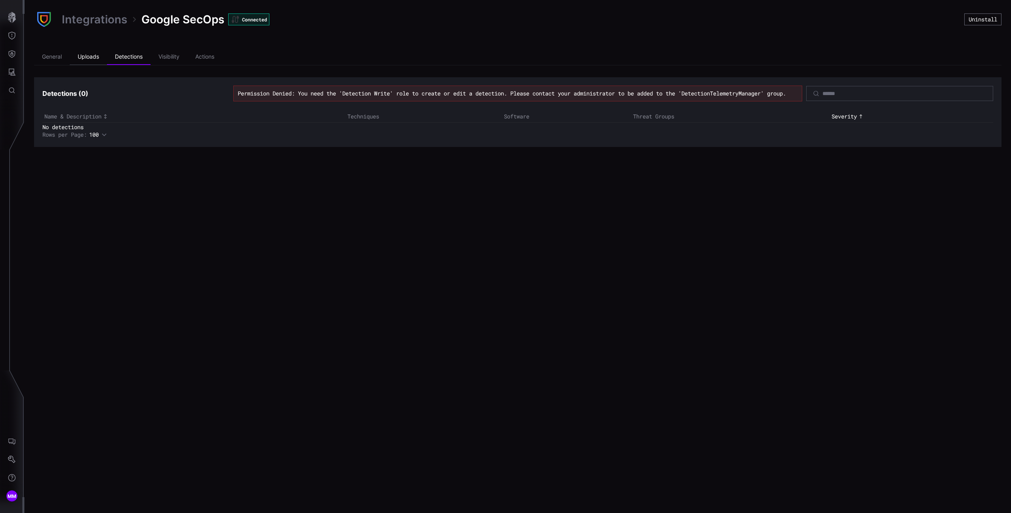
click at [85, 56] on li "Uploads" at bounding box center [88, 57] width 37 height 16
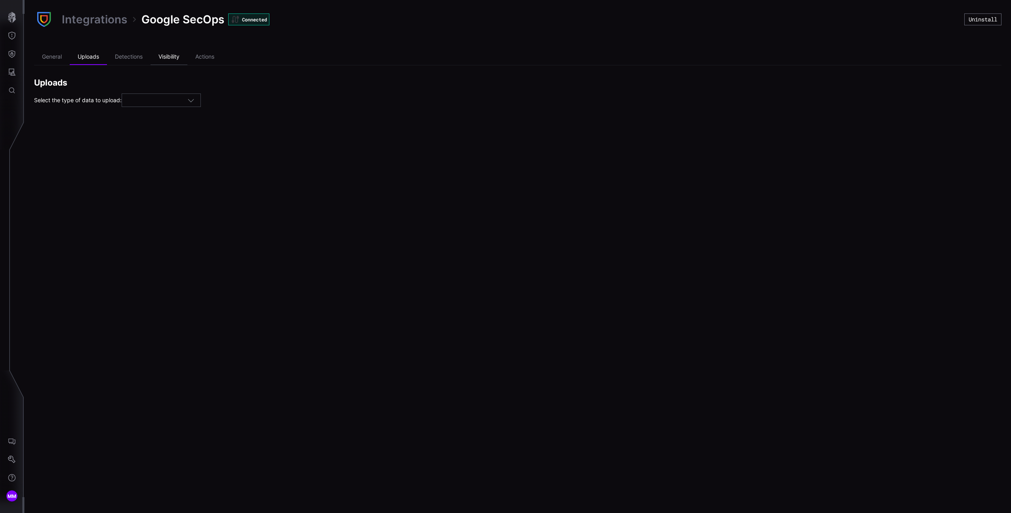
click at [157, 59] on li "Visibility" at bounding box center [169, 57] width 37 height 16
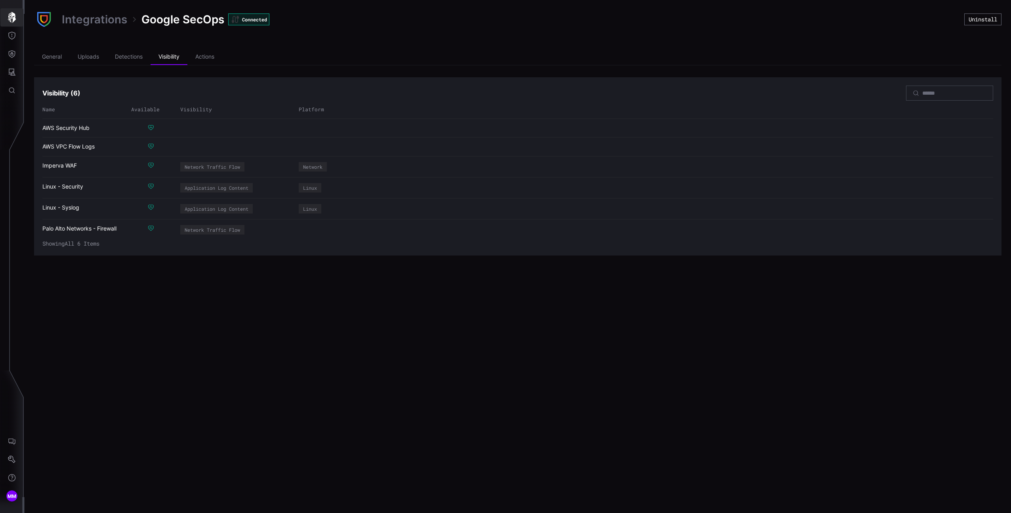
click at [14, 19] on icon "button" at bounding box center [12, 17] width 8 height 11
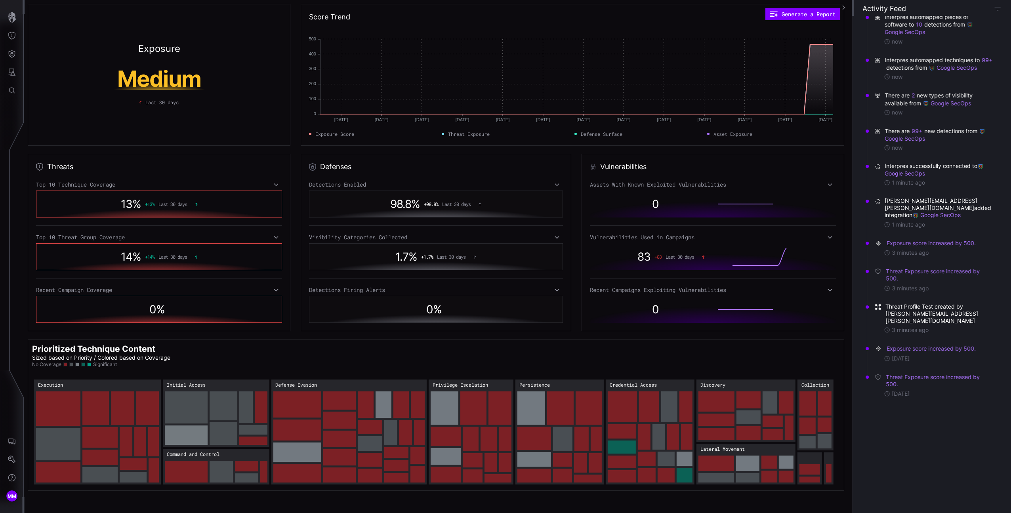
click at [276, 188] on div "Top 10 Technique Coverage 13 % + 13 % Last 30 days Top 10 Threat Group Coverage…" at bounding box center [159, 252] width 246 height 142
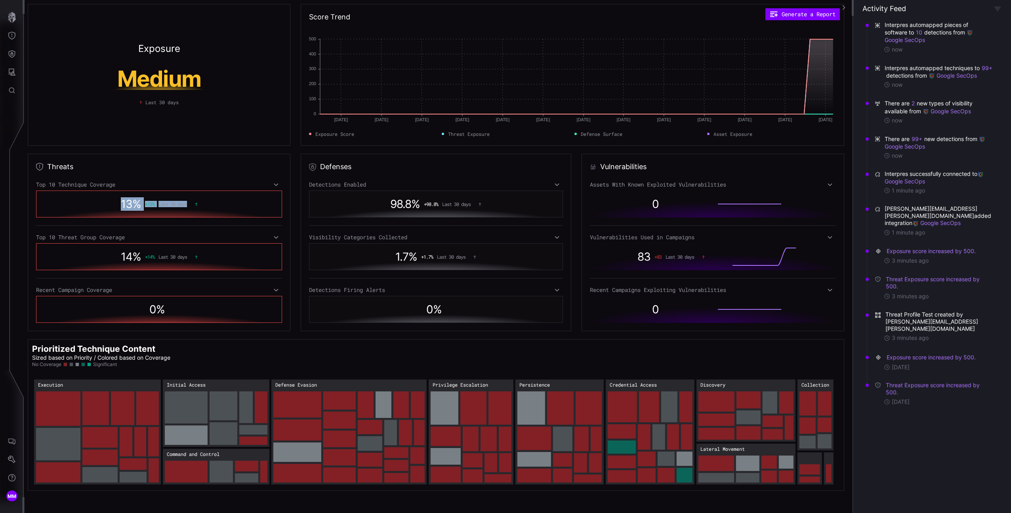
click at [275, 185] on icon at bounding box center [276, 184] width 6 height 6
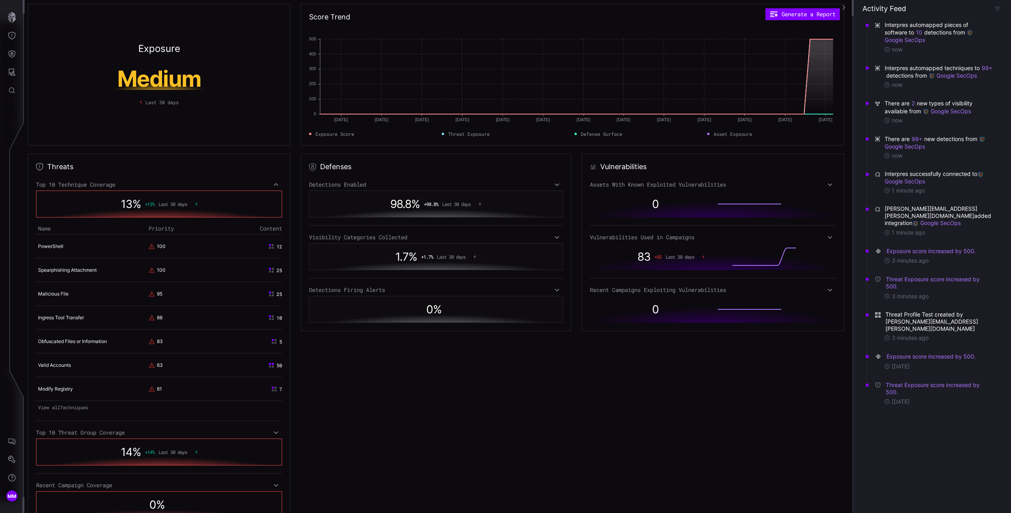
click at [274, 432] on icon at bounding box center [276, 433] width 6 height 6
click at [921, 31] on button "10" at bounding box center [919, 33] width 7 height 8
click at [918, 44] on div "Detection ( 10 ) aws_excessive_successful_discovery_events aws_successful_api_f…" at bounding box center [943, 65] width 111 height 85
click at [918, 50] on link "aws_successful_console_authentication_from_multiple_ips" at bounding box center [943, 49] width 111 height 6
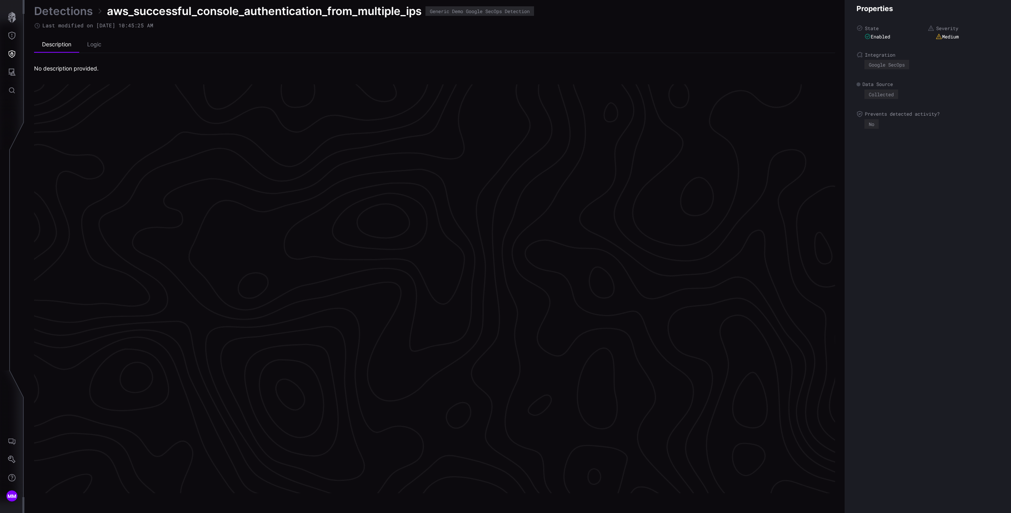
scroll to position [1582, 197]
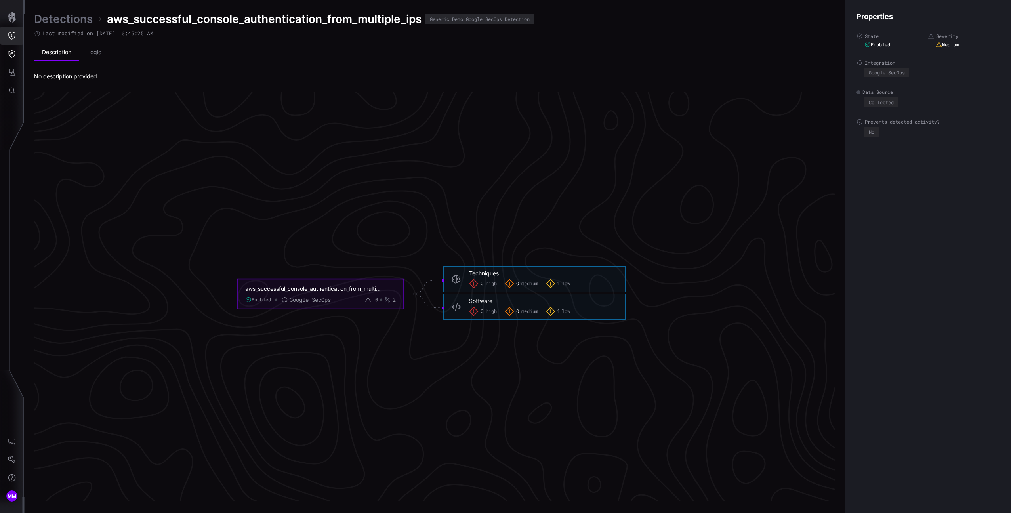
click at [20, 20] on button "button" at bounding box center [11, 17] width 23 height 18
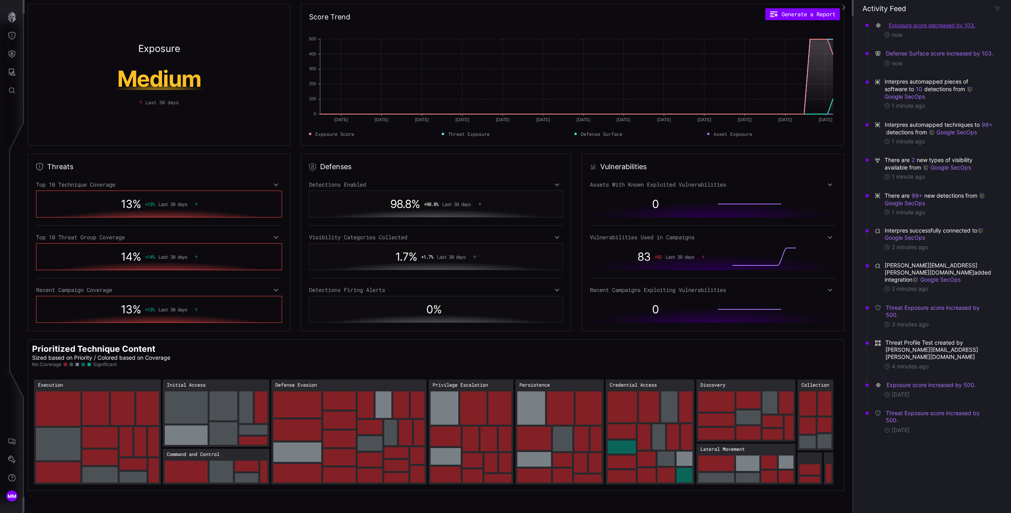
click at [915, 25] on button "Exposure score decreased by 103." at bounding box center [931, 25] width 87 height 8
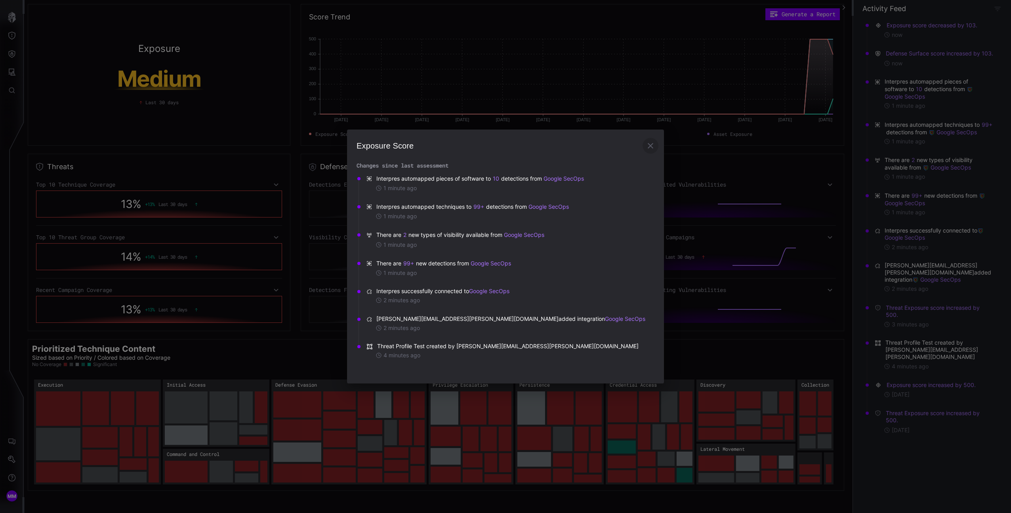
click at [649, 146] on icon "button" at bounding box center [651, 146] width 10 height 10
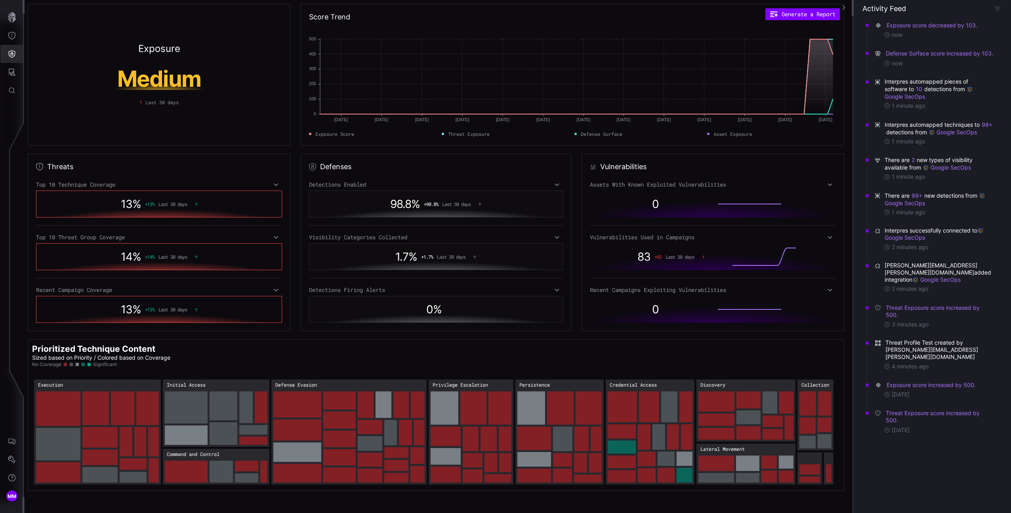
click at [9, 50] on icon "Defense Surface" at bounding box center [12, 54] width 8 height 8
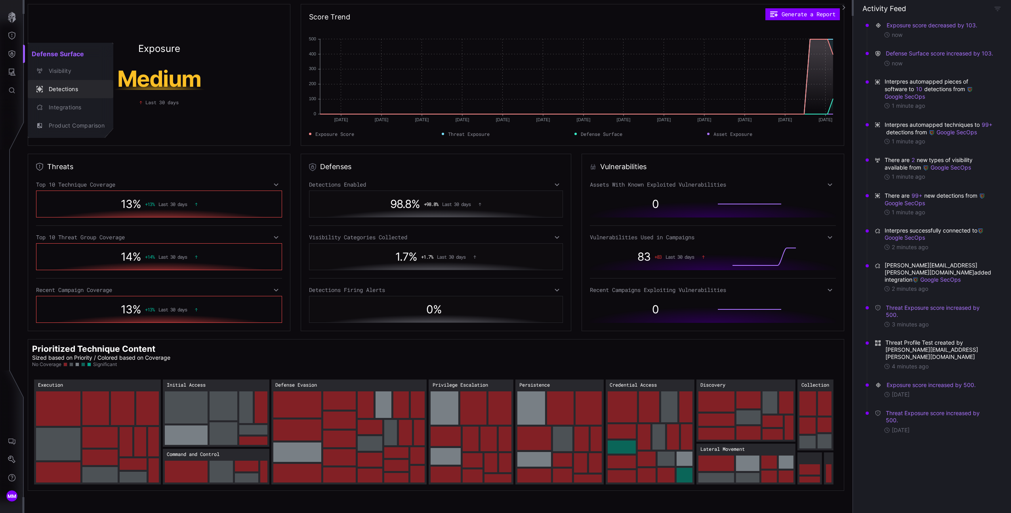
click at [68, 88] on div "Detections" at bounding box center [75, 89] width 60 height 10
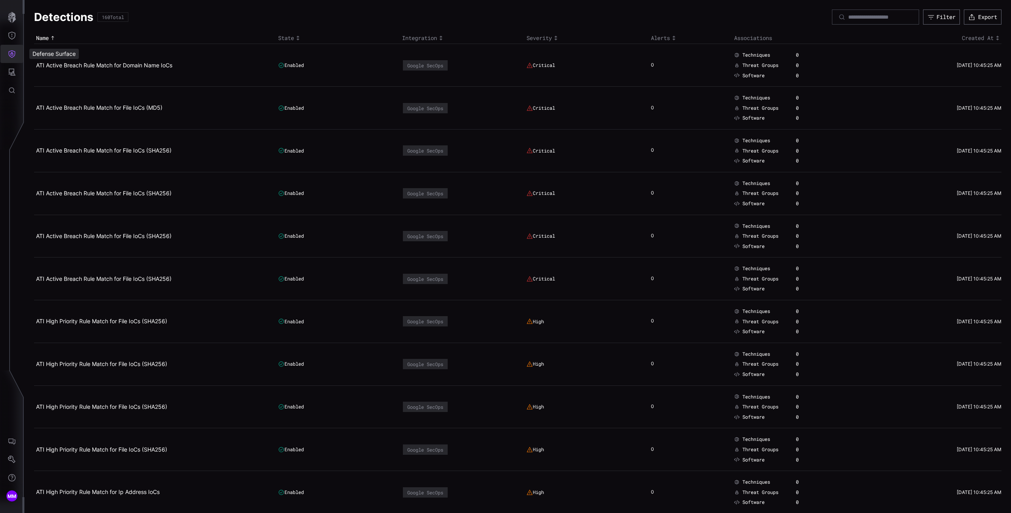
click at [16, 53] on button "Defense Surface" at bounding box center [11, 54] width 23 height 18
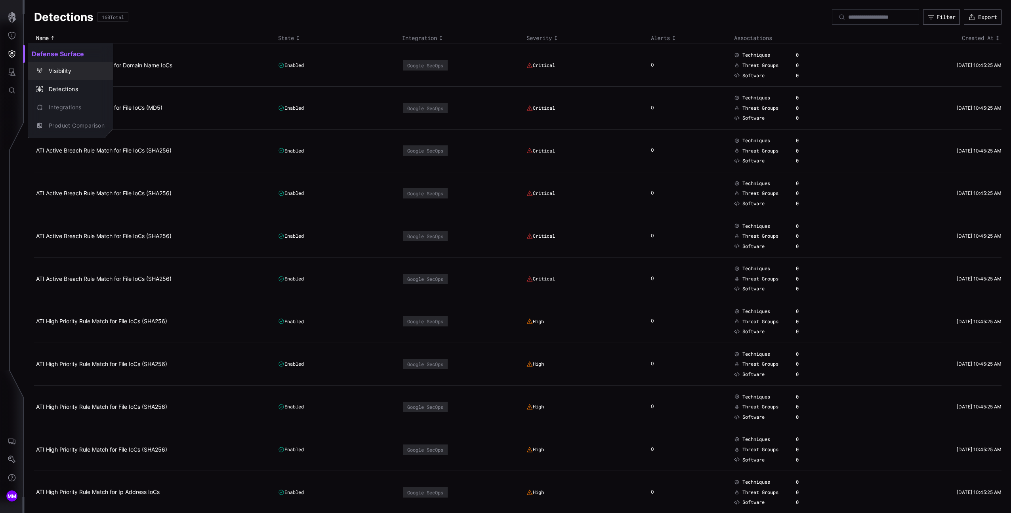
click at [67, 72] on div "Visibility" at bounding box center [75, 71] width 60 height 10
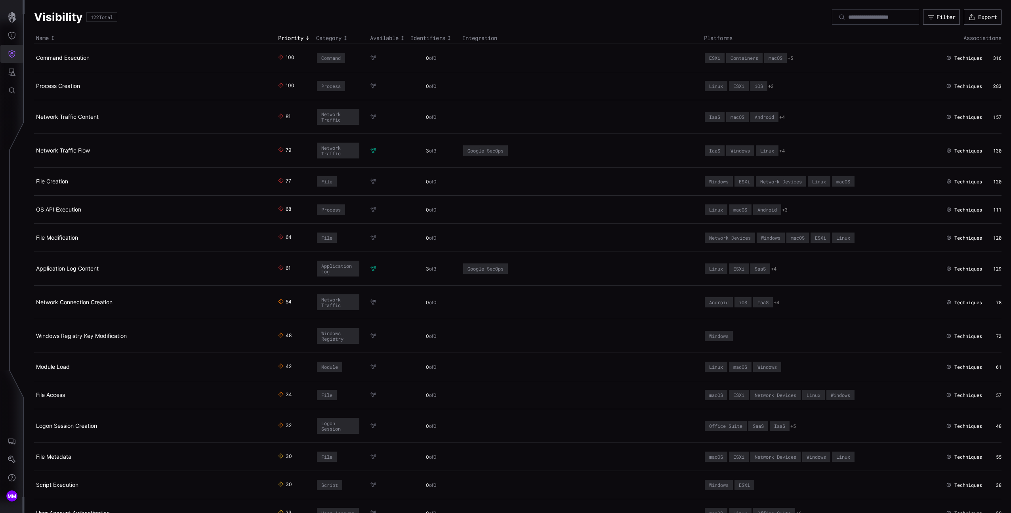
click at [19, 61] on button "Defense Surface" at bounding box center [11, 54] width 23 height 18
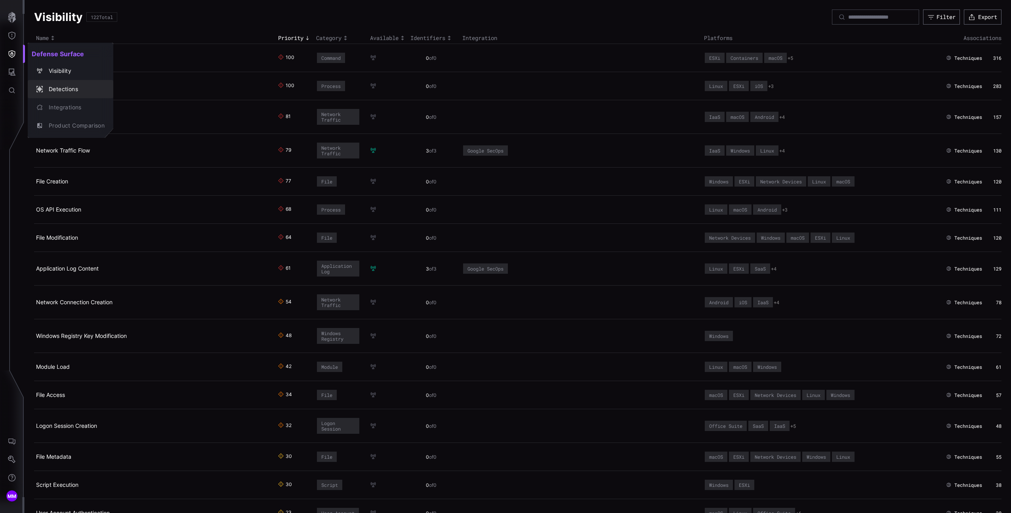
click at [50, 94] on div "Detections" at bounding box center [70, 89] width 79 height 11
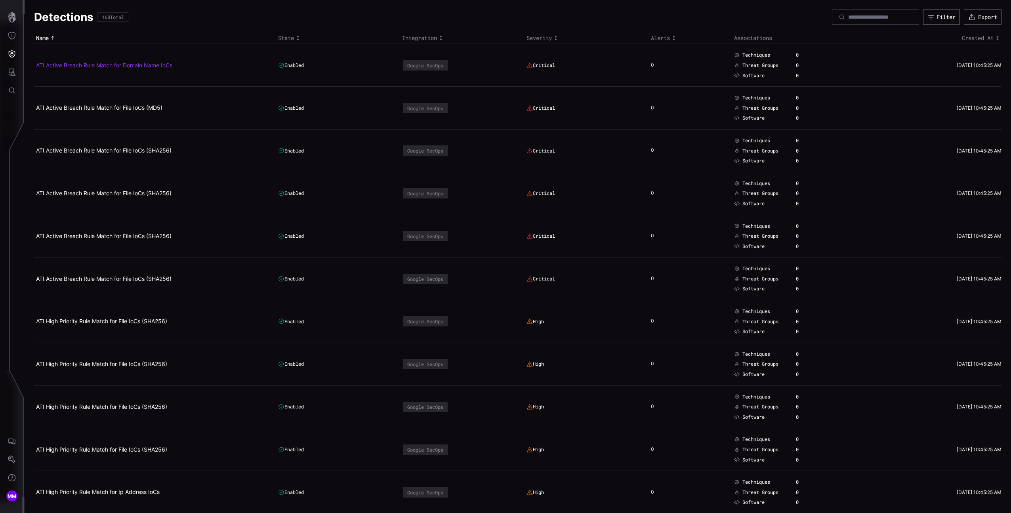
click at [69, 65] on link "ATI Active Breach Rule Match for Domain Name IoCs" at bounding box center [104, 65] width 136 height 7
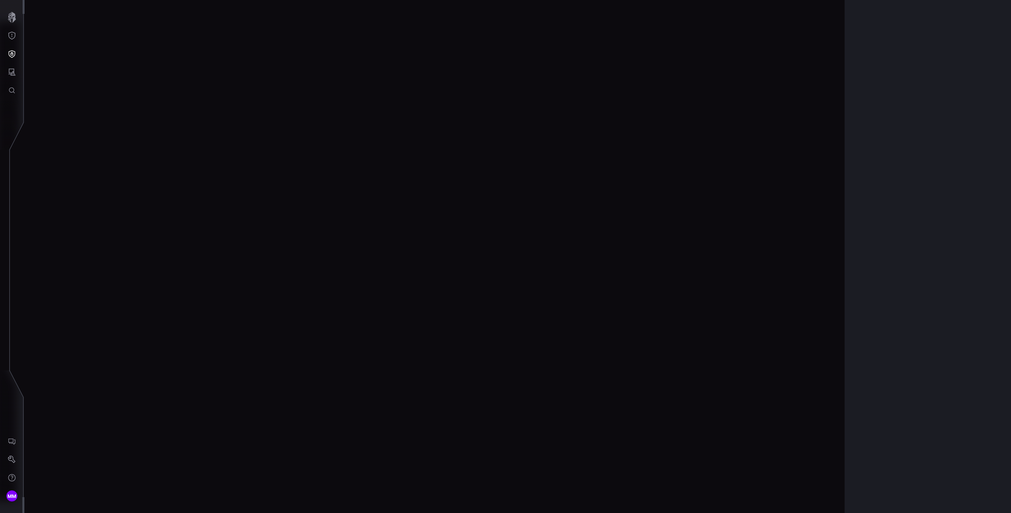
scroll to position [1582, 197]
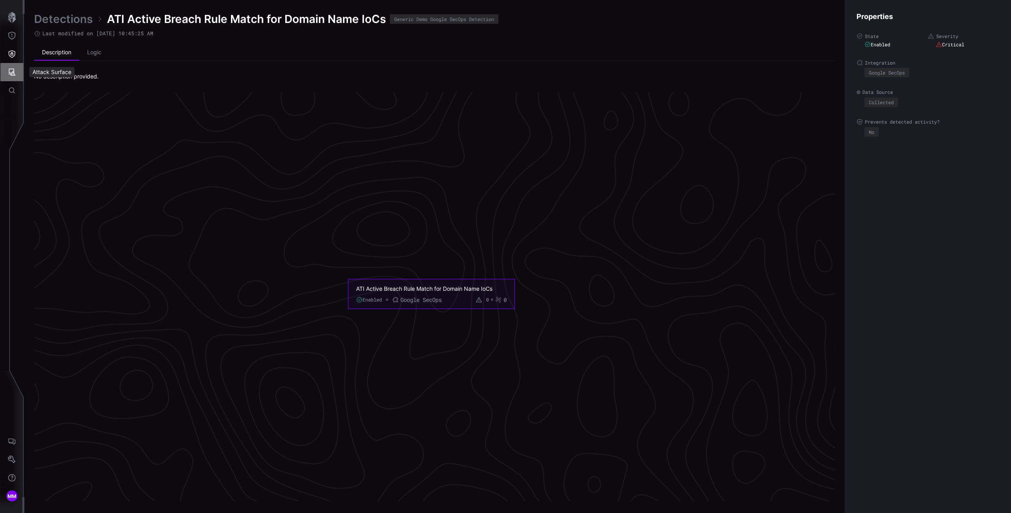
click at [19, 74] on button "Attack Surface" at bounding box center [11, 72] width 23 height 18
click at [53, 96] on button "Vulnerabilities" at bounding box center [62, 89] width 68 height 18
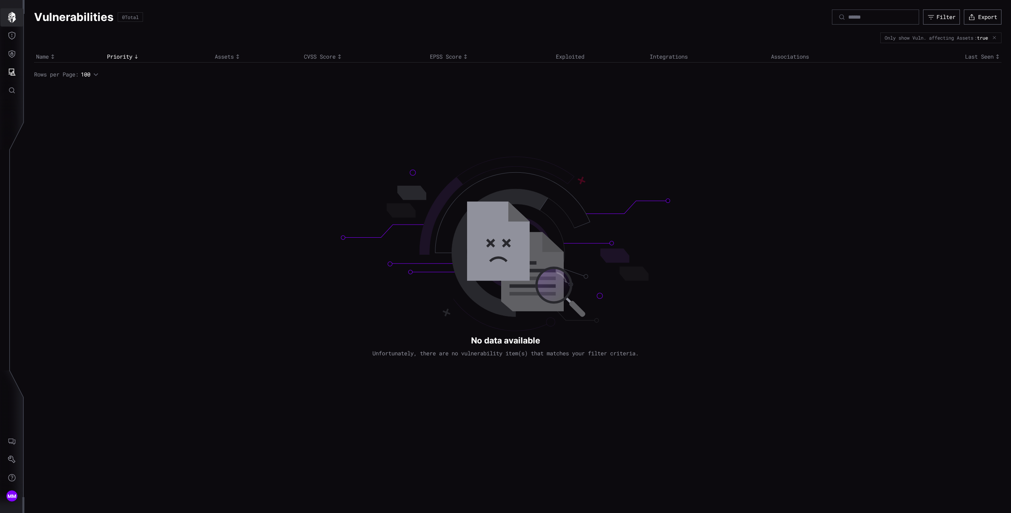
click at [14, 17] on icon "button" at bounding box center [12, 17] width 8 height 11
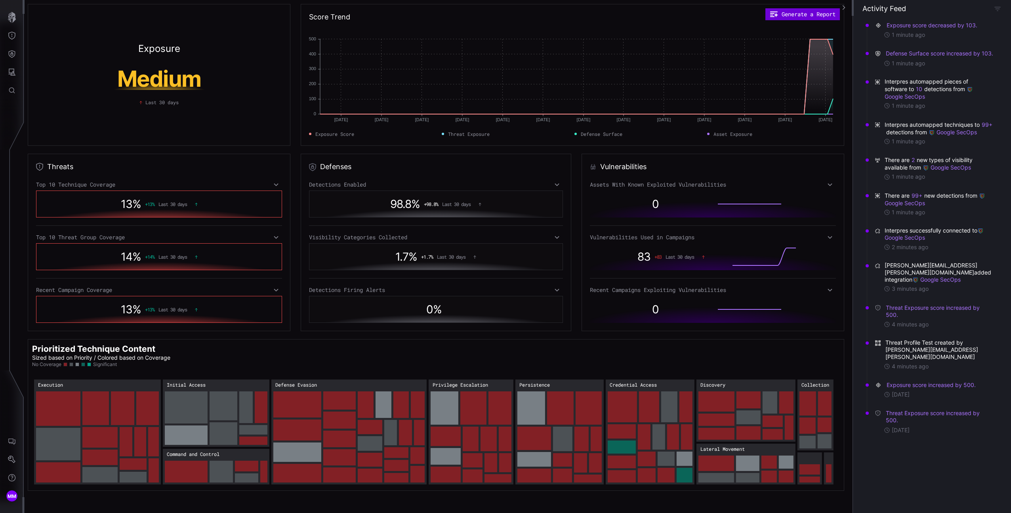
click at [822, 17] on button "Generate a Report" at bounding box center [803, 14] width 75 height 12
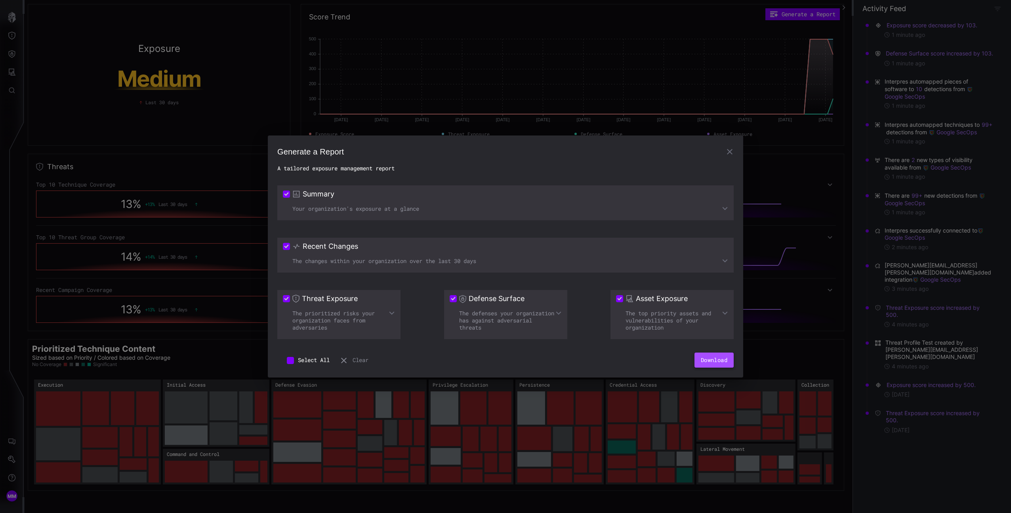
click at [720, 360] on button "Download" at bounding box center [714, 360] width 39 height 15
click at [722, 357] on button "Download" at bounding box center [714, 360] width 39 height 15
click at [728, 144] on button "button" at bounding box center [730, 152] width 16 height 16
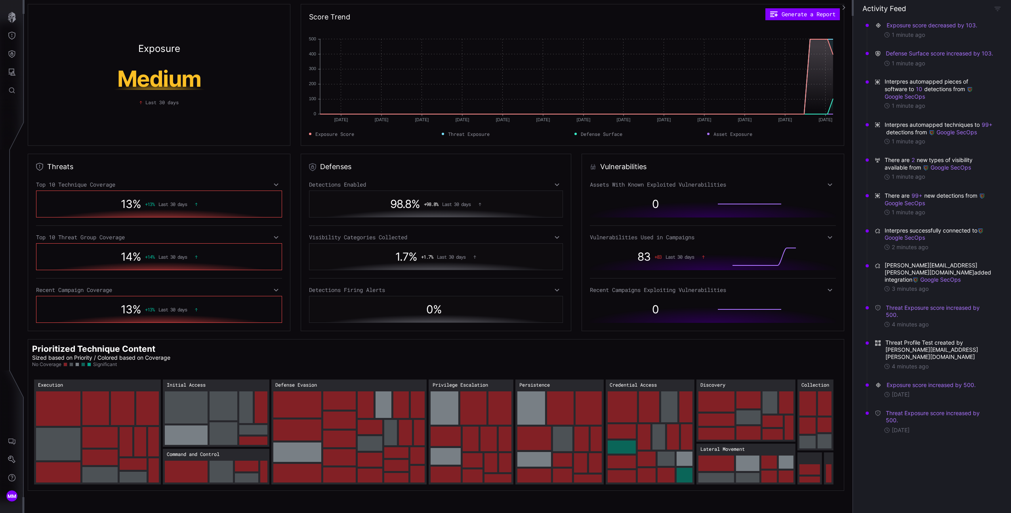
click at [729, 151] on div "Exposure Medium Last 30 days Score Trend Generate a Report Jun 29 Jun 29 Jul 06…" at bounding box center [438, 256] width 829 height 513
click at [19, 19] on button "button" at bounding box center [11, 17] width 23 height 18
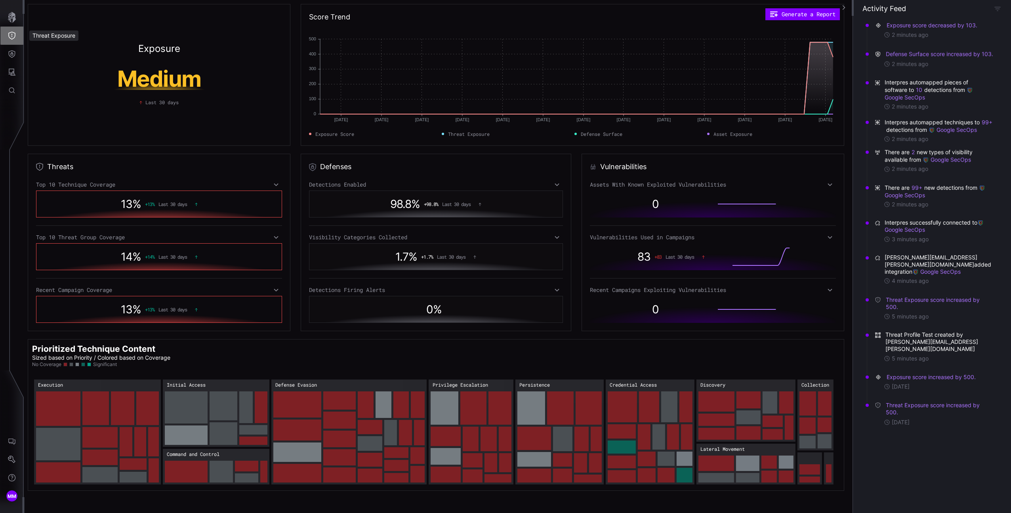
click at [18, 33] on button "Threat Exposure" at bounding box center [11, 36] width 23 height 18
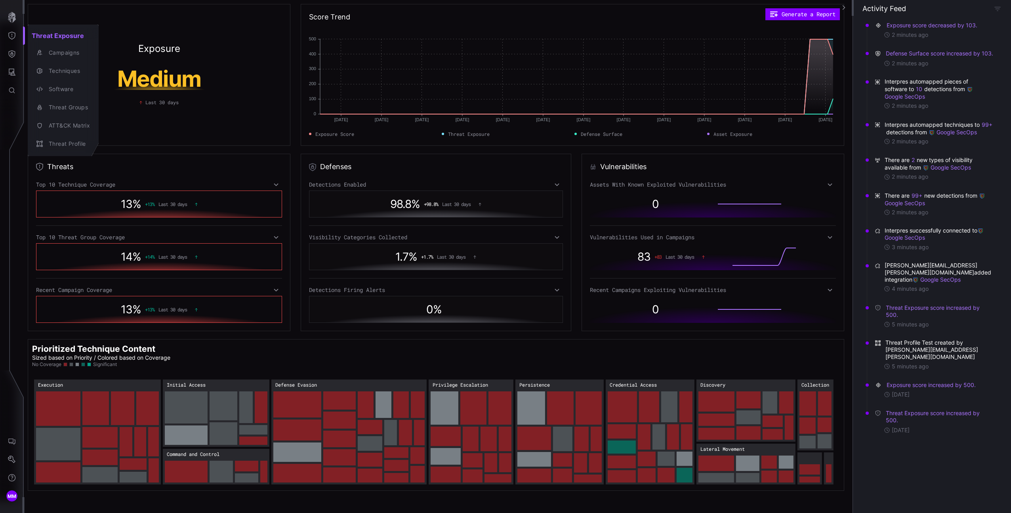
click at [722, 31] on div at bounding box center [505, 256] width 1011 height 513
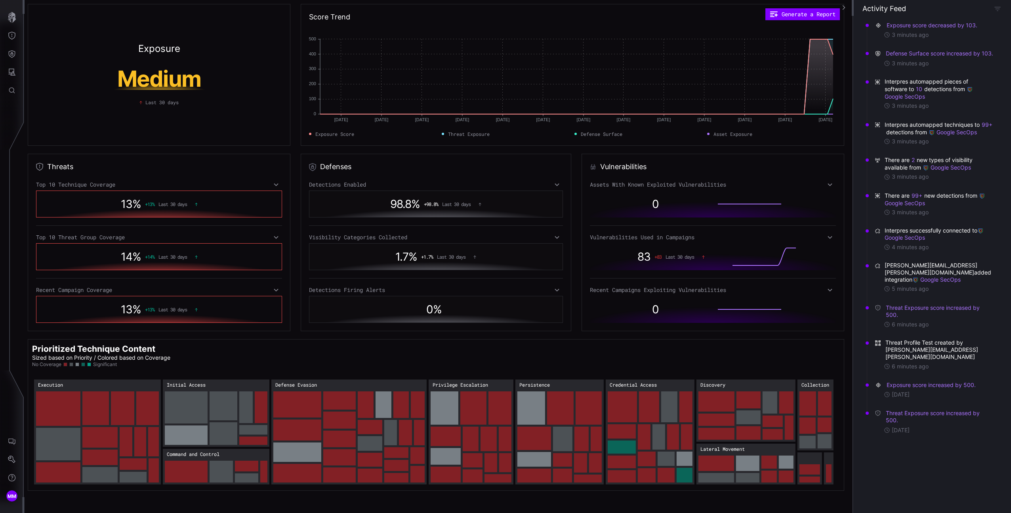
click at [655, 199] on div "0" at bounding box center [675, 203] width 62 height 21
click at [10, 17] on icon "button" at bounding box center [11, 17] width 11 height 11
click at [11, 17] on icon "button" at bounding box center [12, 17] width 8 height 11
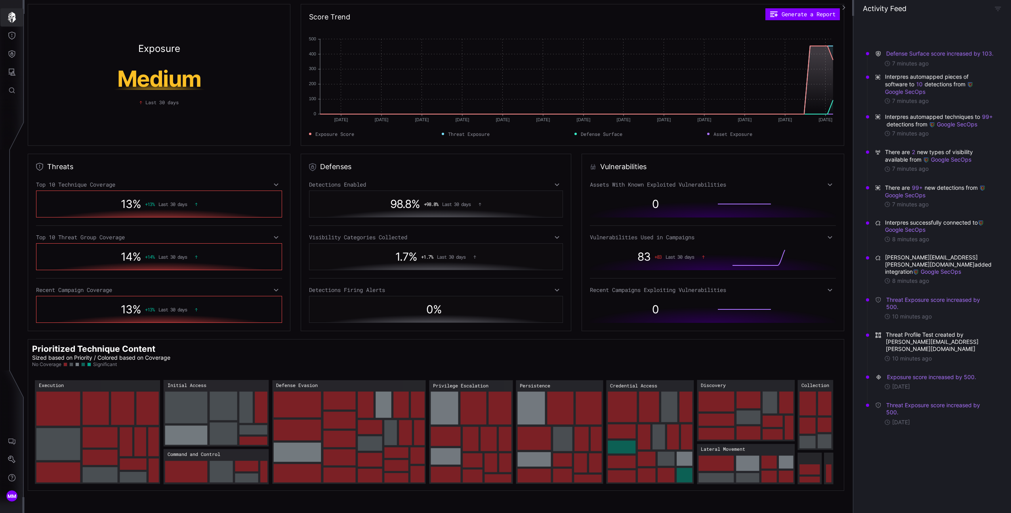
click at [9, 41] on button "Threat Exposure" at bounding box center [11, 36] width 23 height 18
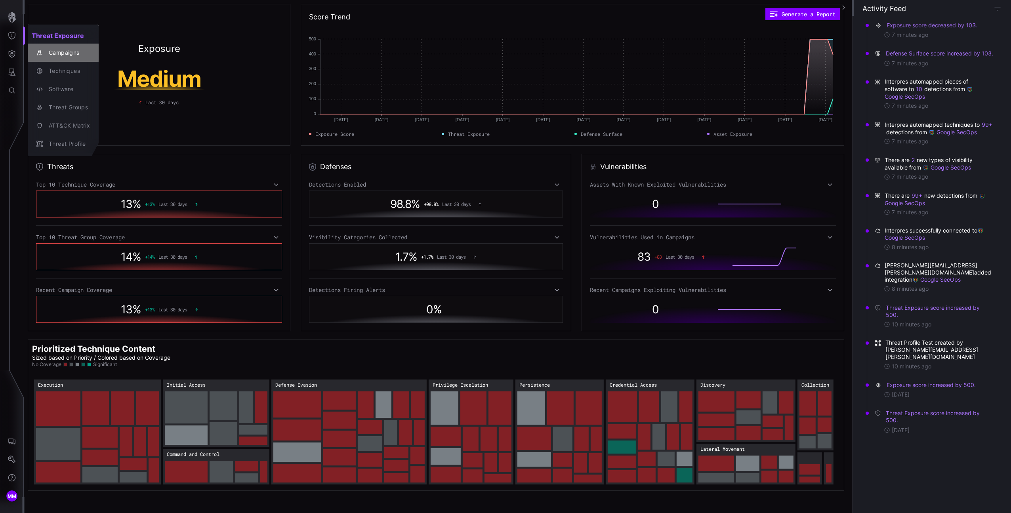
click at [53, 55] on div "Campaigns" at bounding box center [67, 53] width 45 height 10
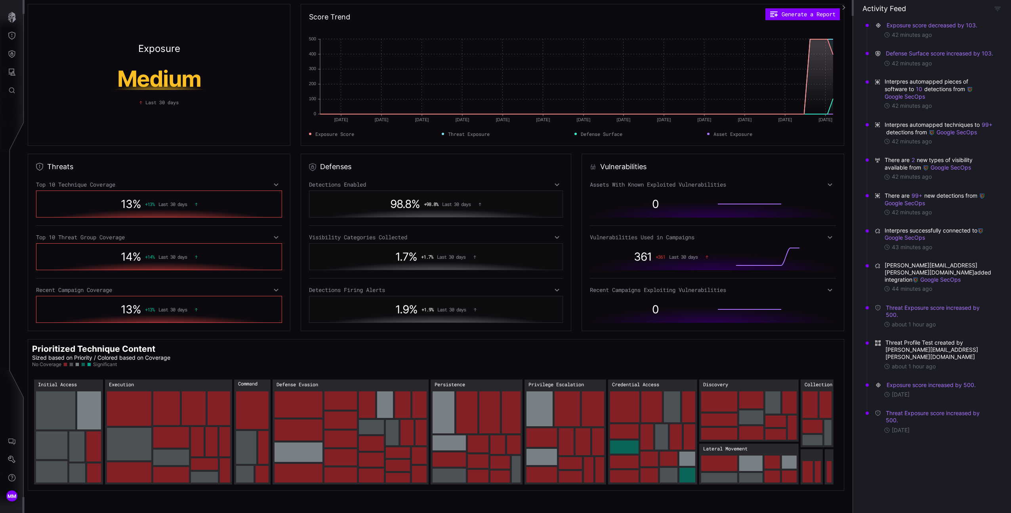
click at [548, 184] on div "Detections Enabled" at bounding box center [436, 184] width 254 height 7
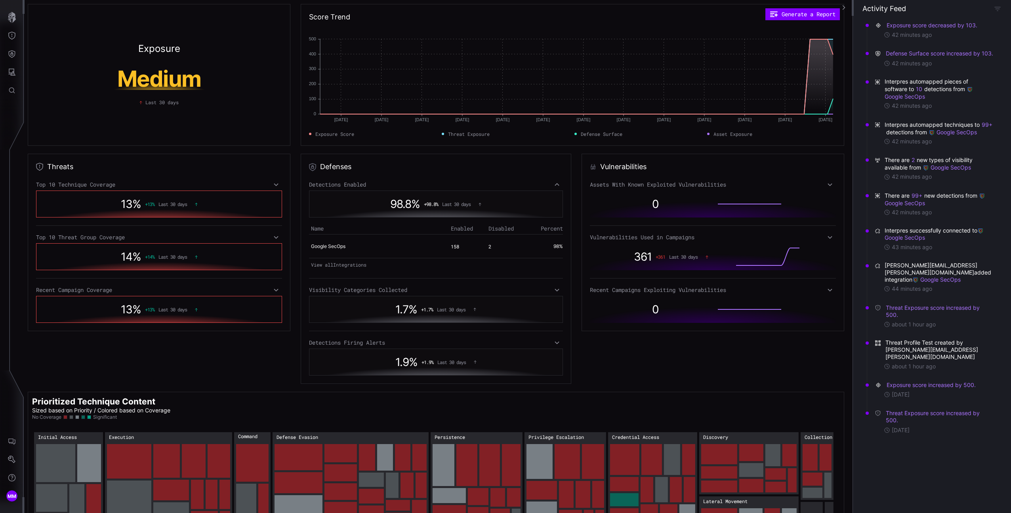
click at [548, 184] on div "Detections Enabled" at bounding box center [436, 184] width 254 height 7
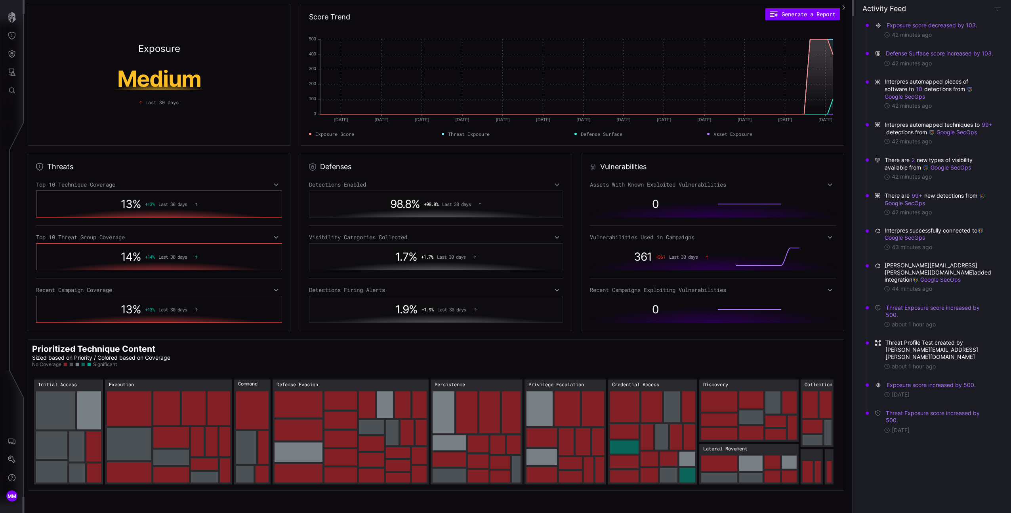
click at [276, 187] on icon at bounding box center [276, 184] width 6 height 6
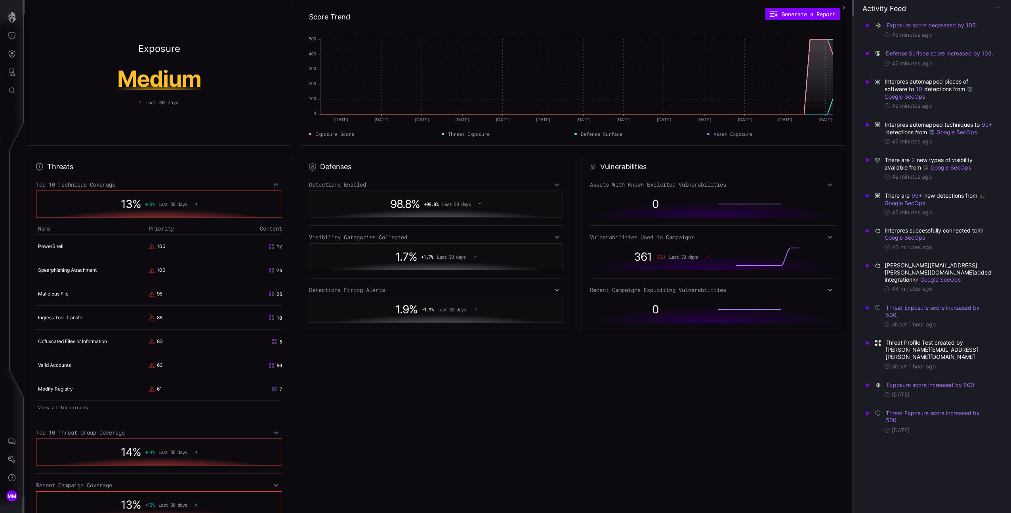
click at [276, 187] on icon at bounding box center [276, 184] width 6 height 6
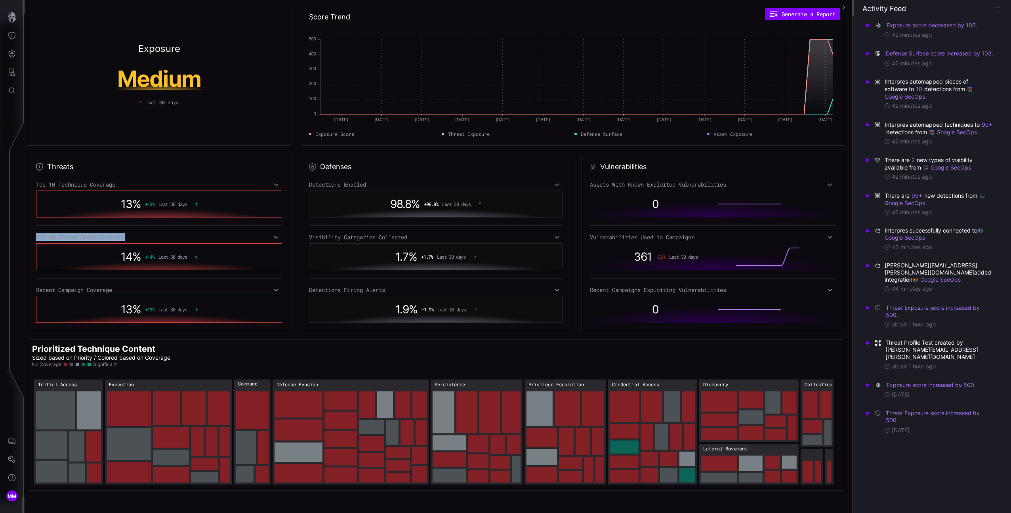
click at [279, 234] on div "Top 10 Threat Group Coverage" at bounding box center [159, 237] width 246 height 7
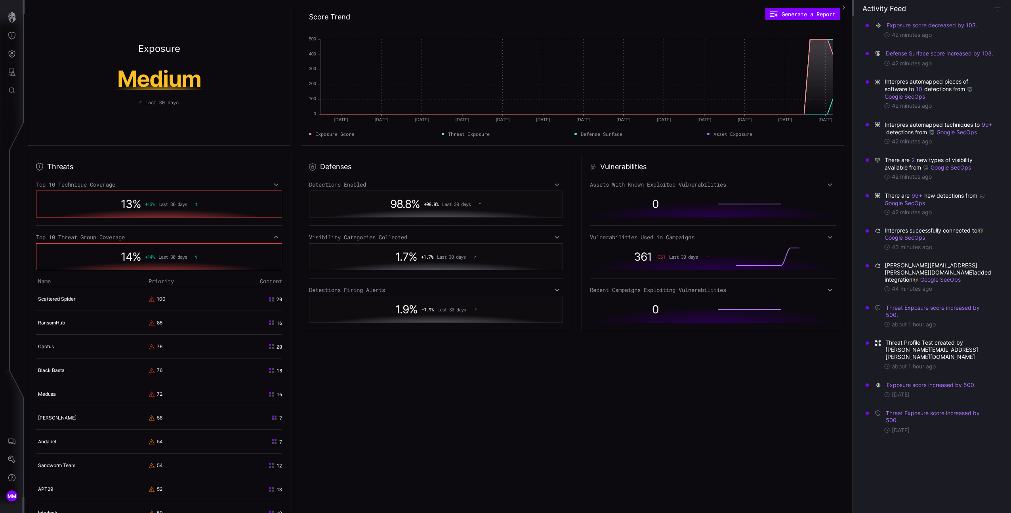
click at [277, 235] on icon at bounding box center [276, 237] width 6 height 6
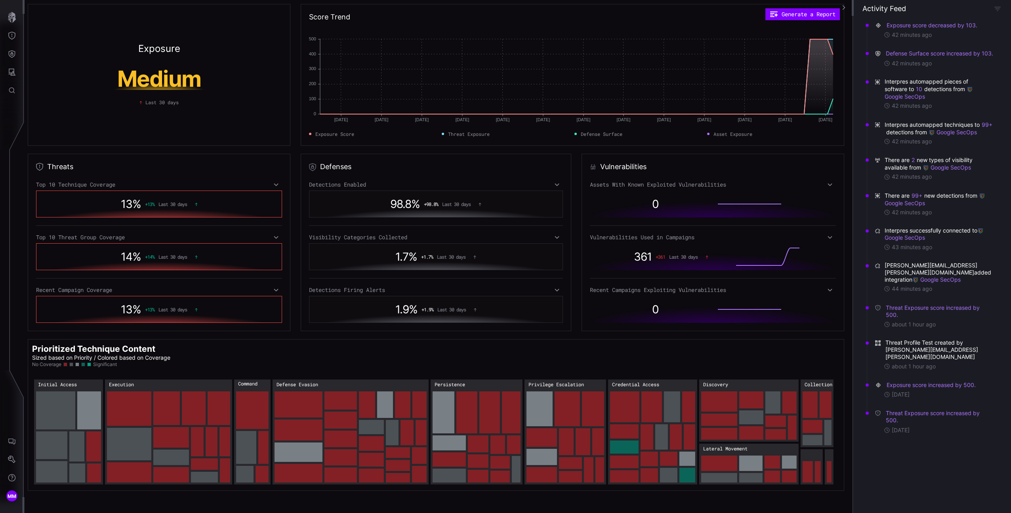
click at [267, 144] on div "Exposure Medium Last 30 days" at bounding box center [159, 75] width 263 height 142
click at [20, 56] on button "Defense Surface" at bounding box center [11, 54] width 23 height 18
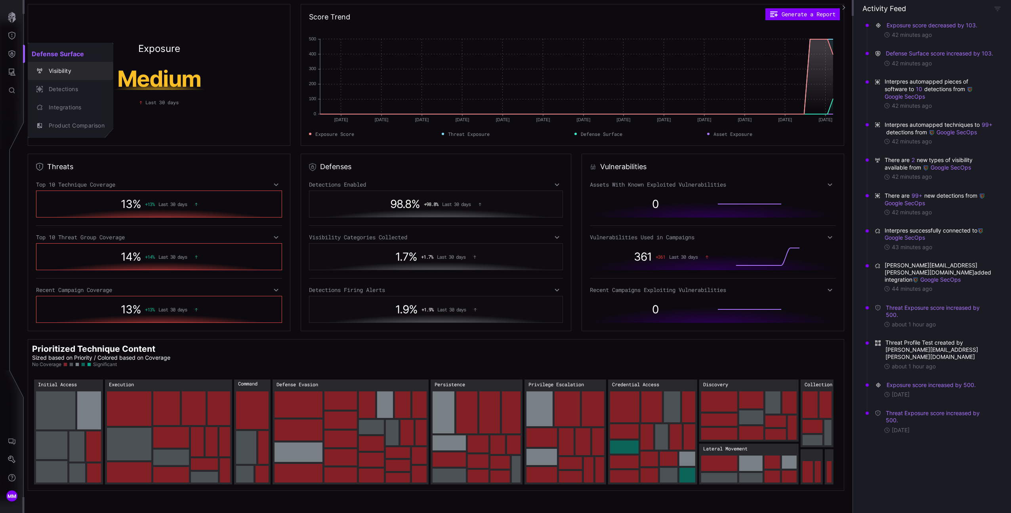
click at [53, 73] on div "Visibility" at bounding box center [75, 71] width 60 height 10
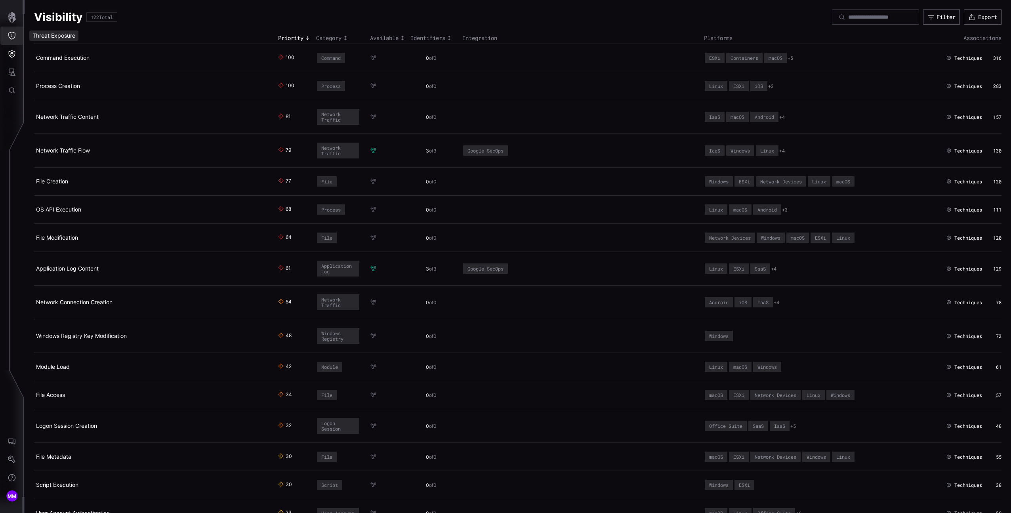
click at [17, 36] on button "Threat Exposure" at bounding box center [11, 36] width 23 height 18
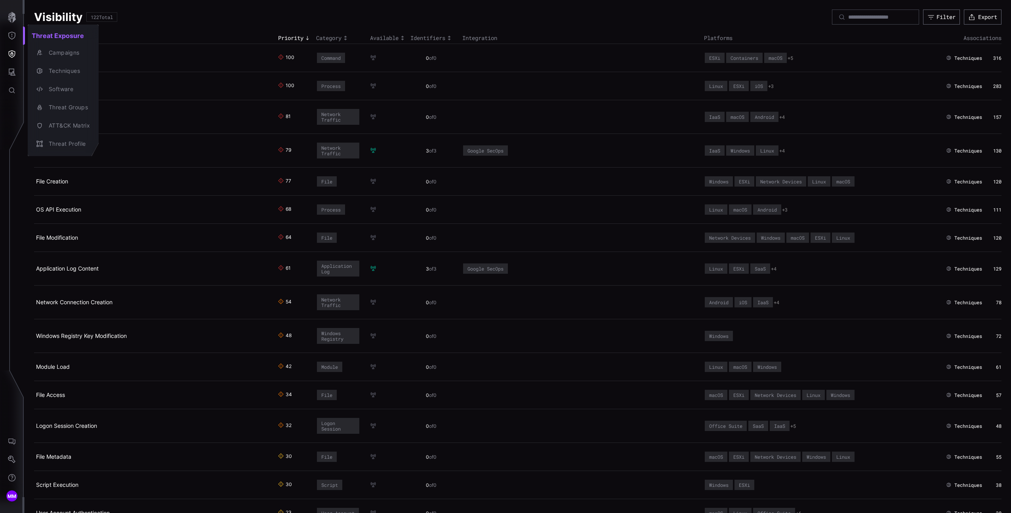
click at [46, 53] on div "Campaigns" at bounding box center [67, 53] width 45 height 10
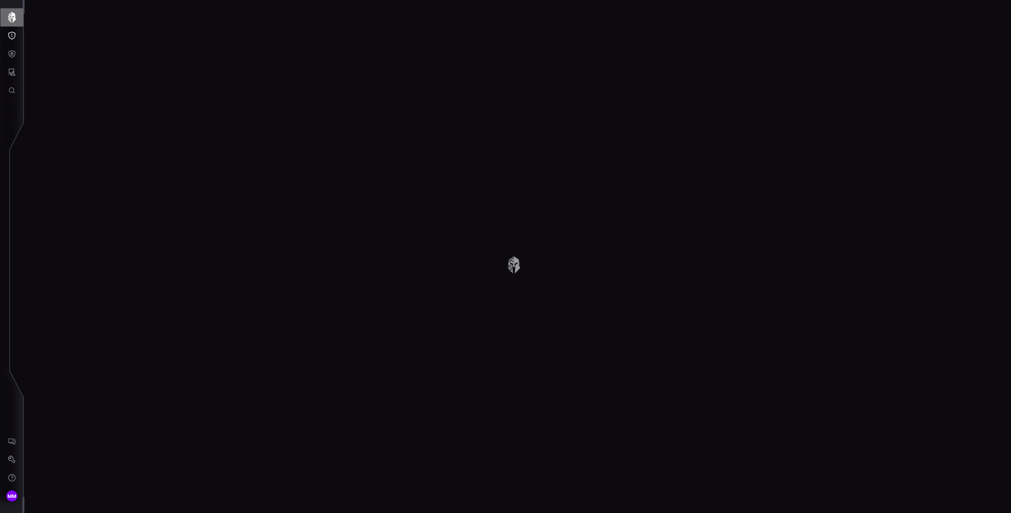
click at [8, 19] on icon "button" at bounding box center [12, 17] width 8 height 11
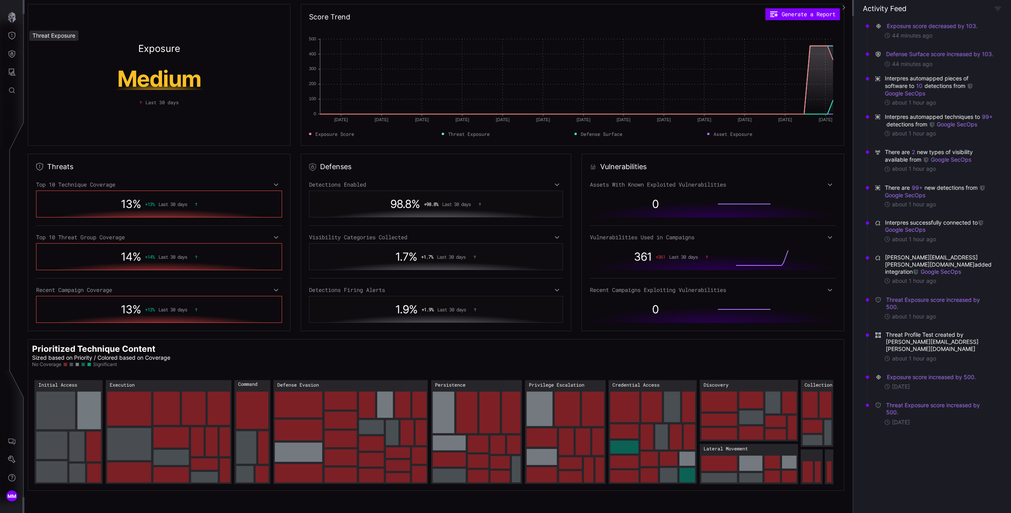
click at [51, 40] on div "Threat Exposure" at bounding box center [53, 36] width 49 height 10
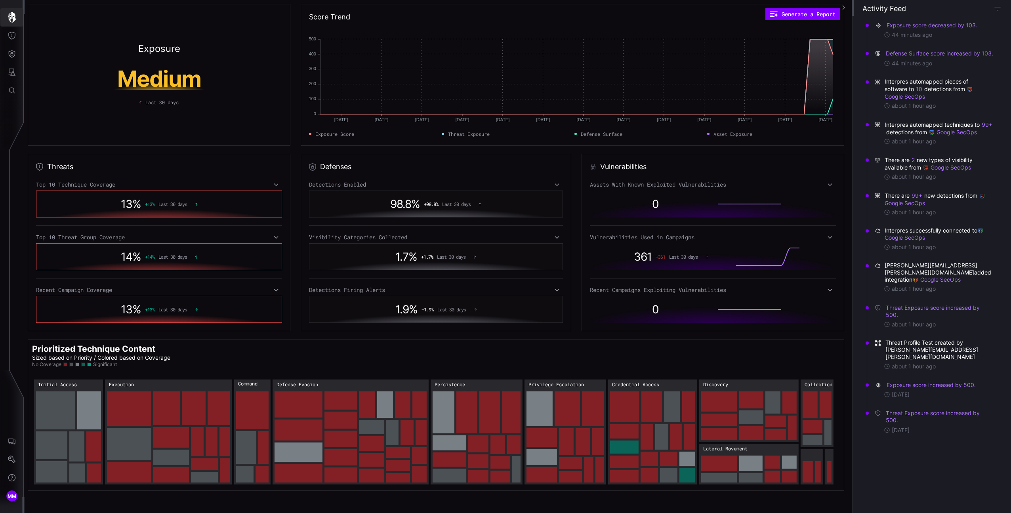
click at [14, 37] on icon "Threat Exposure" at bounding box center [11, 36] width 7 height 8
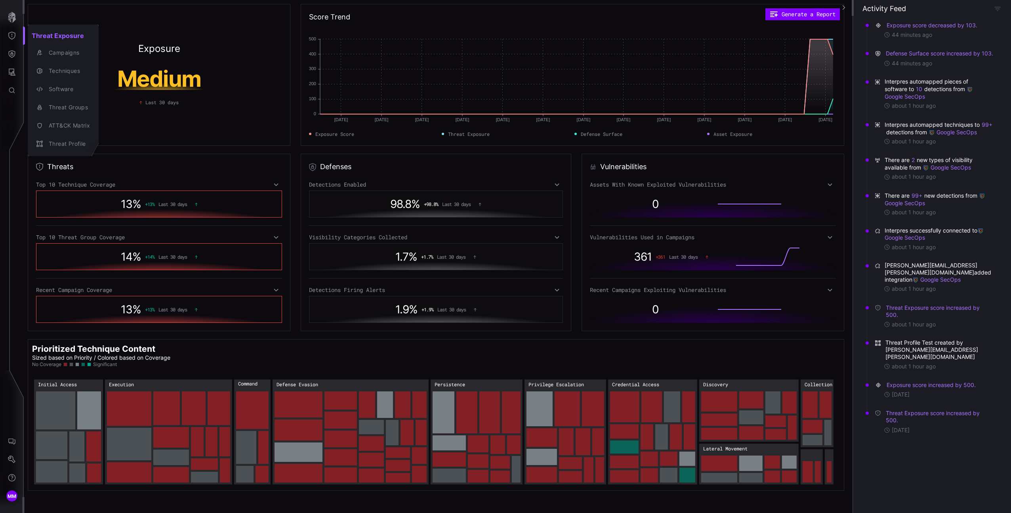
click at [13, 39] on div at bounding box center [505, 256] width 1011 height 513
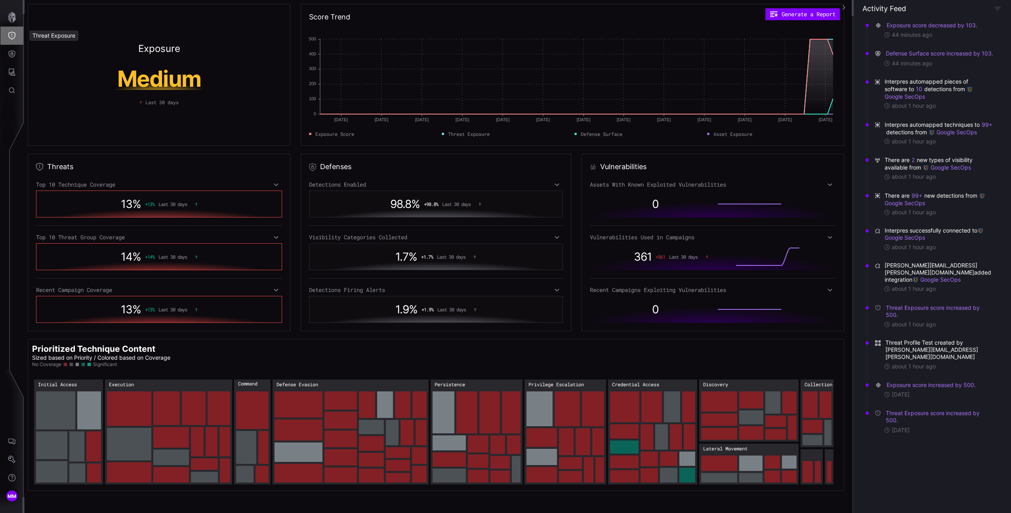
click at [16, 38] on button "Threat Exposure" at bounding box center [11, 36] width 23 height 18
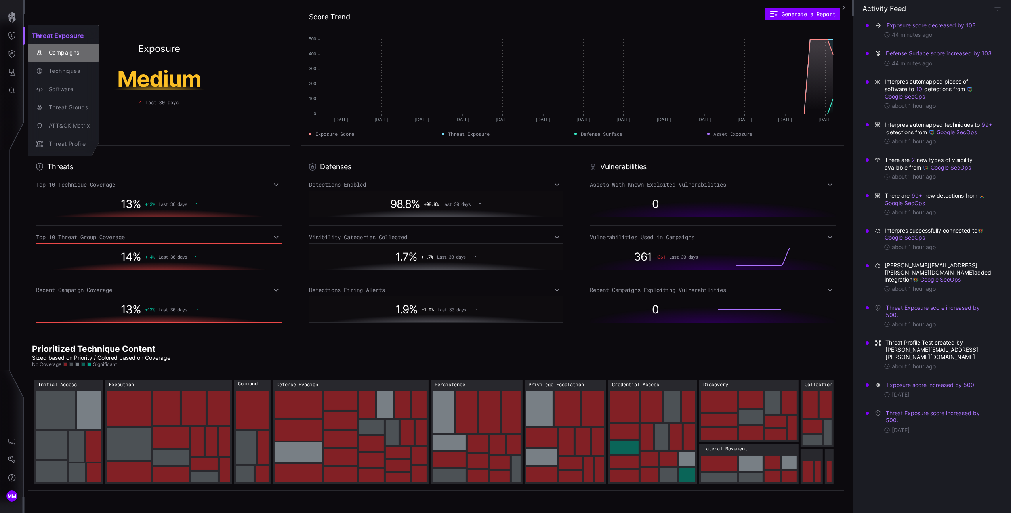
click at [55, 55] on div "Campaigns" at bounding box center [67, 53] width 45 height 10
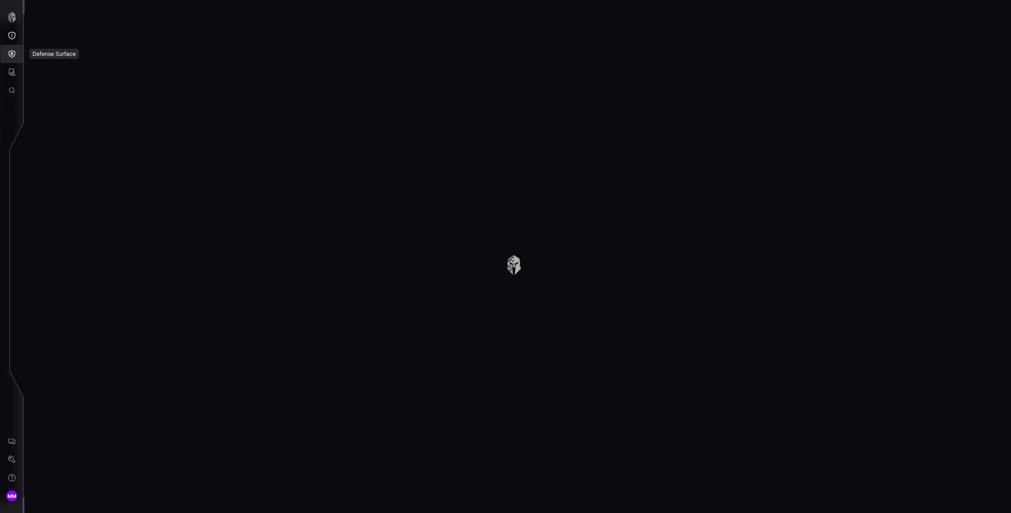
click at [11, 59] on button "Defense Surface" at bounding box center [11, 54] width 23 height 18
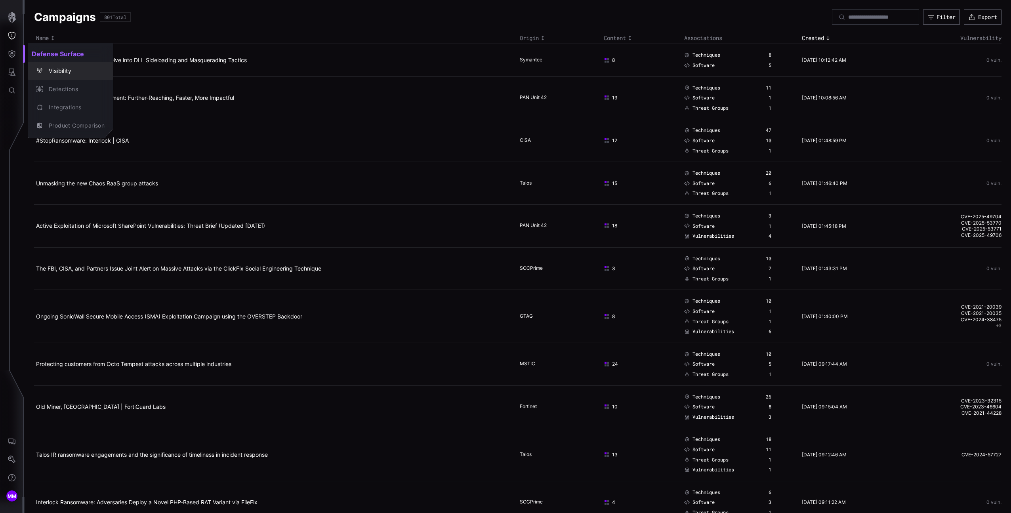
click at [58, 78] on button "Visibility" at bounding box center [71, 71] width 86 height 18
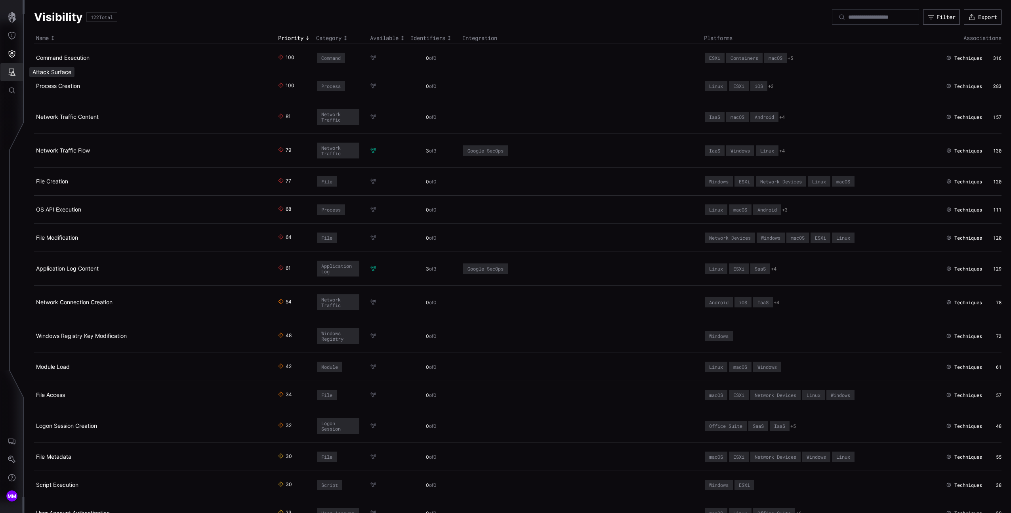
click at [14, 67] on button "Attack Surface" at bounding box center [11, 72] width 23 height 18
click at [45, 88] on div "Vulnerabilities" at bounding box center [66, 89] width 42 height 10
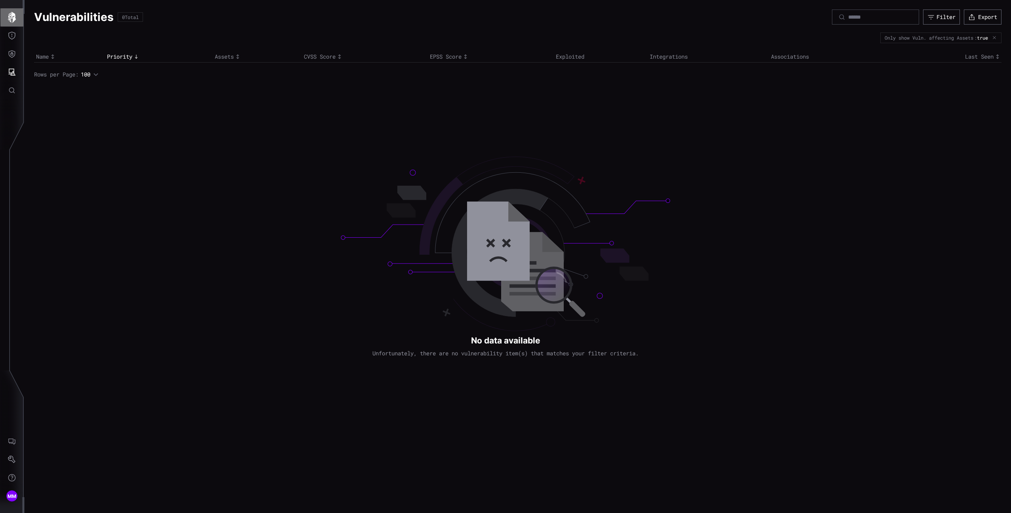
click at [9, 23] on icon "button" at bounding box center [11, 17] width 11 height 11
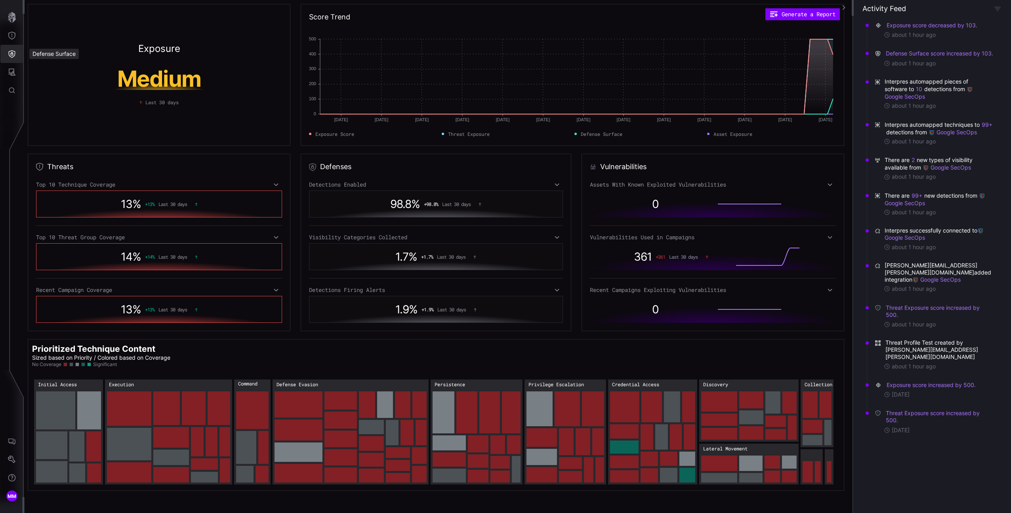
click at [6, 52] on button "Defense Surface" at bounding box center [11, 54] width 23 height 18
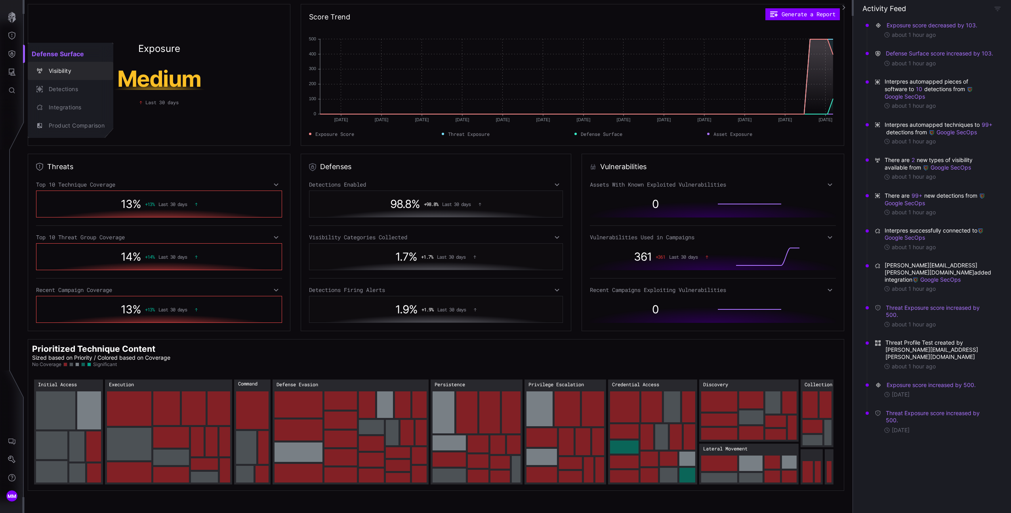
click at [43, 75] on div "Visibility" at bounding box center [70, 70] width 79 height 11
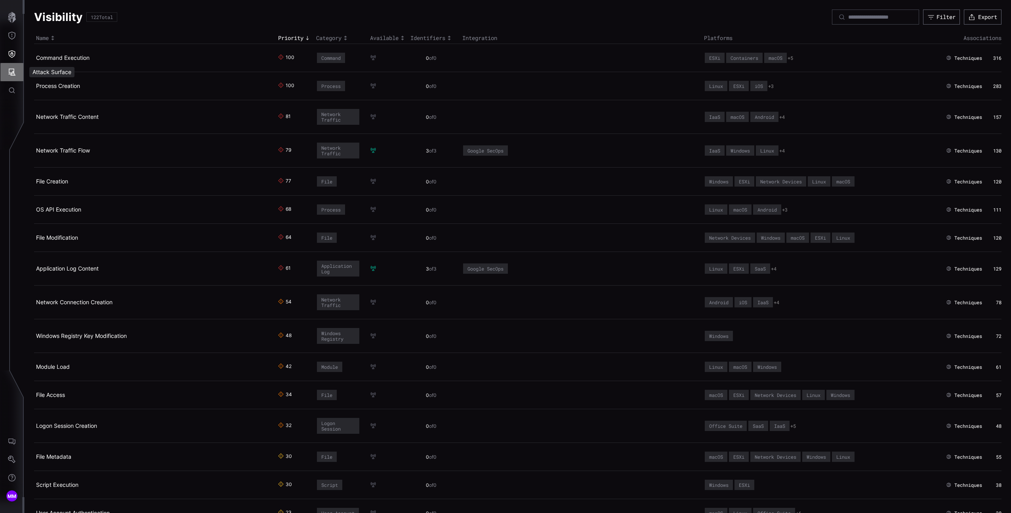
click at [17, 69] on button "Attack Surface" at bounding box center [11, 72] width 23 height 18
click at [77, 97] on button "Vulnerabilities" at bounding box center [62, 89] width 68 height 18
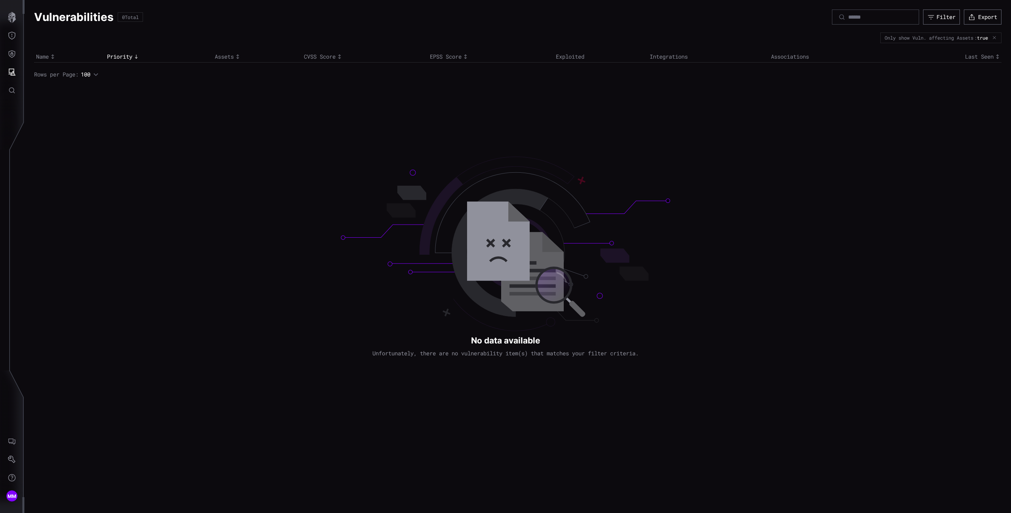
click at [17, 53] on button "Defense Surface" at bounding box center [11, 54] width 23 height 18
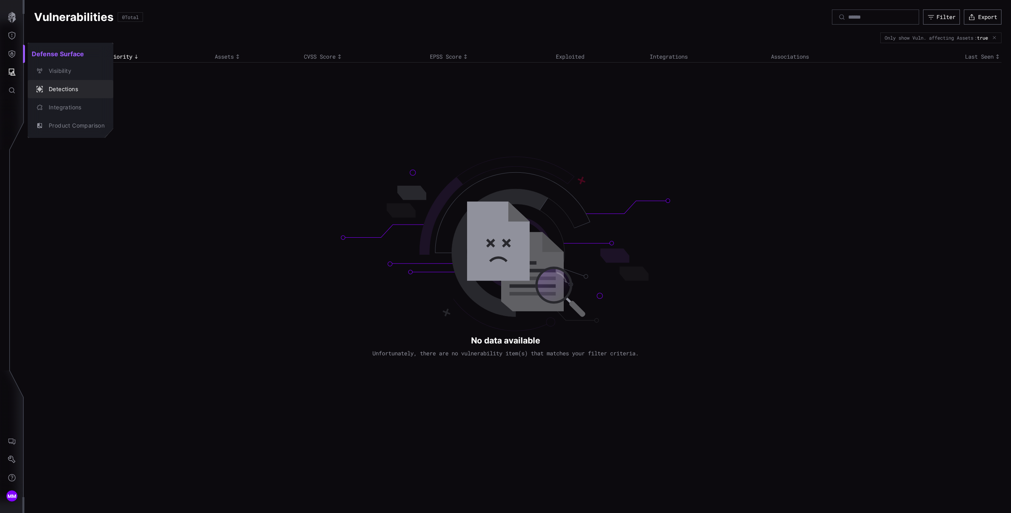
click at [68, 82] on button "Detections" at bounding box center [71, 89] width 86 height 18
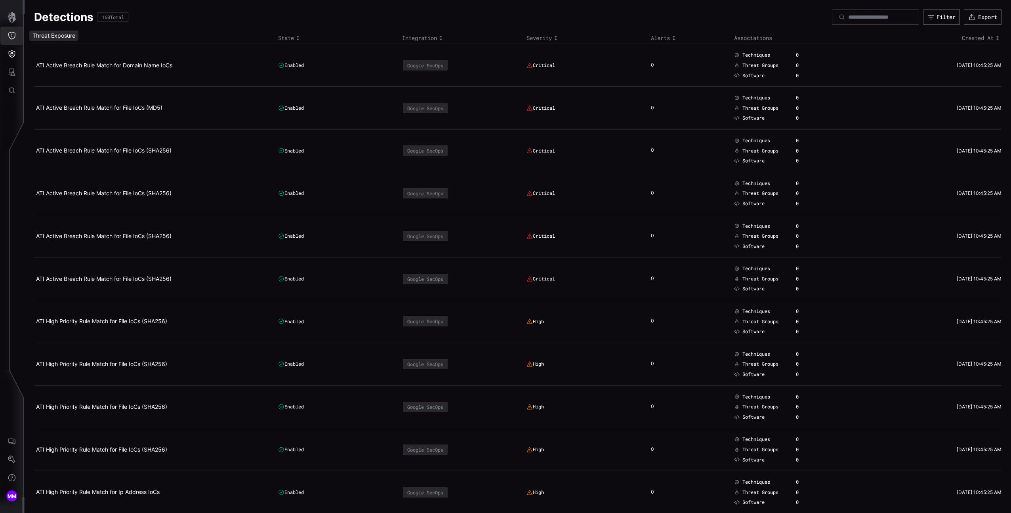
click at [16, 33] on button "Threat Exposure" at bounding box center [11, 36] width 23 height 18
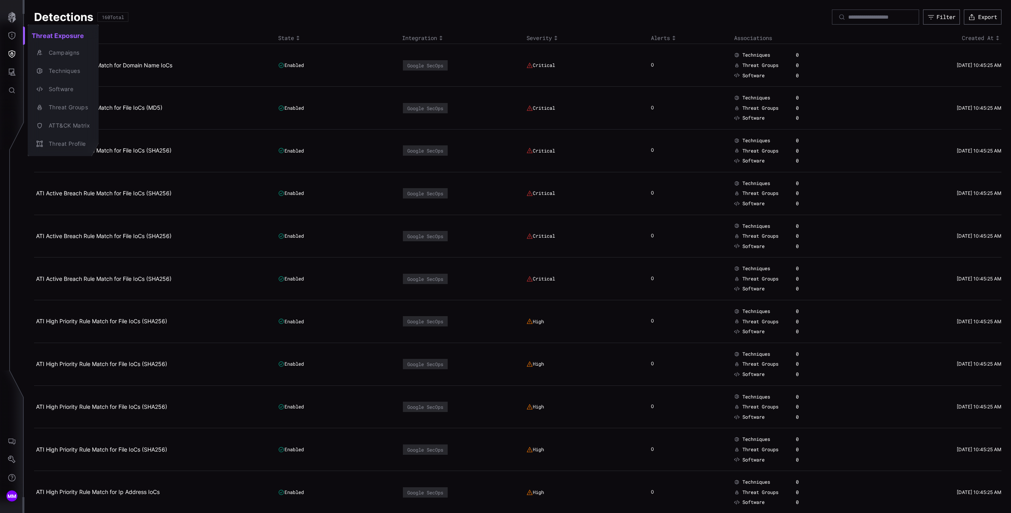
click at [14, 23] on div at bounding box center [505, 256] width 1011 height 513
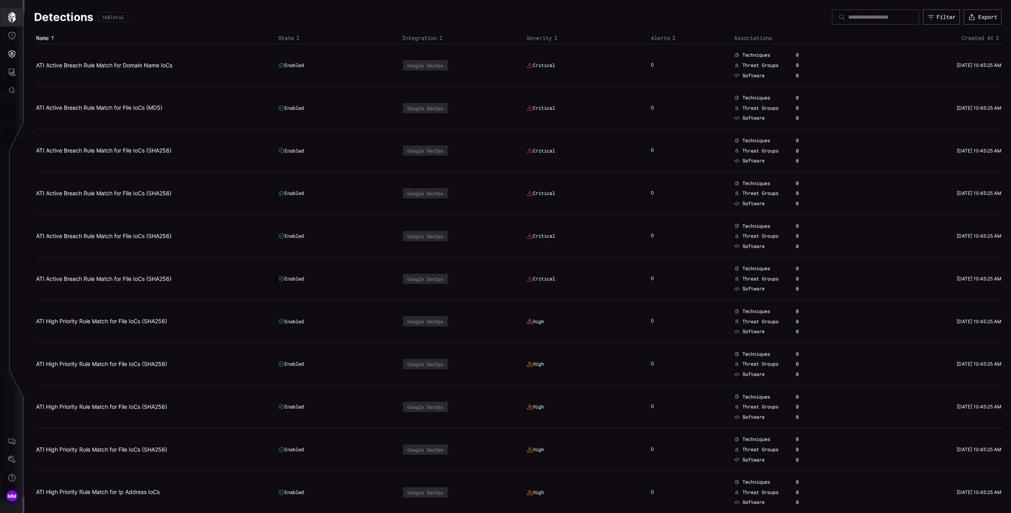
click at [13, 17] on icon "button" at bounding box center [12, 17] width 8 height 11
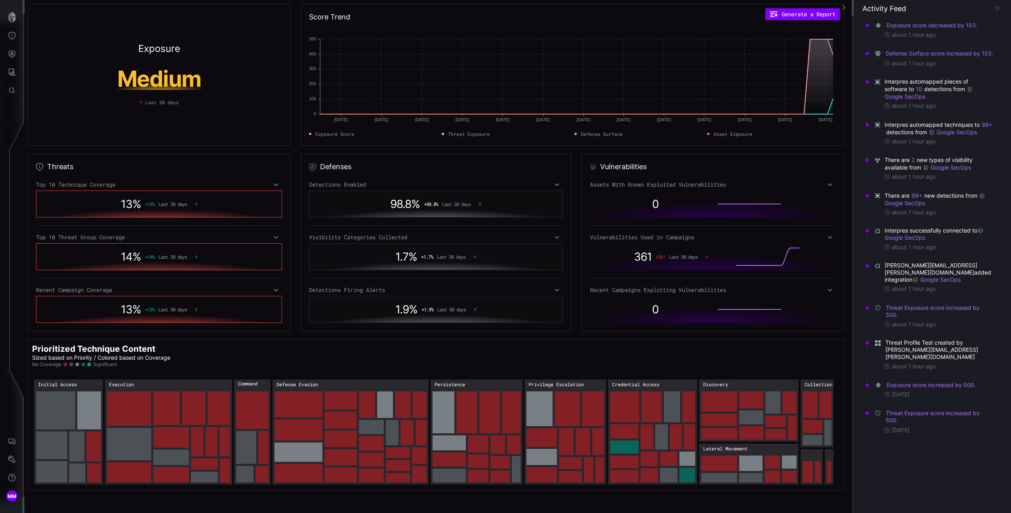
click at [247, 192] on div "13 % + 13 % Last 30 days" at bounding box center [159, 204] width 246 height 27
click at [245, 181] on div "Top 10 Technique Coverage" at bounding box center [159, 184] width 246 height 7
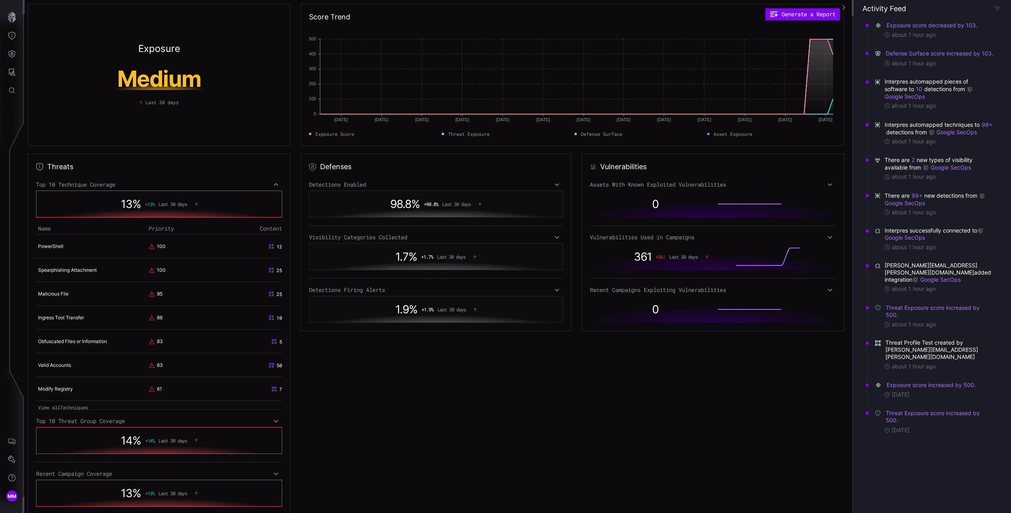
click at [245, 181] on div "Top 10 Technique Coverage" at bounding box center [159, 184] width 246 height 7
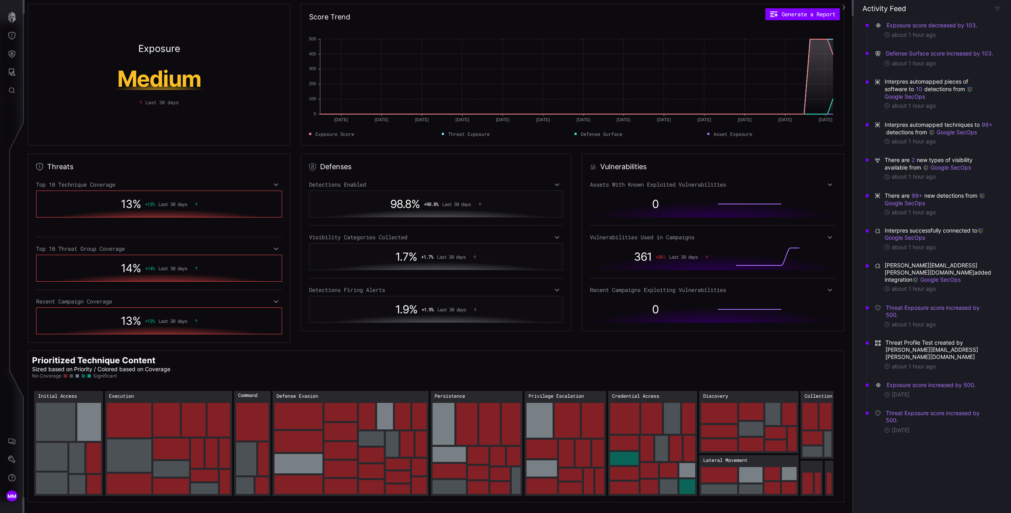
click at [438, 180] on div "Defenses Detections Enabled 98.8 % + 98.8 % Last 30 days Visibility Categories …" at bounding box center [436, 243] width 271 height 178
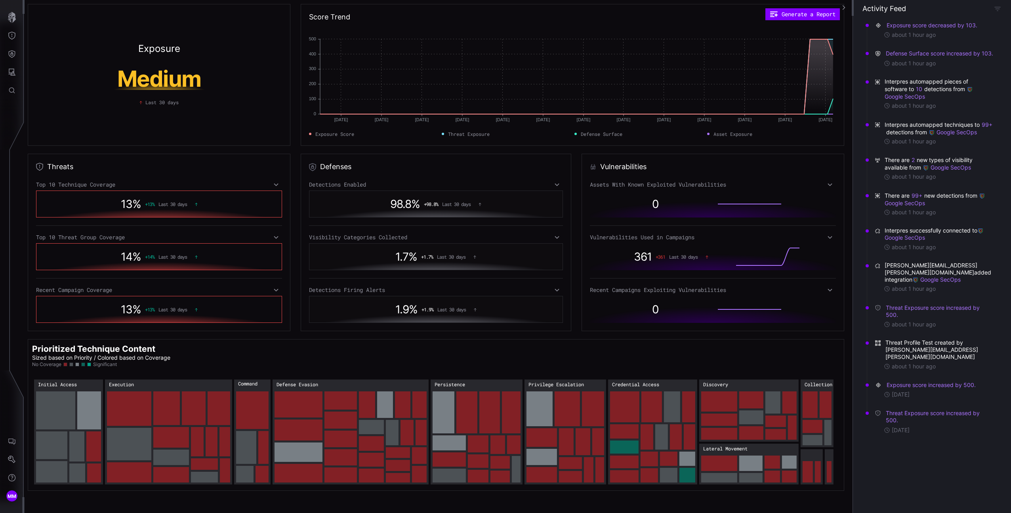
click at [442, 184] on div "Detections Enabled" at bounding box center [436, 184] width 254 height 7
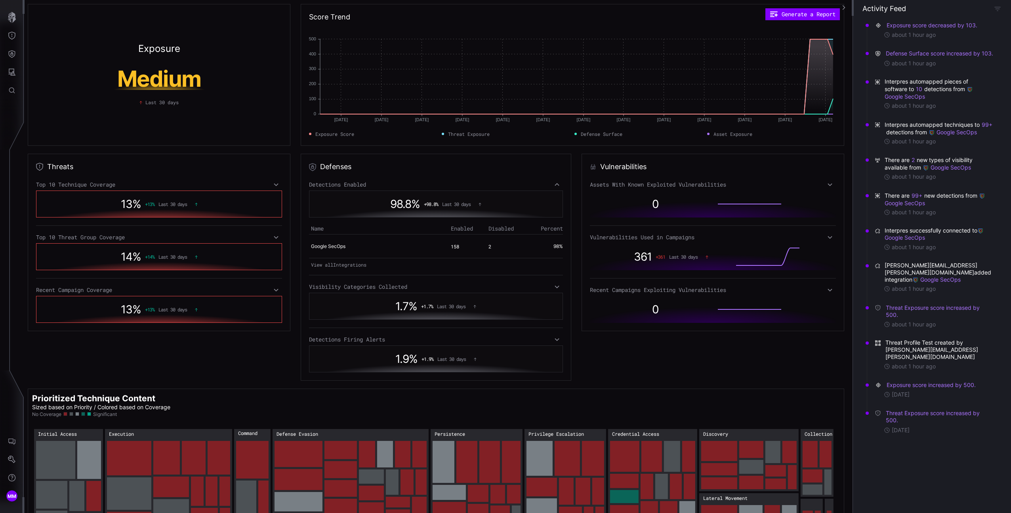
click at [442, 184] on div "Detections Enabled" at bounding box center [436, 184] width 254 height 7
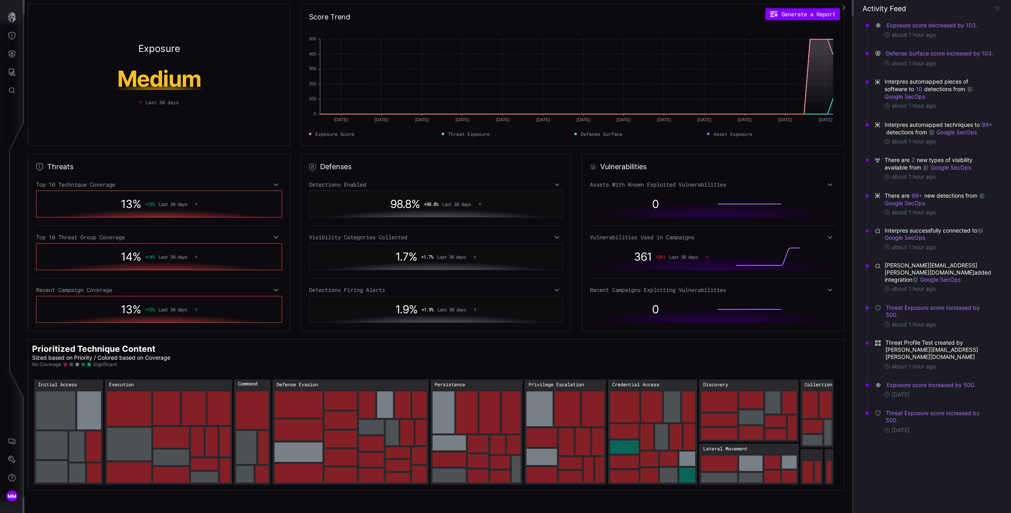
click at [638, 247] on div "361 + 361 Last 30 days" at bounding box center [675, 256] width 98 height 21
click at [637, 241] on div "Vulnerabilities Used in Campaigns" at bounding box center [713, 237] width 246 height 7
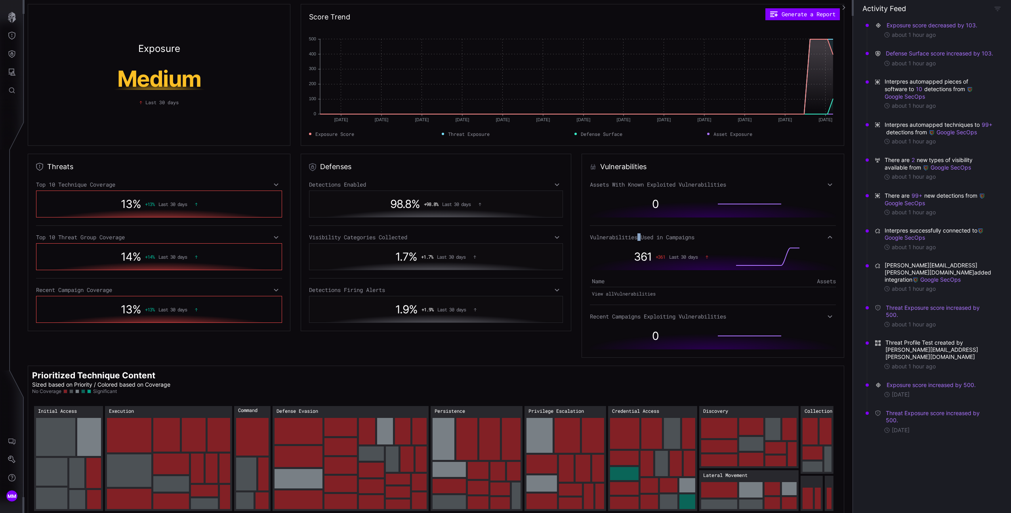
click at [637, 241] on div "Vulnerabilities Used in Campaigns" at bounding box center [713, 237] width 246 height 7
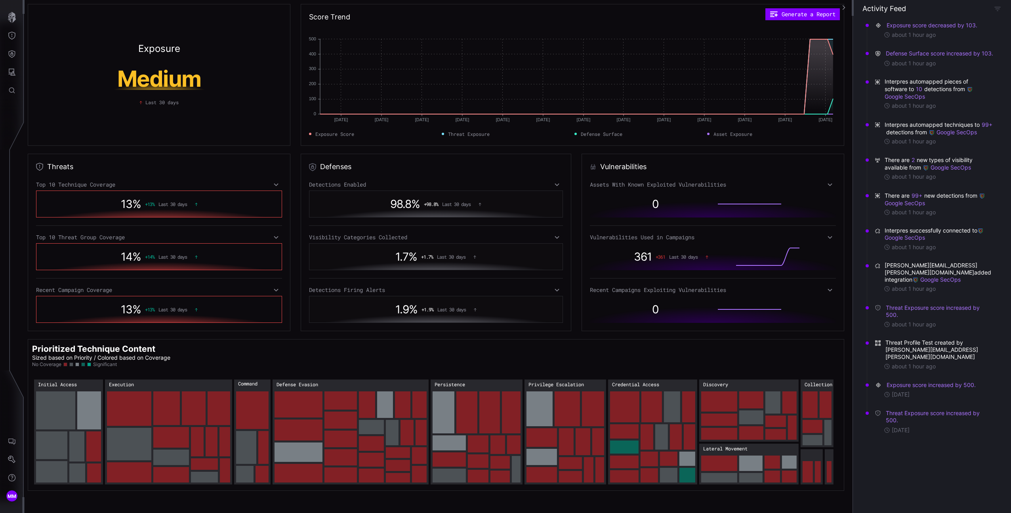
click at [188, 237] on div "Top 10 Threat Group Coverage" at bounding box center [159, 237] width 246 height 7
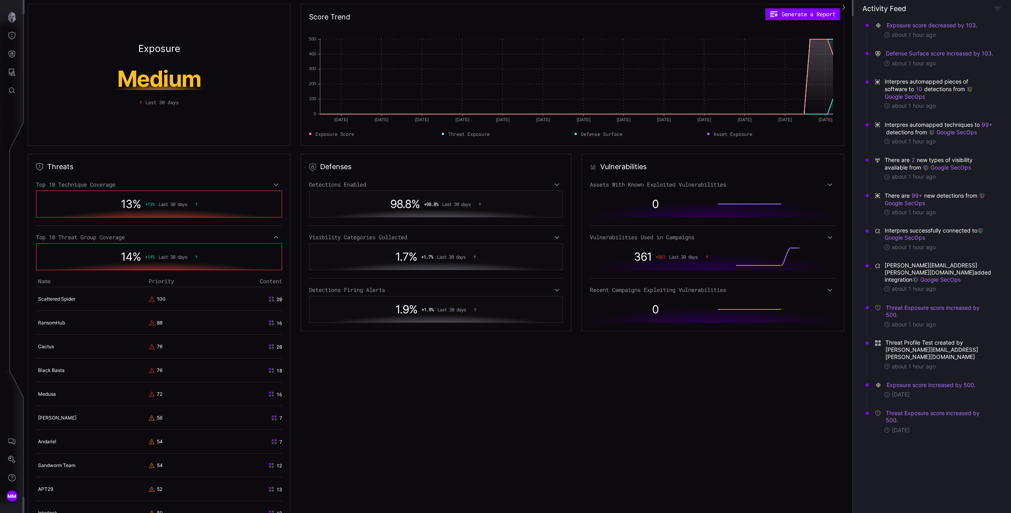
click at [188, 237] on div "Top 10 Threat Group Coverage" at bounding box center [159, 237] width 246 height 7
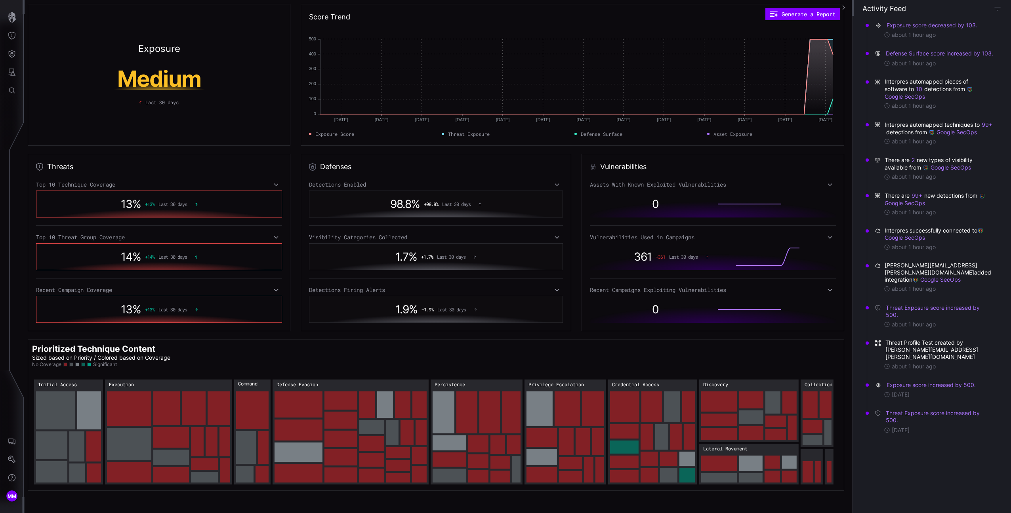
click at [250, 236] on div "Top 10 Threat Group Coverage" at bounding box center [159, 237] width 246 height 7
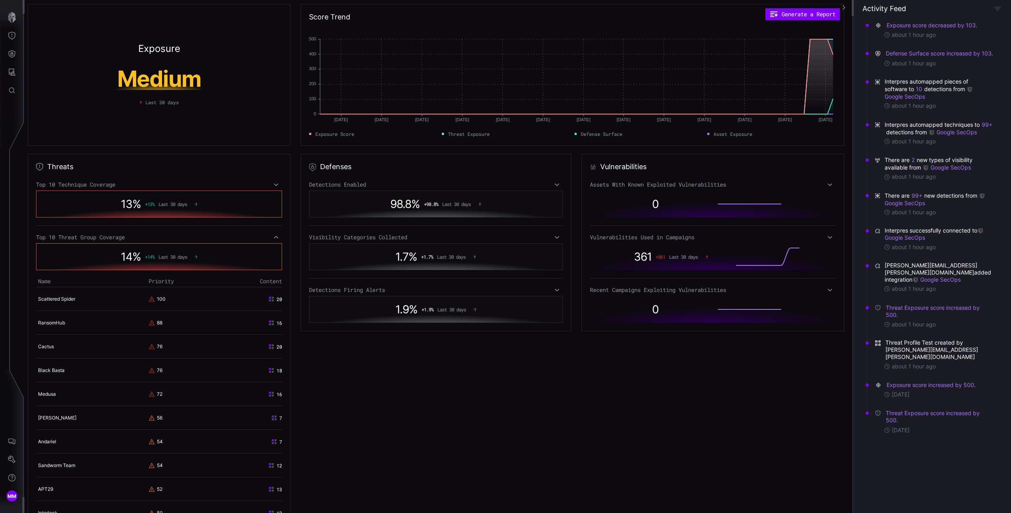
click at [250, 236] on div "Top 10 Threat Group Coverage" at bounding box center [159, 237] width 246 height 7
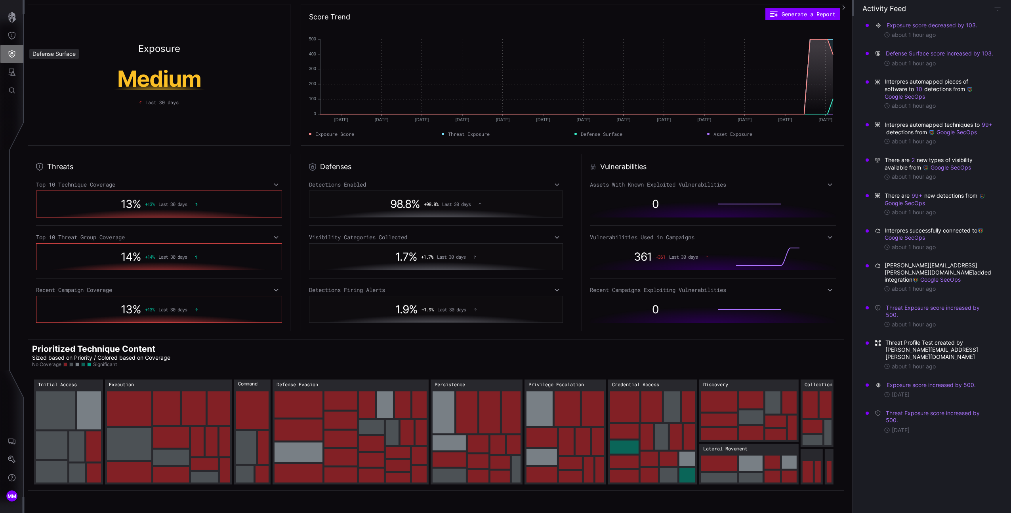
click at [8, 59] on button "Defense Surface" at bounding box center [11, 54] width 23 height 18
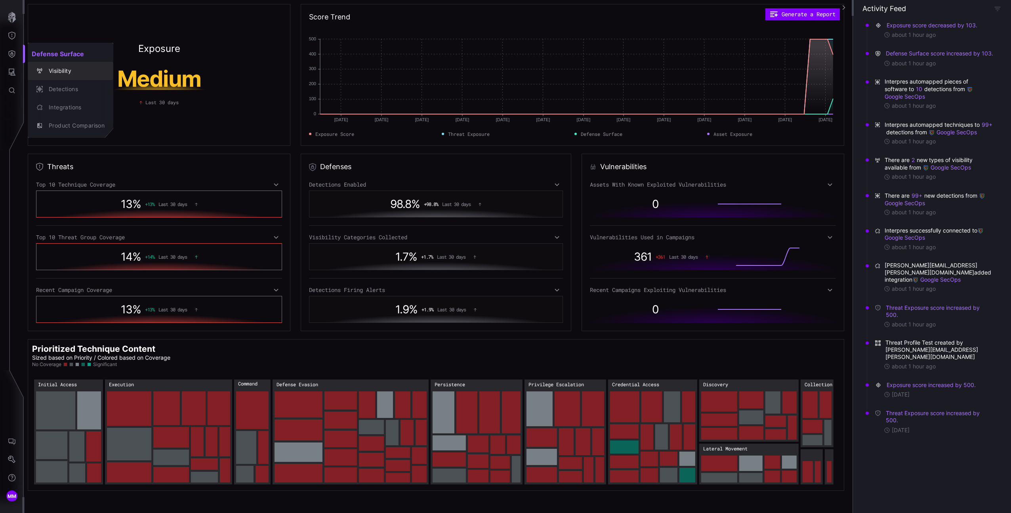
click at [71, 72] on div "Visibility" at bounding box center [75, 71] width 60 height 10
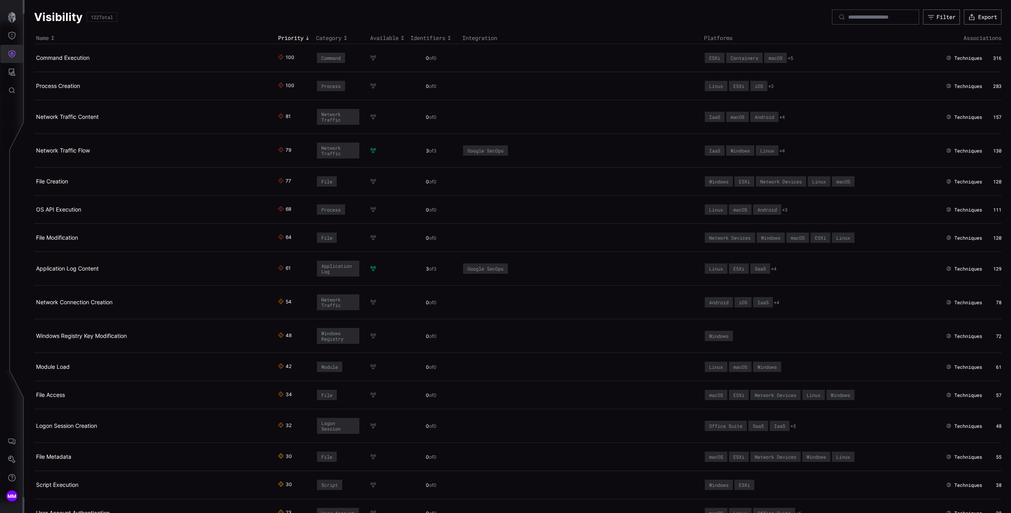
click at [9, 53] on icon "Defense Surface" at bounding box center [12, 54] width 7 height 8
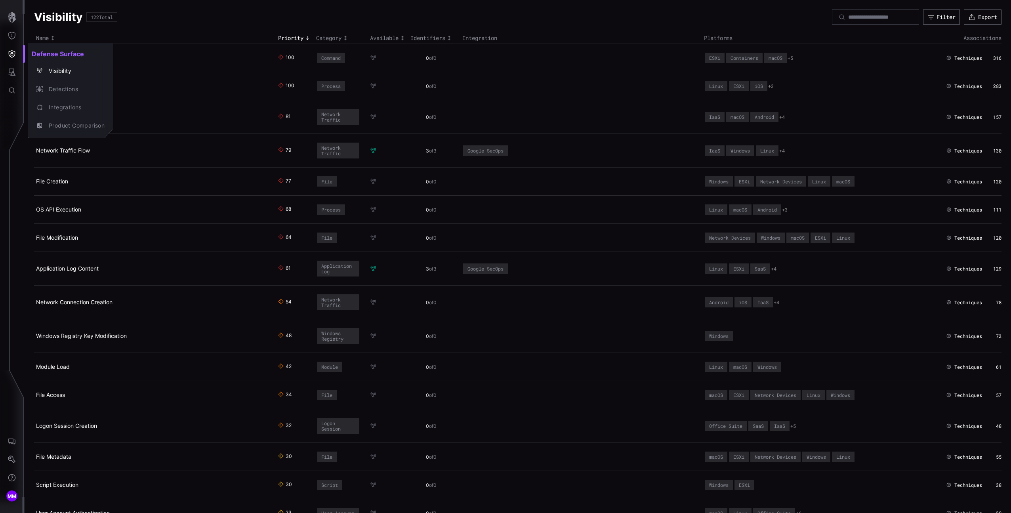
click at [14, 36] on div at bounding box center [505, 256] width 1011 height 513
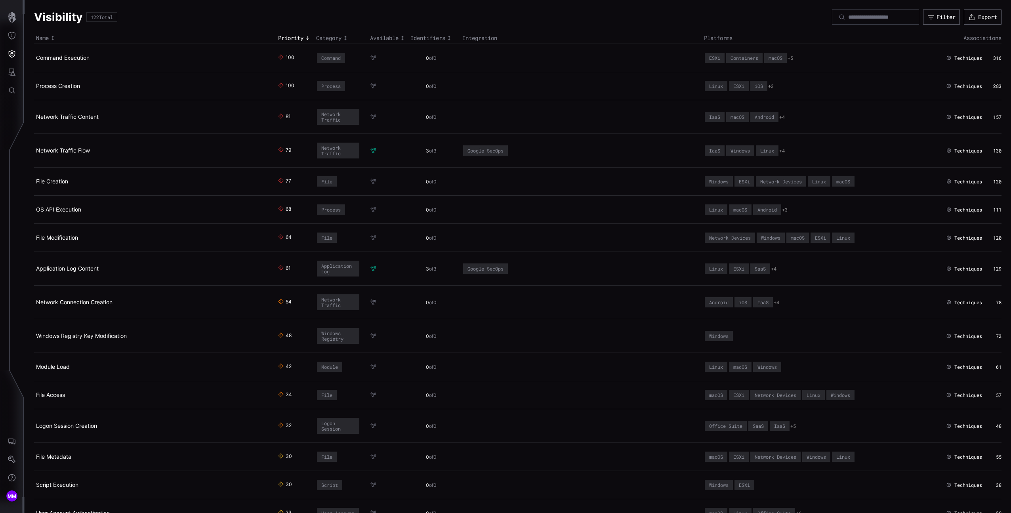
click at [12, 35] on div "Defense Surface Visibility Detections Integrations Product Comparison" at bounding box center [507, 256] width 1009 height 513
click at [11, 34] on icon "Threat Exposure" at bounding box center [12, 36] width 8 height 8
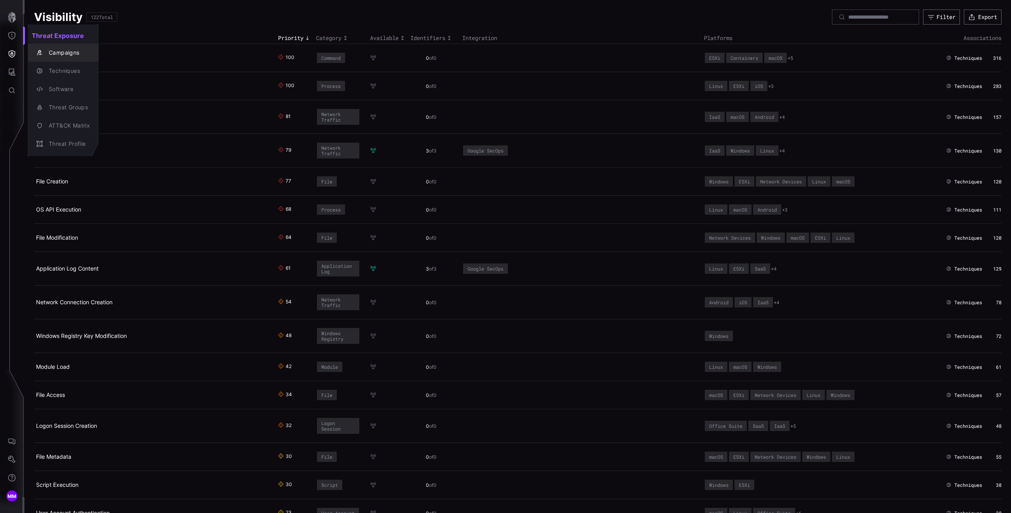
click at [44, 50] on div "button" at bounding box center [40, 53] width 8 height 6
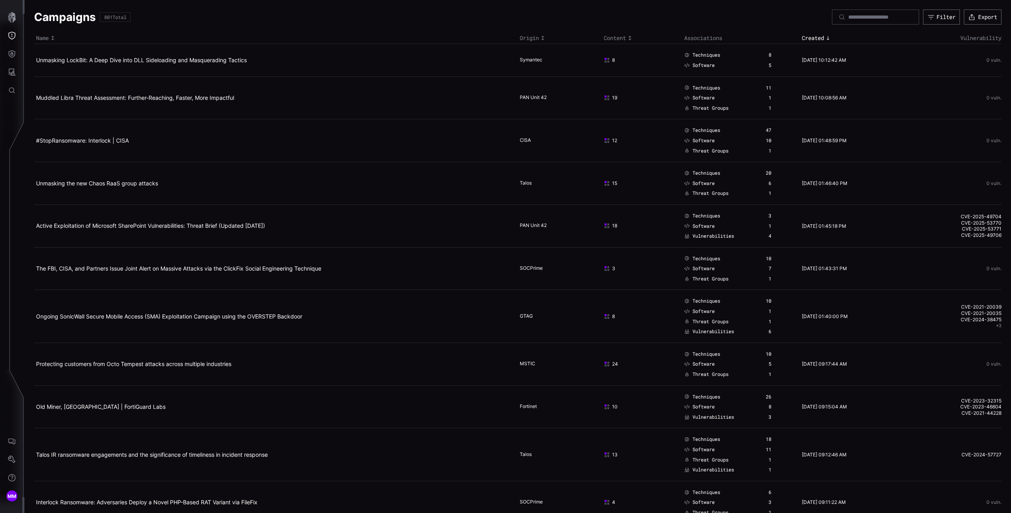
scroll to position [42, 0]
